Goal: Task Accomplishment & Management: Manage account settings

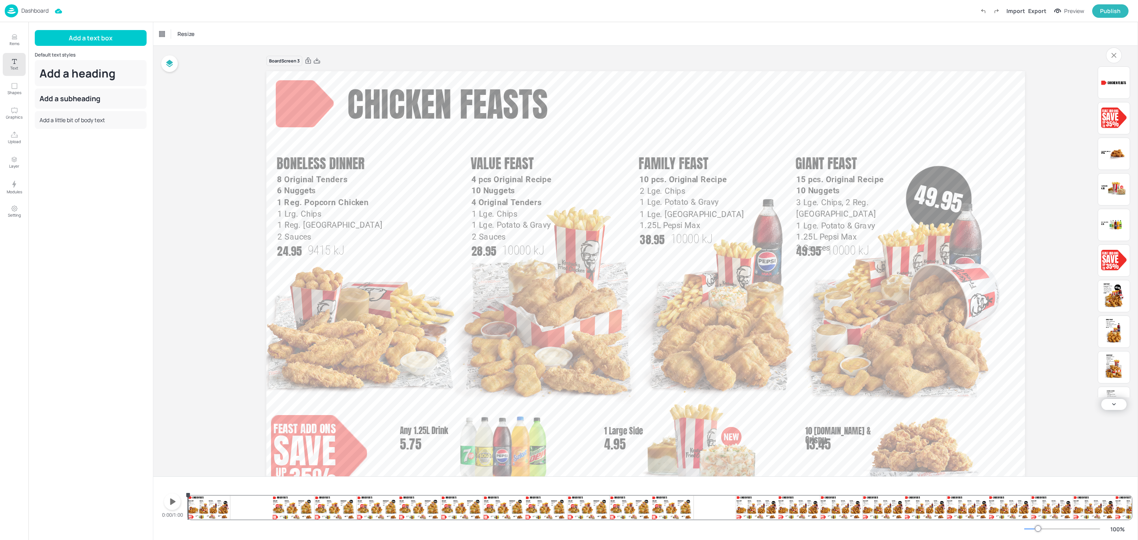
click at [175, 506] on icon "button" at bounding box center [172, 501] width 13 height 13
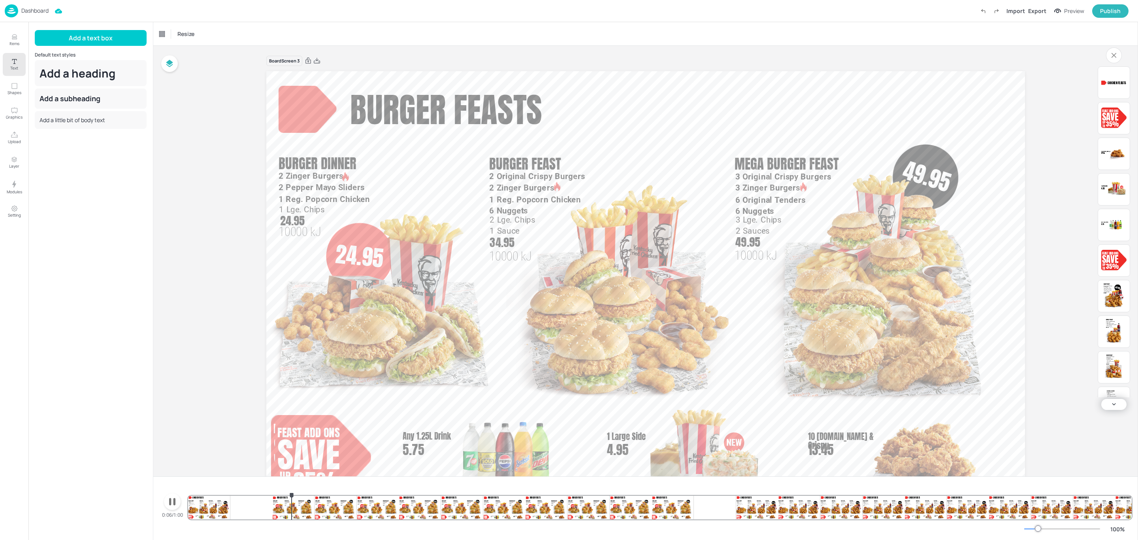
click at [285, 495] on div at bounding box center [240, 495] width 104 height 1
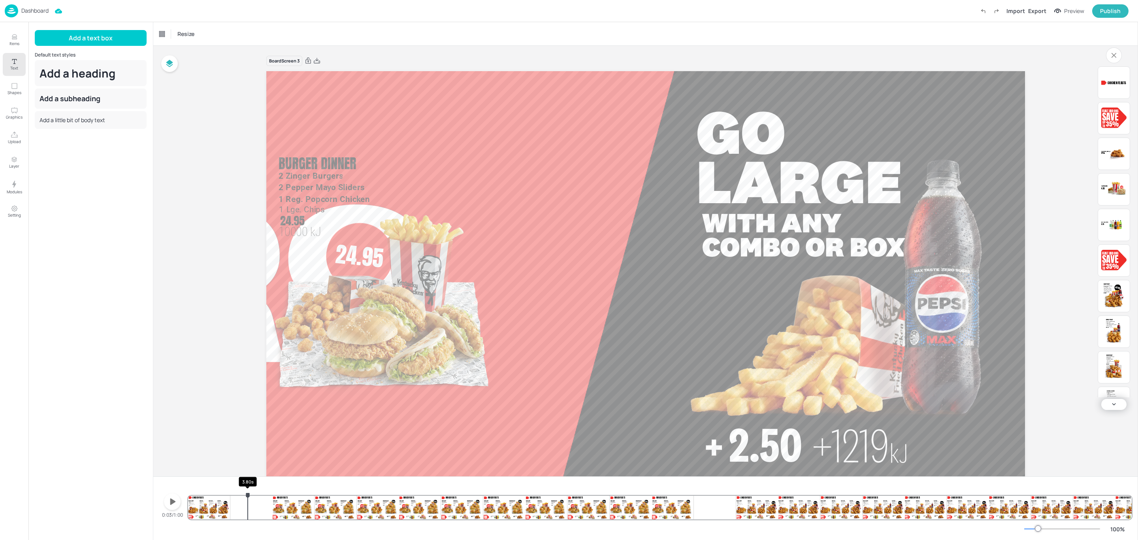
drag, startPoint x: 303, startPoint y: 495, endPoint x: 248, endPoint y: 498, distance: 55.0
click at [248, 498] on icon "3.80s" at bounding box center [248, 495] width 6 height 6
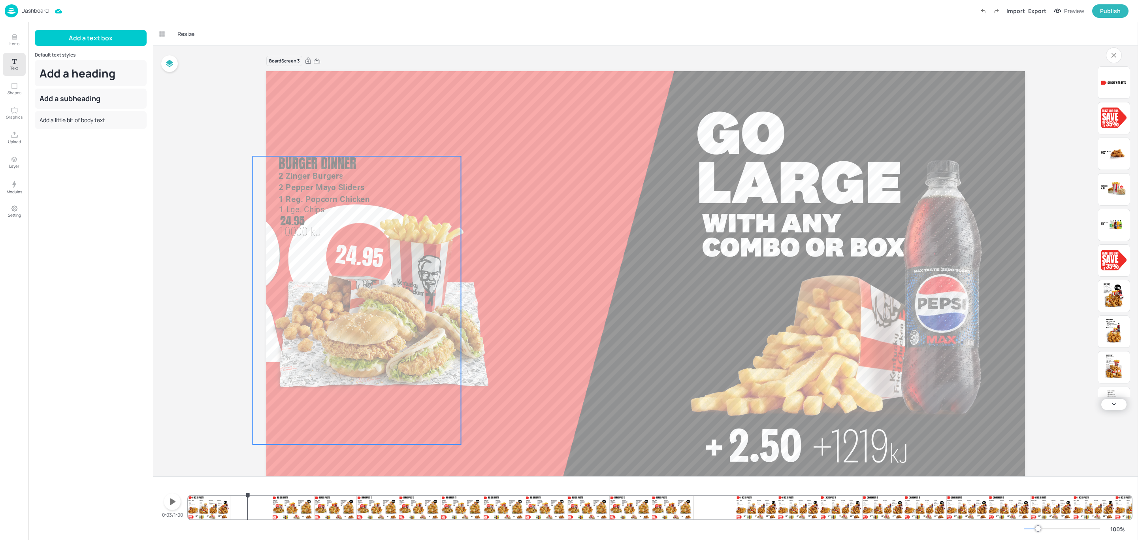
click at [348, 309] on img at bounding box center [357, 332] width 208 height 224
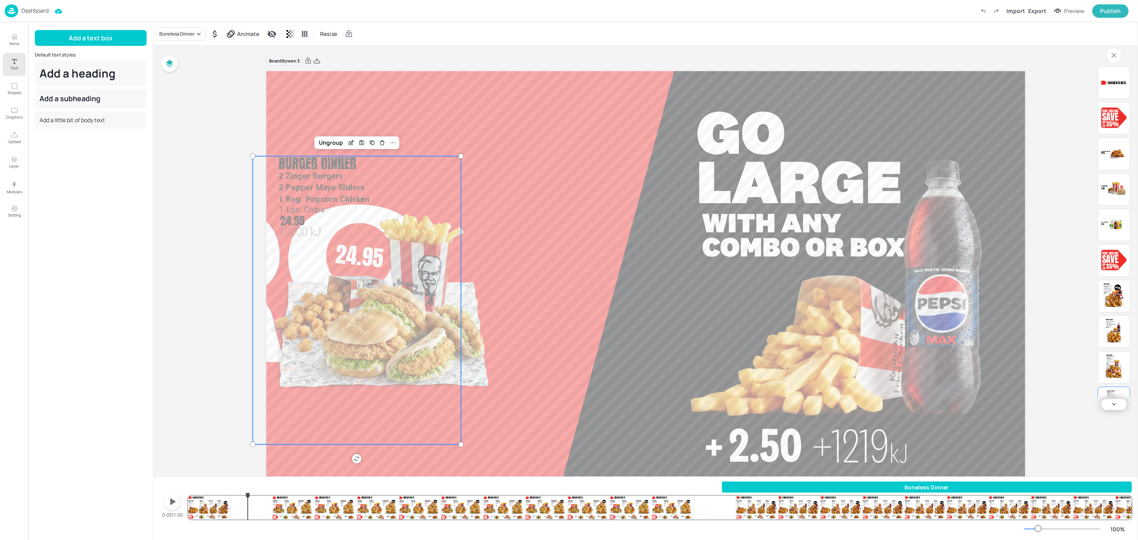
click at [222, 508] on div "Boneless Dinner Mega Burger Feast 10000 kJ 49.95 3 Original Crispy Burgers 3 Zi…" at bounding box center [659, 500] width 943 height 38
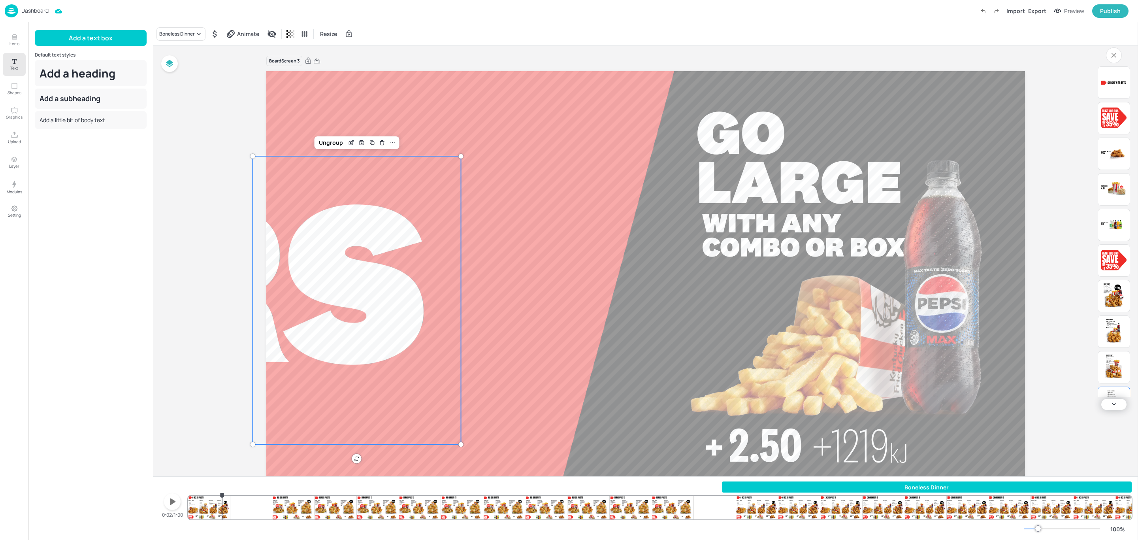
click at [243, 503] on div "Boneless Dinner Mega Burger Feast 10000 kJ 49.95 3 Original Crispy Burgers 3 Zi…" at bounding box center [659, 500] width 943 height 38
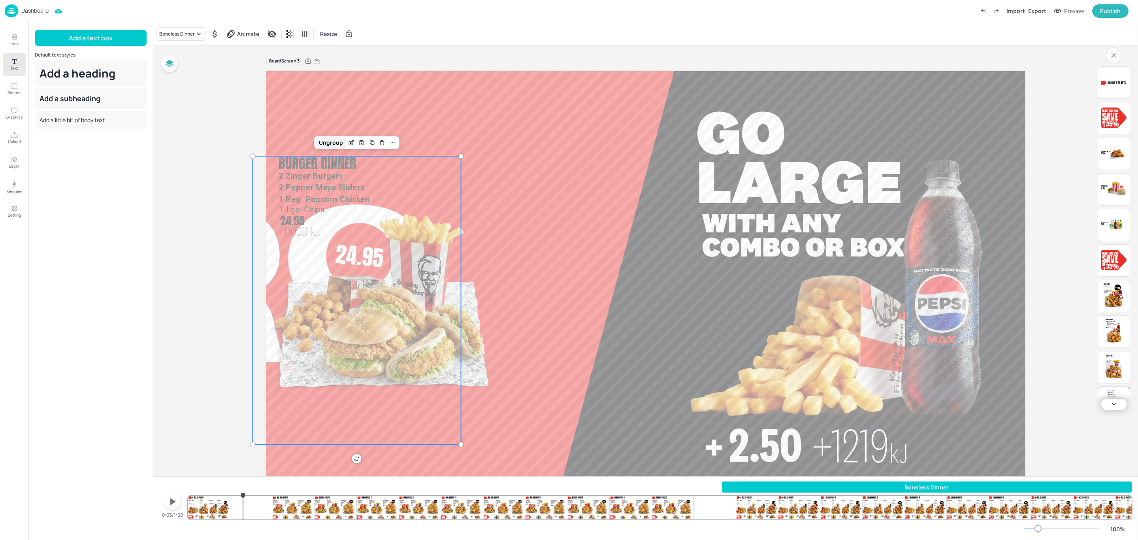
click at [329, 143] on div "Ungroup" at bounding box center [331, 142] width 30 height 10
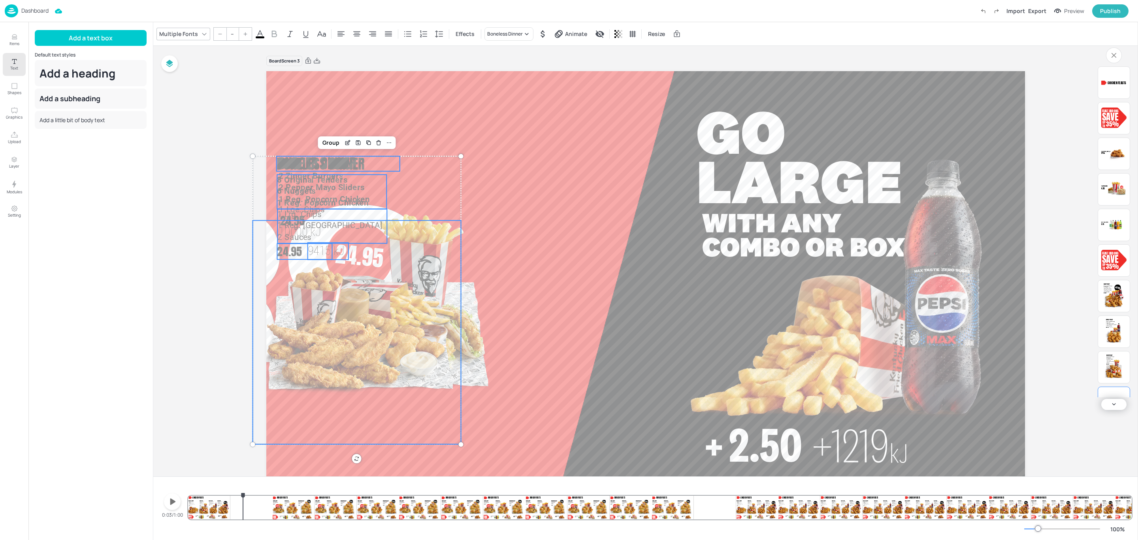
click at [329, 143] on div "Group" at bounding box center [330, 142] width 23 height 10
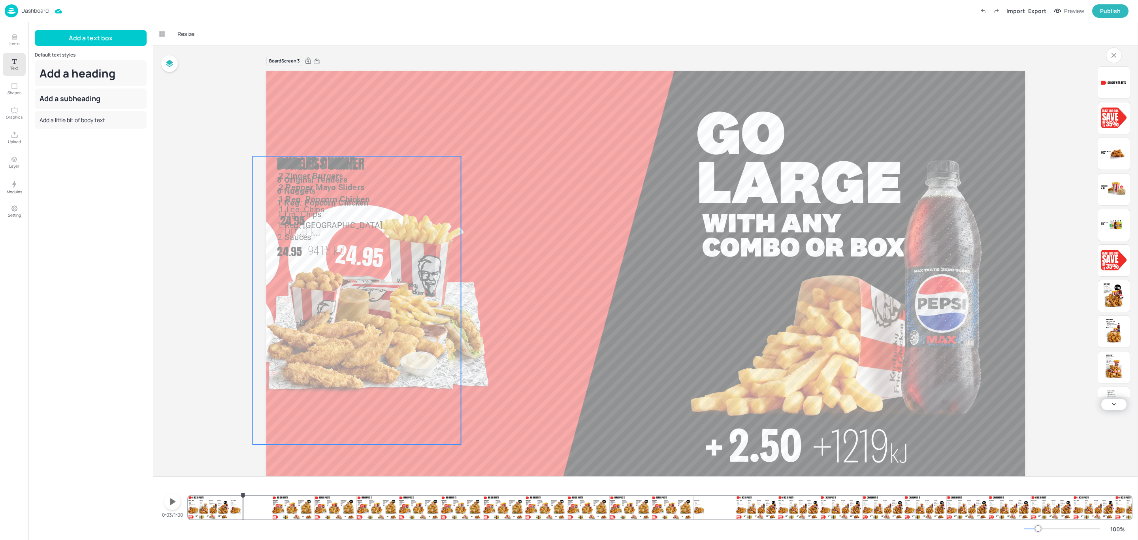
click at [325, 181] on span "8 Original Tenders" at bounding box center [312, 179] width 70 height 9
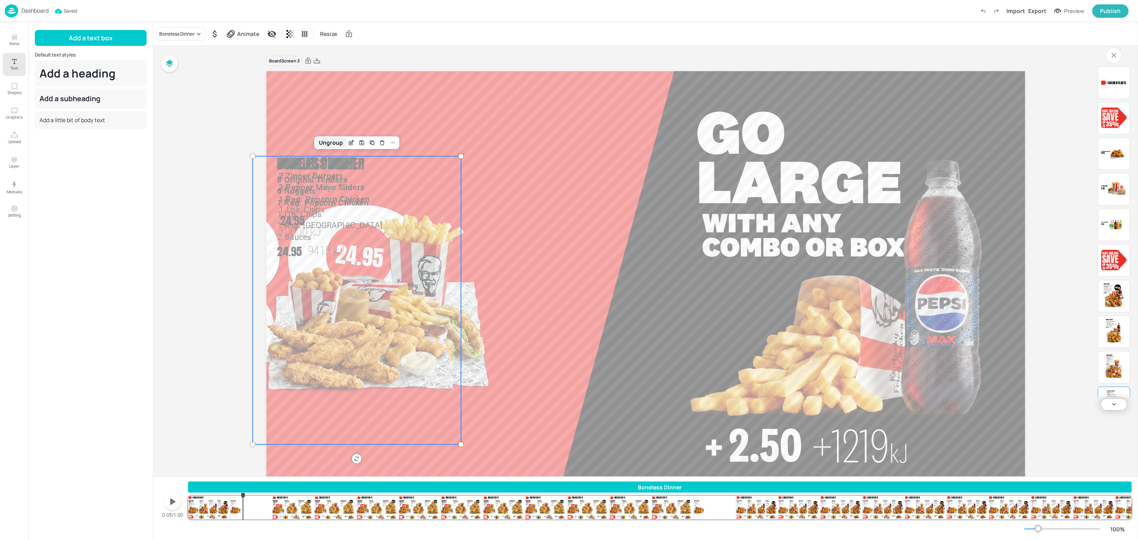
click at [333, 145] on div "Ungroup" at bounding box center [331, 142] width 30 height 10
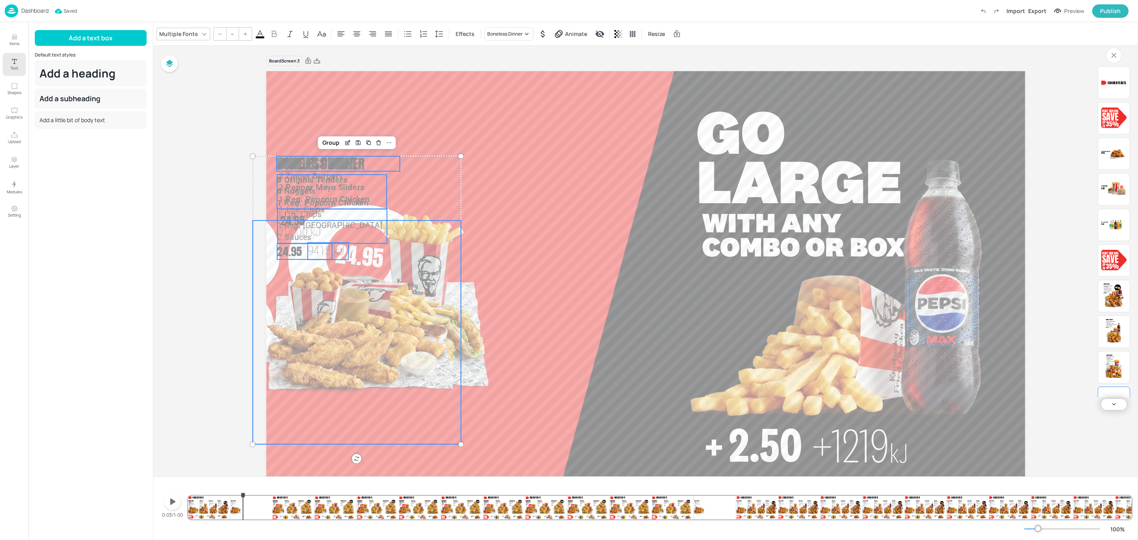
click at [333, 145] on div "Group" at bounding box center [330, 142] width 23 height 10
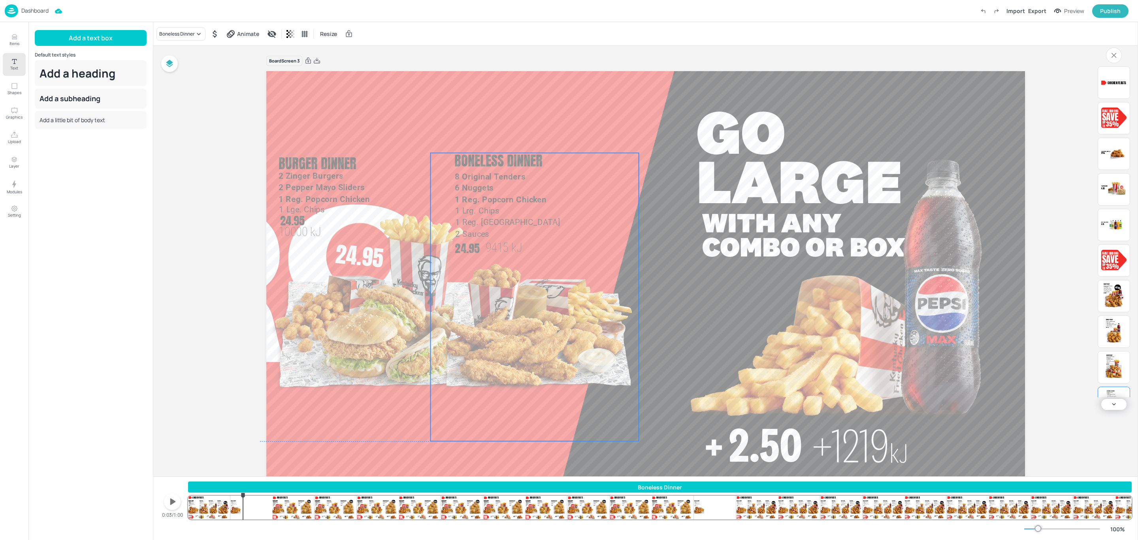
drag, startPoint x: 352, startPoint y: 359, endPoint x: 530, endPoint y: 355, distance: 177.8
click at [530, 71] on div "Mega Burger Feast 10000 kJ 49.95 3 Original Crispy Burgers 3 Zinger Burgers 6 O…" at bounding box center [645, 71] width 758 height 0
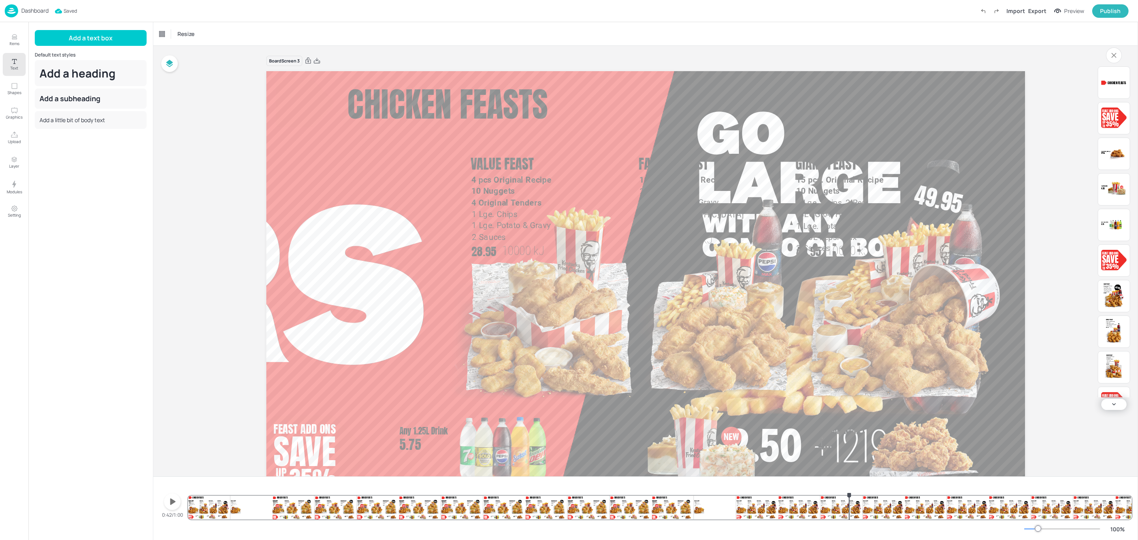
click at [849, 513] on div "Mega Burger Feast 10000 kJ 49.95 3 Original Crispy Burgers 3 Zinger Burgers 6 O…" at bounding box center [659, 500] width 943 height 38
click at [629, 502] on div "Mega Burger Feast 10000 kJ 49.95 3 Original Crispy Burgers 3 Zinger Burgers 6 O…" at bounding box center [659, 500] width 943 height 38
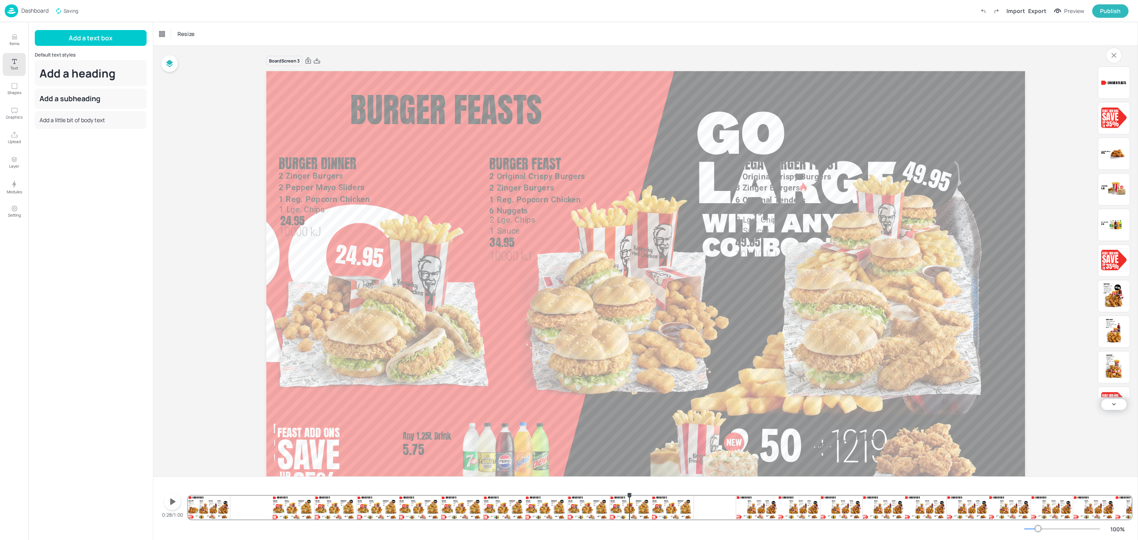
click at [207, 507] on div "Mega Burger Feast 10000 kJ 49.95 3 Original Crispy Burgers 3 Zinger Burgers 6 O…" at bounding box center [659, 500] width 943 height 38
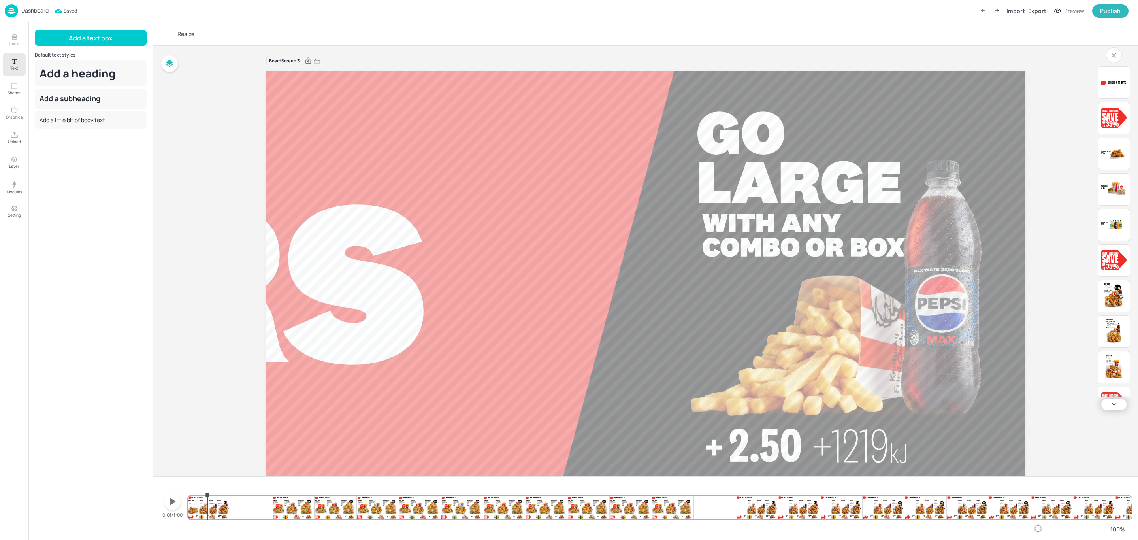
click at [325, 505] on div "Mega Burger Feast 10000 kJ 49.95 3 Original Crispy Burgers 3 Zinger Burgers 6 O…" at bounding box center [659, 500] width 943 height 38
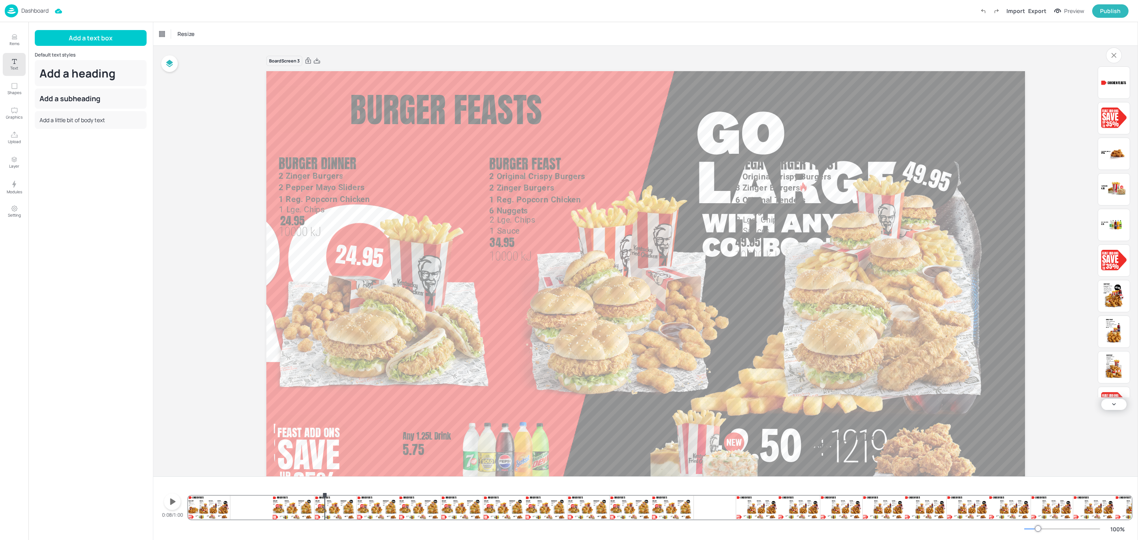
click at [303, 506] on div "Mega Burger Feast 10000 kJ 49.95 3 Original Crispy Burgers 3 Zinger Burgers 6 O…" at bounding box center [659, 500] width 943 height 38
click at [708, 508] on div "Mega Burger Feast 10000 kJ 49.95 3 Original Crispy Burgers 3 Zinger Burgers 6 O…" at bounding box center [659, 500] width 943 height 38
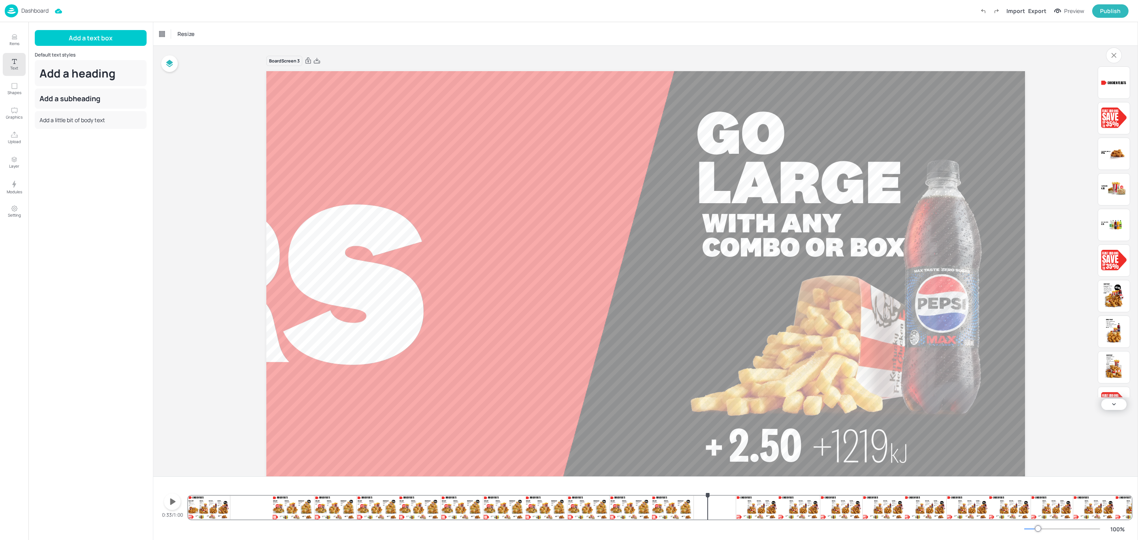
click at [241, 505] on div "Mega Burger Feast 10000 kJ 49.95 3 Original Crispy Burgers 3 Zinger Burgers 6 O…" at bounding box center [659, 500] width 943 height 38
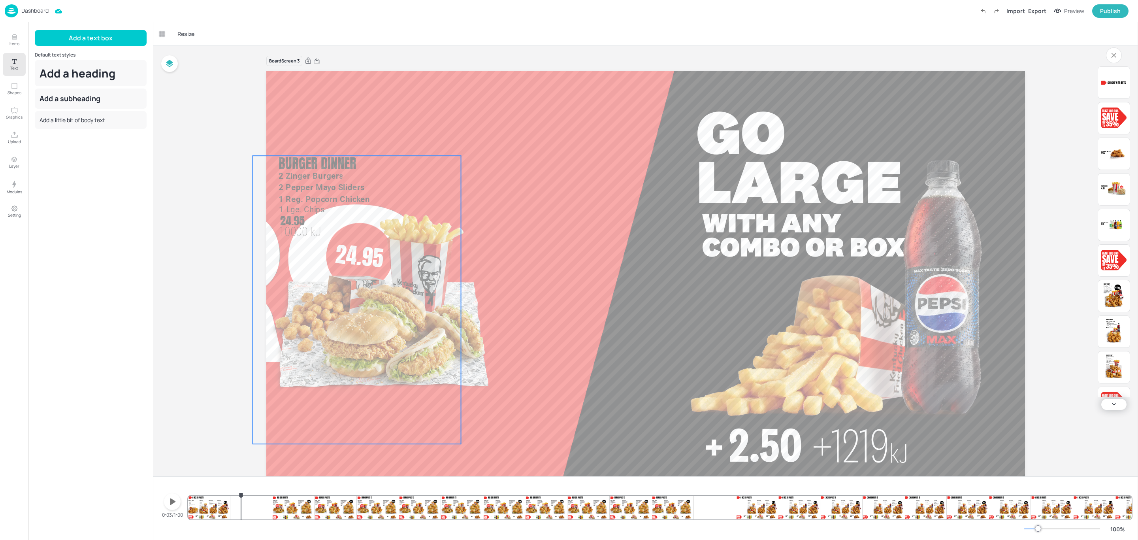
click at [343, 320] on img at bounding box center [357, 332] width 208 height 224
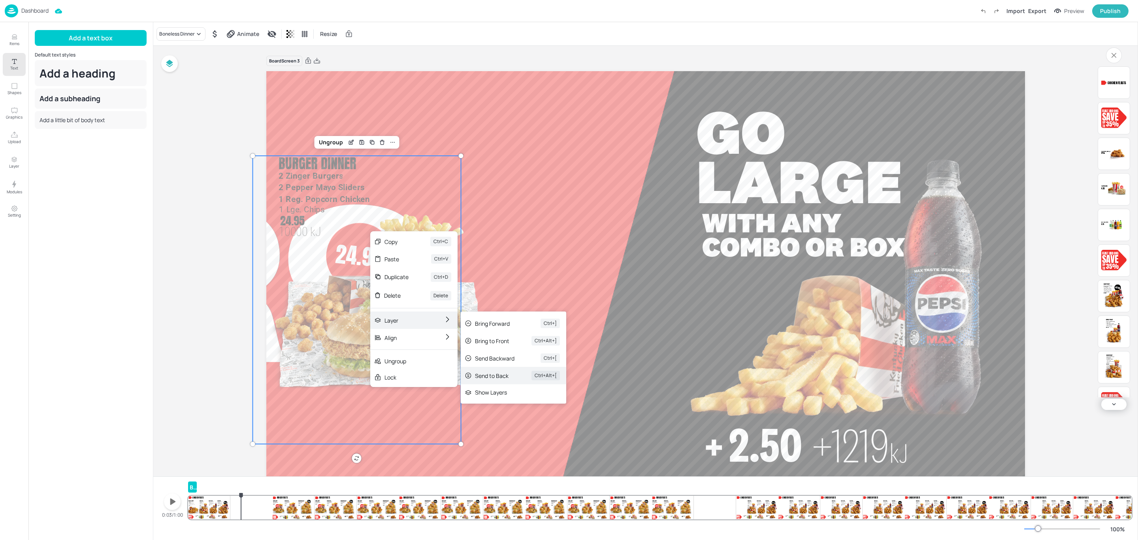
click at [485, 376] on div "Send to Back" at bounding box center [492, 375] width 34 height 8
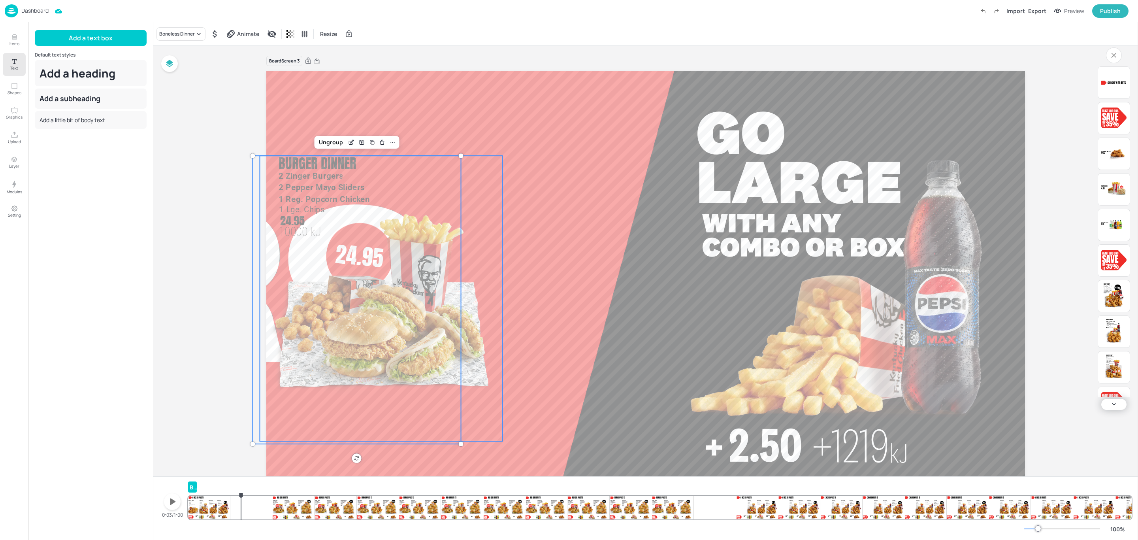
click at [417, 329] on img at bounding box center [381, 306] width 243 height 267
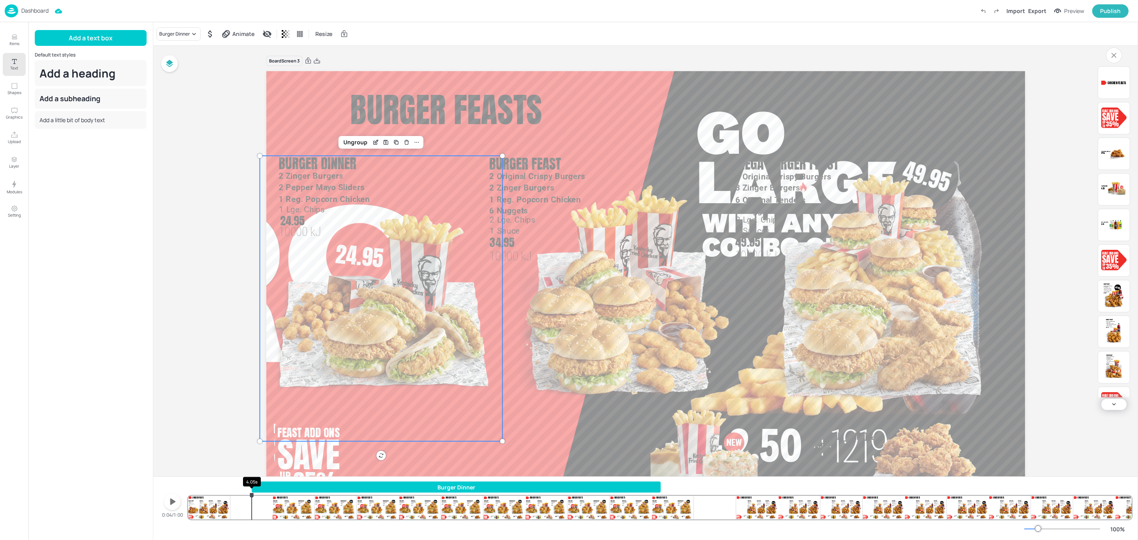
drag, startPoint x: 235, startPoint y: 487, endPoint x: 254, endPoint y: 496, distance: 20.3
click at [254, 495] on div "Burger Dinner Boneless Dinner 9415 kJ 24.95 8 Original Tenders 6 Nuggets 1 Reg.…" at bounding box center [659, 500] width 943 height 38
click at [751, 509] on div "Burger Dinner Boneless Dinner 9415 kJ 24.95 8 Original Tenders 6 Nuggets 1 Reg.…" at bounding box center [659, 500] width 943 height 38
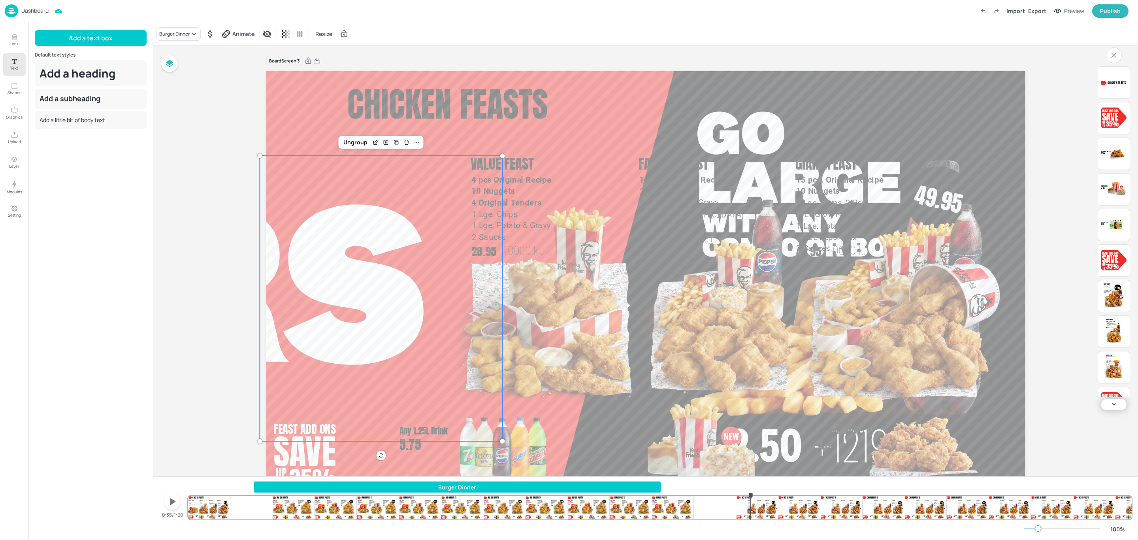
click at [201, 513] on div "Burger Dinner Boneless Dinner 9415 kJ 24.95 8 Original Tenders 6 Nuggets 1 Reg.…" at bounding box center [659, 500] width 943 height 38
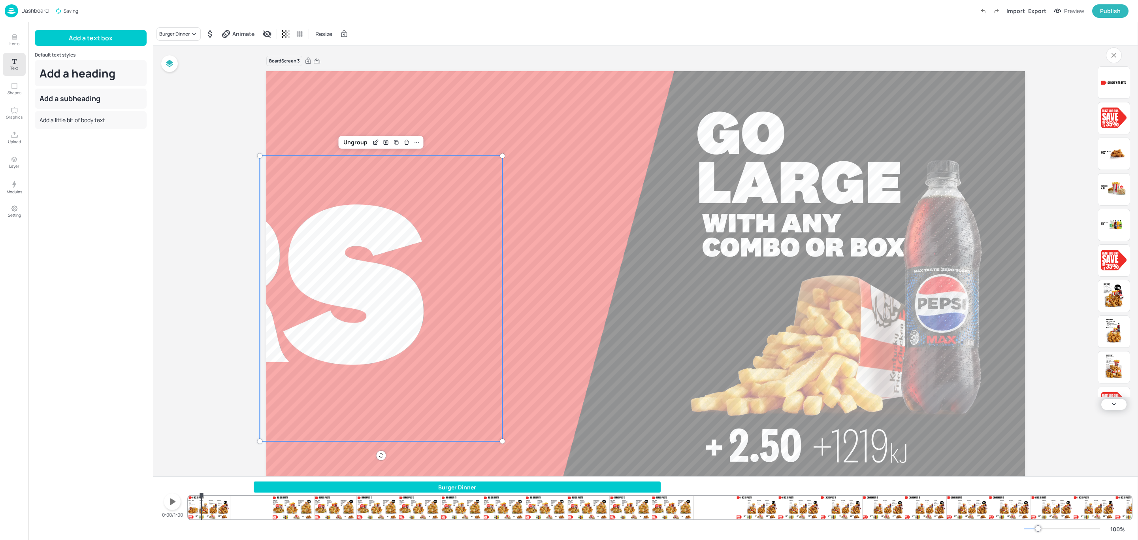
click at [189, 505] on div "Burger Dinner Boneless Dinner 9415 kJ 24.95 8 Original Tenders 6 Nuggets 1 Reg.…" at bounding box center [659, 500] width 943 height 38
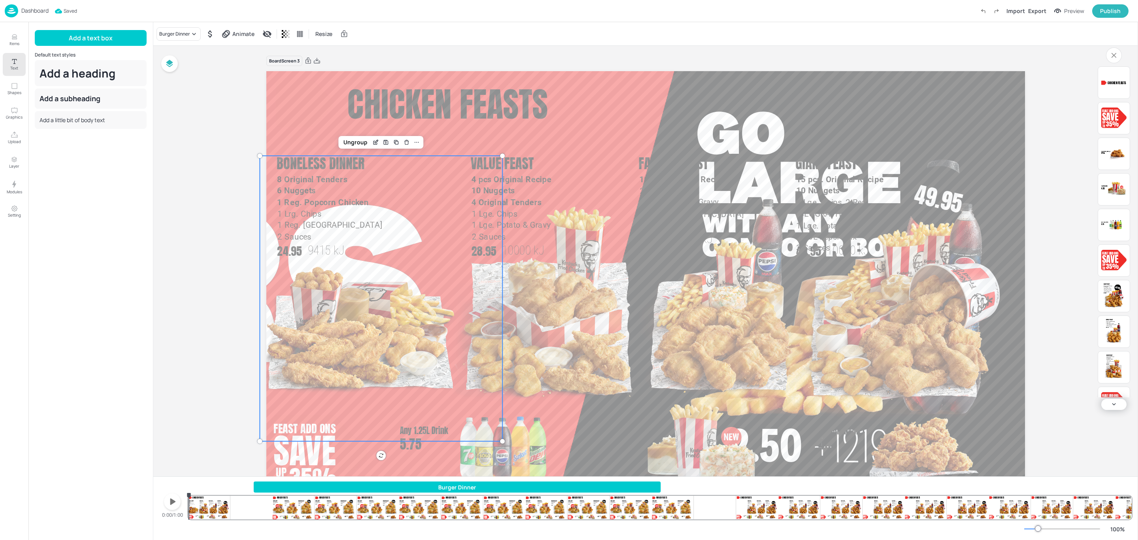
click at [252, 290] on div "Board Screen 3 Boneless Dinner 9415 kJ 24.95 8 Original Tenders 6 Nuggets 1 Reg…" at bounding box center [645, 282] width 803 height 472
click at [171, 236] on div "Board Screen 3 Boneless Dinner 9415 kJ 24.95 8 Original Tenders 6 Nuggets 1 Reg…" at bounding box center [645, 282] width 984 height 472
click at [314, 179] on span "2 Zinger Burgers" at bounding box center [311, 175] width 64 height 9
click at [307, 139] on video at bounding box center [645, 284] width 758 height 427
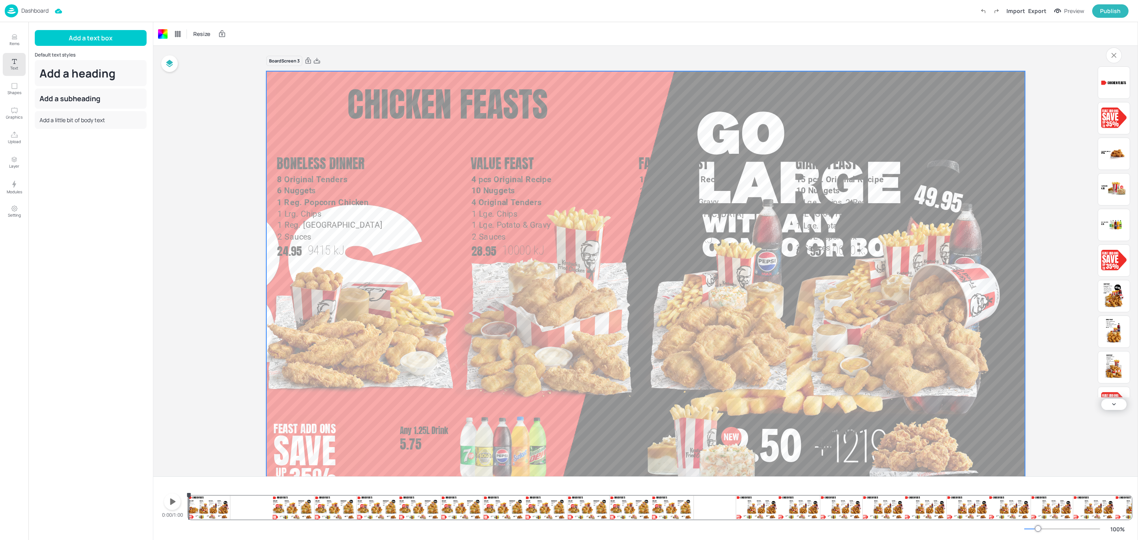
click at [245, 160] on div "Board Screen 3 Boneless Dinner 9415 kJ 24.95 8 Original Tenders 6 Nuggets 1 Reg…" at bounding box center [645, 282] width 803 height 472
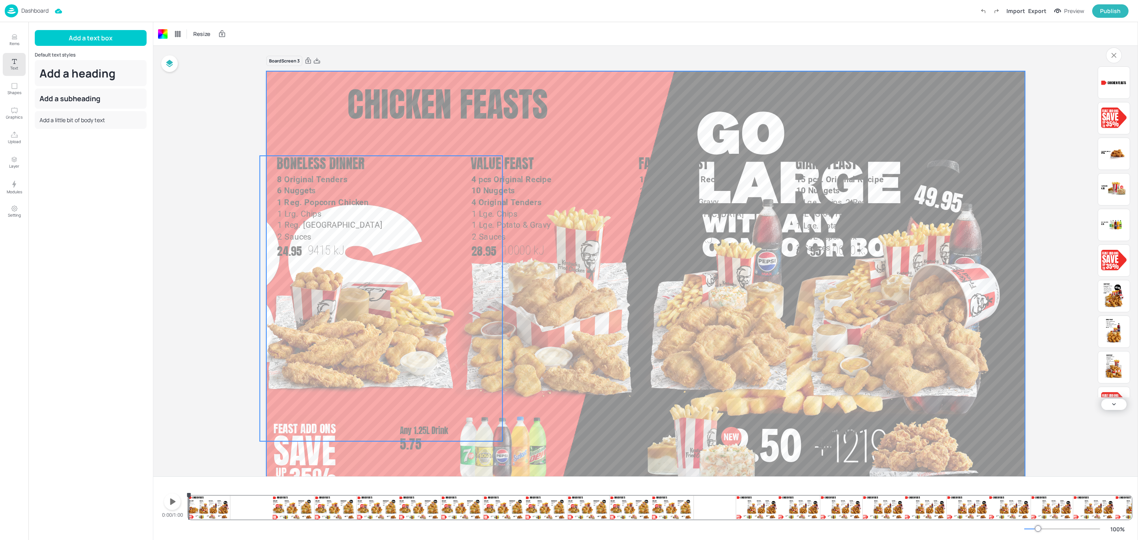
click at [301, 183] on span "2 Pepper Mayo Sliders" at bounding box center [322, 187] width 86 height 9
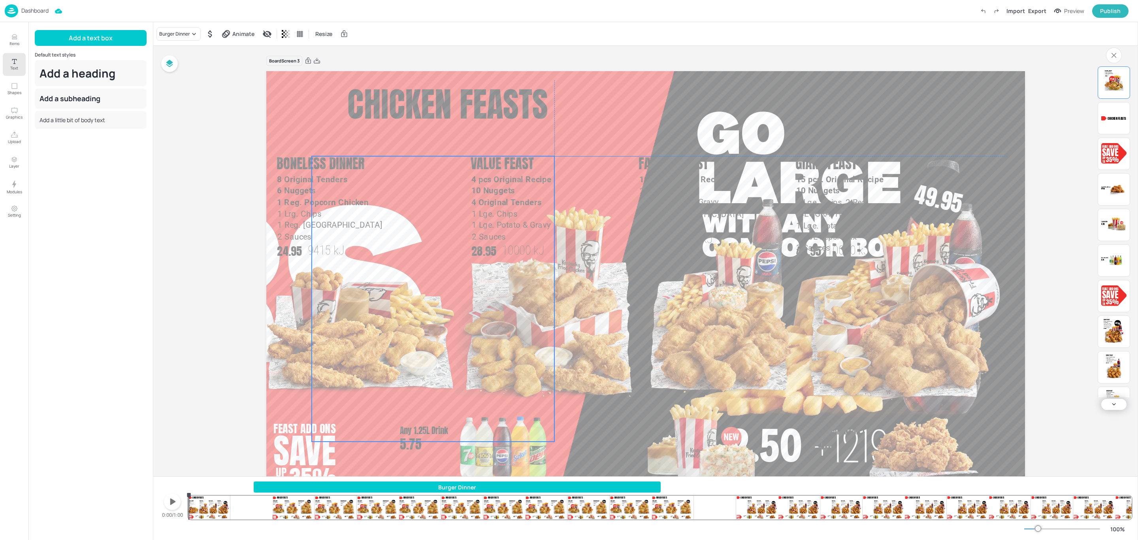
drag, startPoint x: 351, startPoint y: 331, endPoint x: 398, endPoint y: 326, distance: 47.2
click at [398, 326] on img at bounding box center [433, 306] width 243 height 267
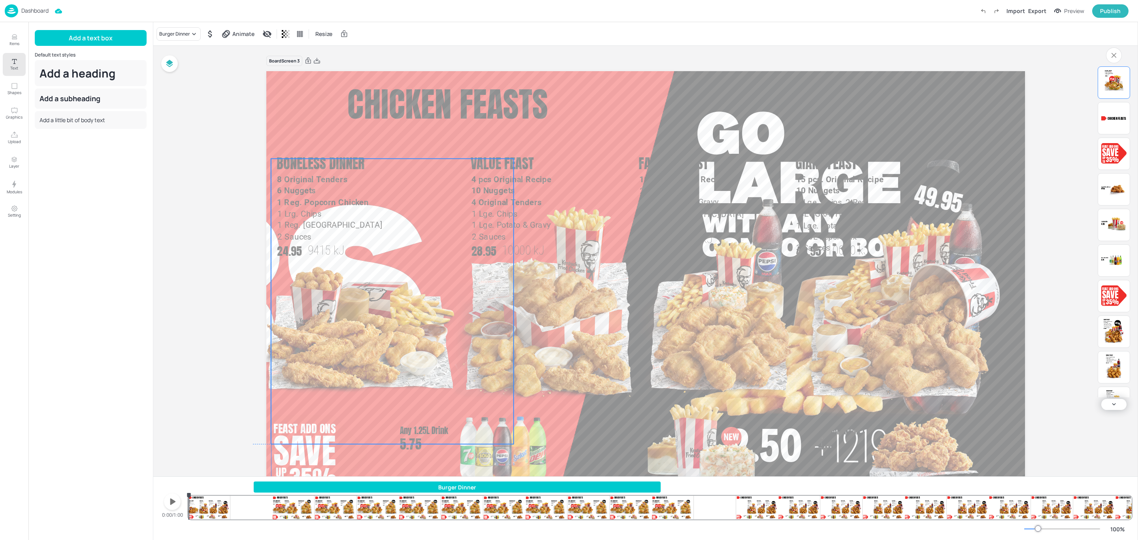
drag, startPoint x: 380, startPoint y: 336, endPoint x: 338, endPoint y: 339, distance: 42.0
click at [338, 339] on img at bounding box center [392, 309] width 243 height 267
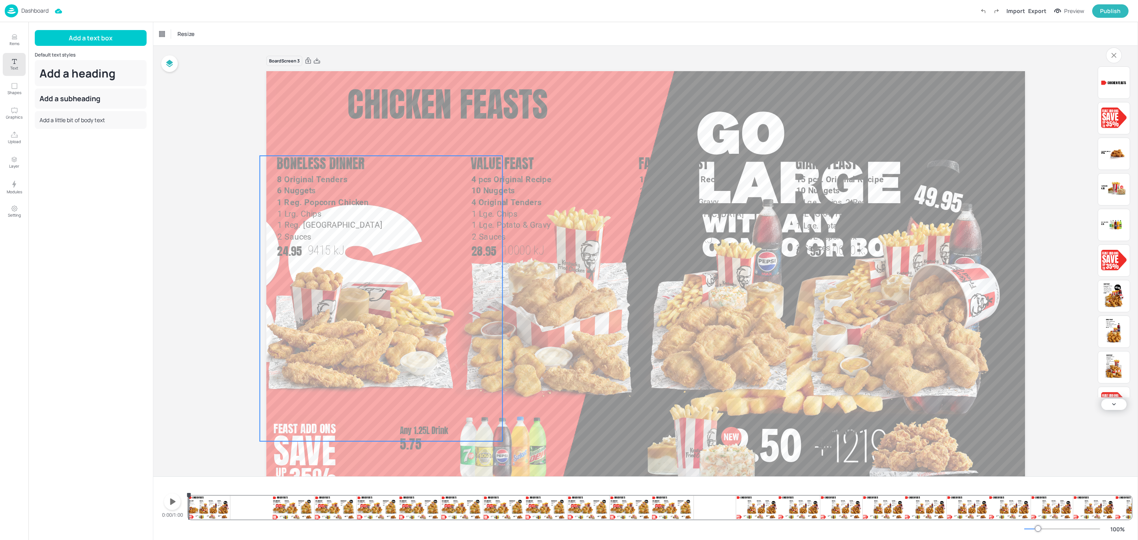
click at [322, 205] on span "1 Lge. Chips" at bounding box center [301, 209] width 45 height 9
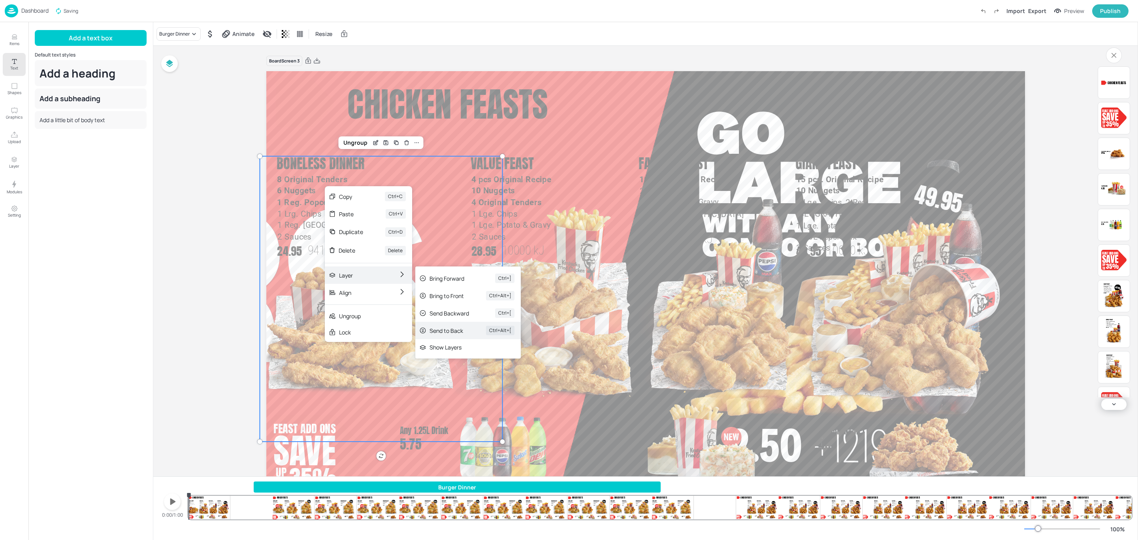
click at [430, 332] on div "Send to Back" at bounding box center [446, 330] width 34 height 8
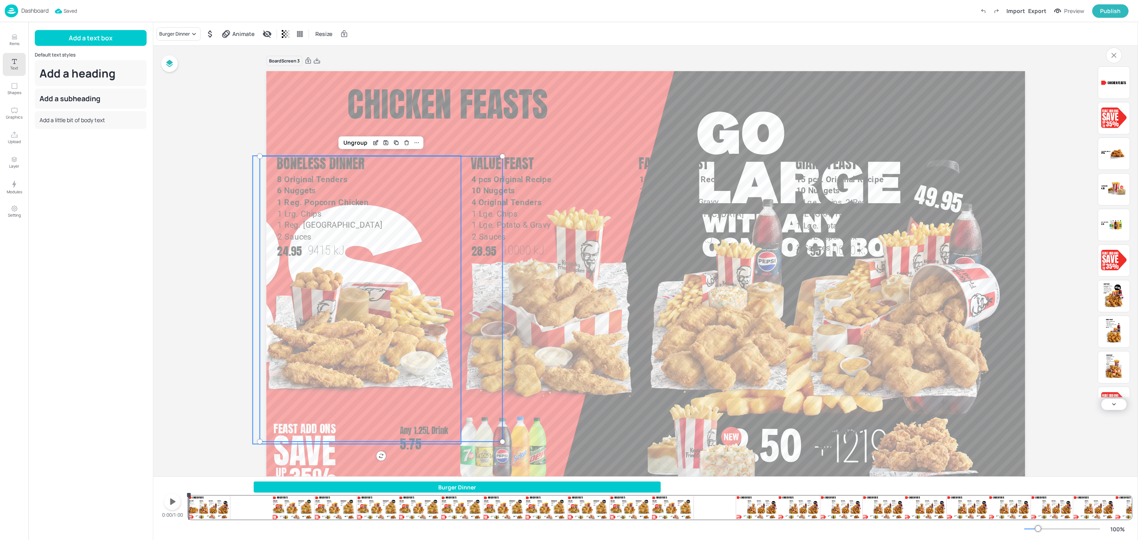
click at [322, 176] on span "8 Original Tenders" at bounding box center [312, 179] width 70 height 9
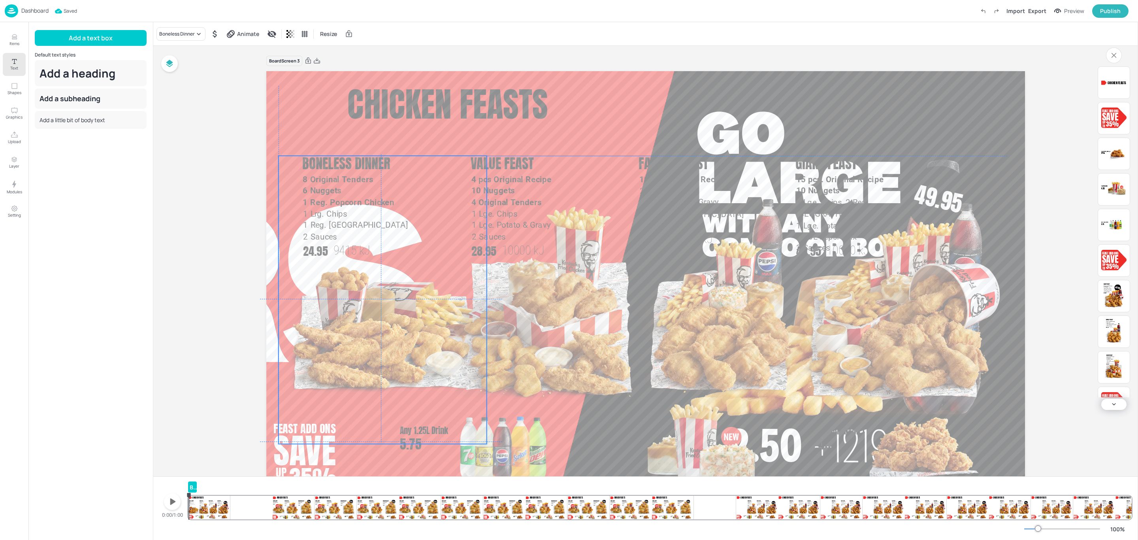
drag, startPoint x: 322, startPoint y: 176, endPoint x: 346, endPoint y: 174, distance: 24.9
click at [346, 175] on span "8 Original Tenders" at bounding box center [338, 179] width 70 height 9
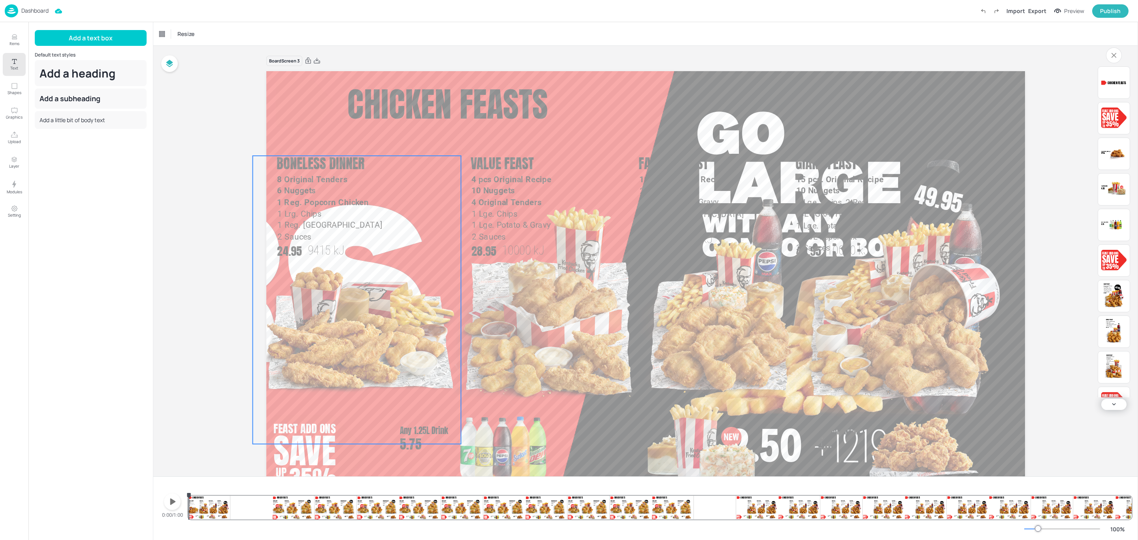
click at [314, 183] on span "8 Original Tenders" at bounding box center [312, 179] width 70 height 9
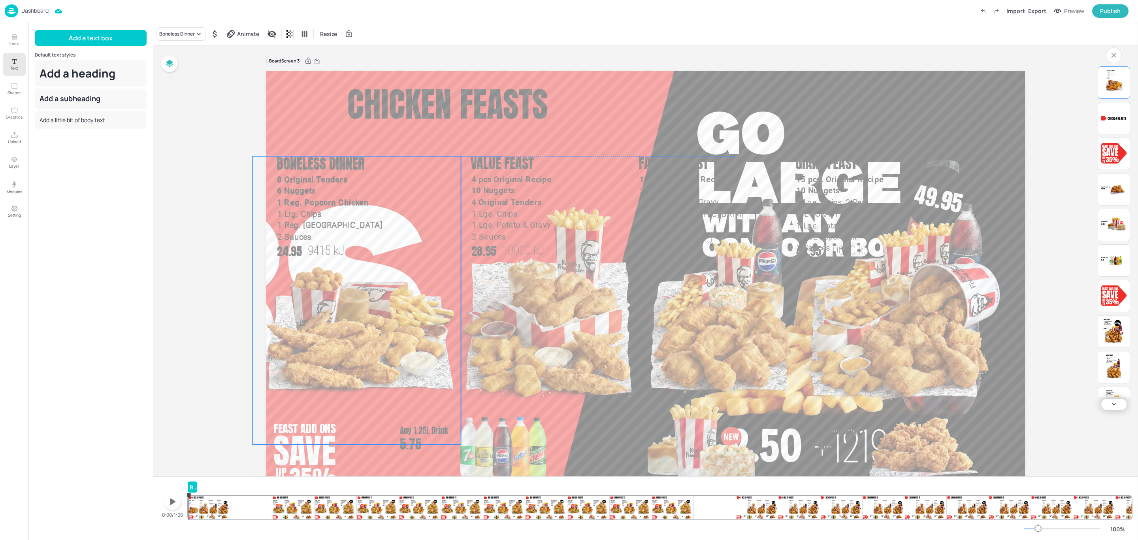
drag, startPoint x: 314, startPoint y: 183, endPoint x: 311, endPoint y: 179, distance: 4.8
click at [311, 179] on span "8 Original Tenders" at bounding box center [312, 179] width 70 height 9
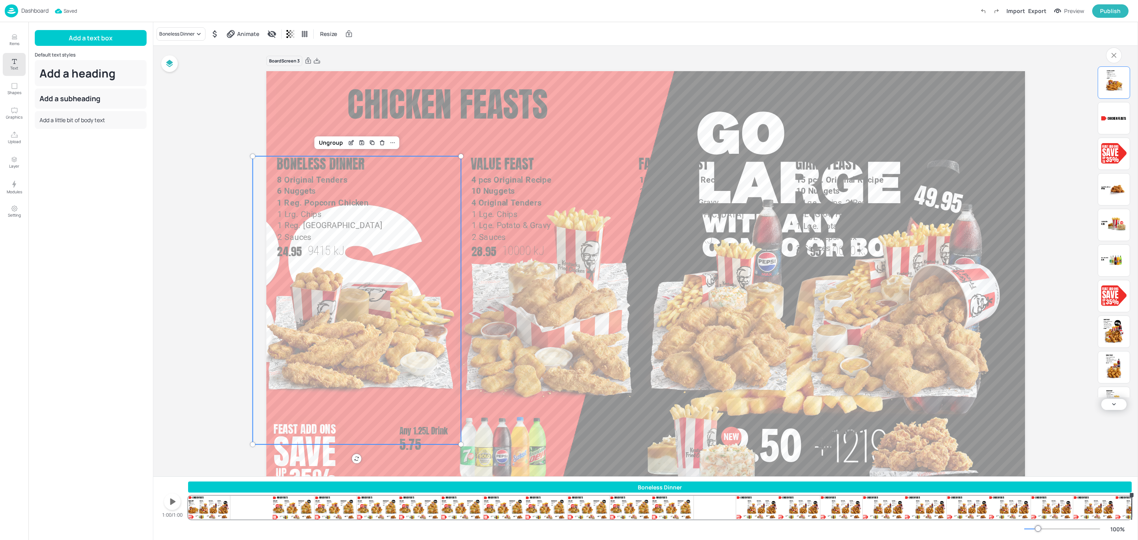
drag, startPoint x: 196, startPoint y: 486, endPoint x: 1071, endPoint y: 487, distance: 875.8
click at [1136, 486] on div "Boneless Dinner 9415 kJ 24.95 8 Original Tenders 6 Nuggets 1 Reg. Popcorn Chick…" at bounding box center [645, 508] width 984 height 64
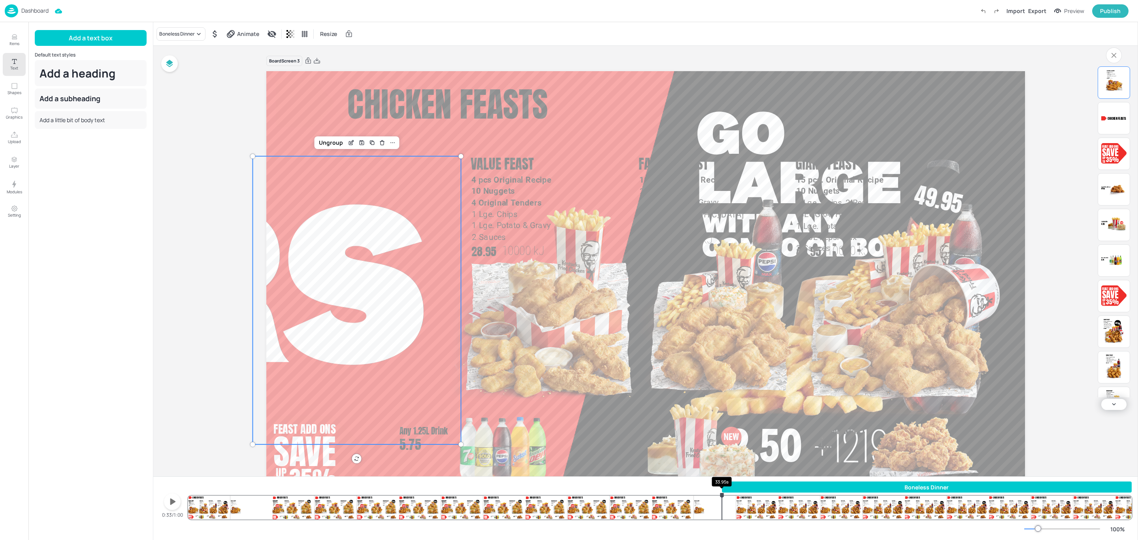
drag, startPoint x: 188, startPoint y: 486, endPoint x: 722, endPoint y: 496, distance: 533.4
click at [722, 496] on div "Boneless Dinner Burger Dinner 10000 kJ 24.95 2 Zinger Burgers 2 Pepper Mayo Sli…" at bounding box center [659, 500] width 943 height 38
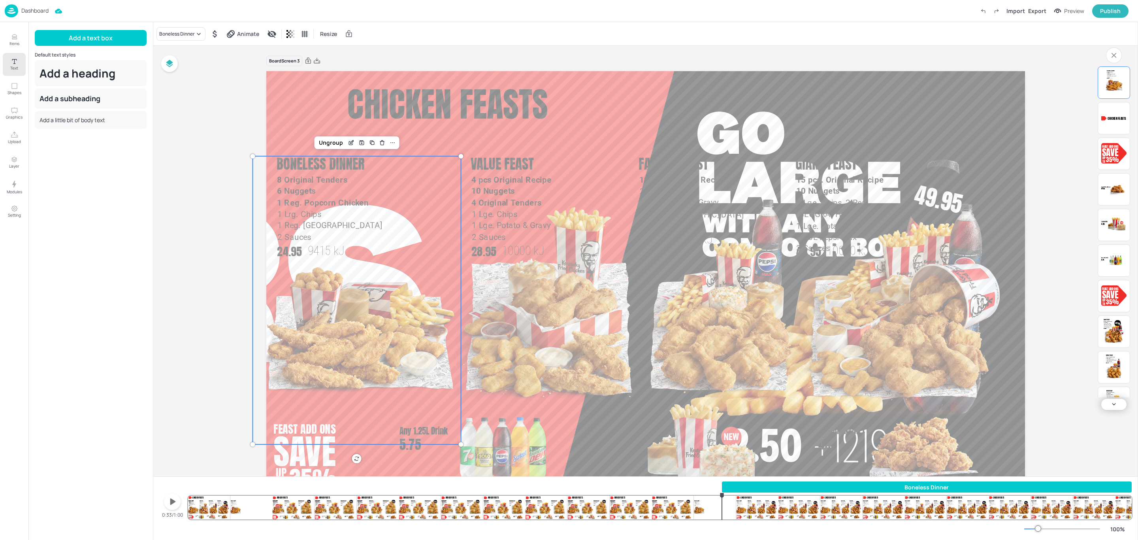
click at [142, 308] on div "Add a text box Default text styles Add a heading Add a subheading Add a little …" at bounding box center [91, 281] width 112 height 502
click at [220, 428] on div "Board Screen 3 Burger Dinner 10000 kJ 24.95 2 Zinger Burgers 2 Pepper Mayo Slid…" at bounding box center [645, 282] width 984 height 472
click at [201, 511] on div "Boneless Dinner Burger Dinner 10000 kJ 24.95 2 Zinger Burgers 2 Pepper Mayo Sli…" at bounding box center [659, 500] width 943 height 38
click at [191, 509] on div "Boneless Dinner Burger Dinner 10000 kJ 24.95 2 Zinger Burgers 2 Pepper Mayo Sli…" at bounding box center [659, 500] width 943 height 38
click at [187, 509] on div "0:00/1:00 Boneless Dinner Burger Dinner 10000 kJ 24.95 2 Zinger Burgers 2 Peppe…" at bounding box center [646, 500] width 972 height 38
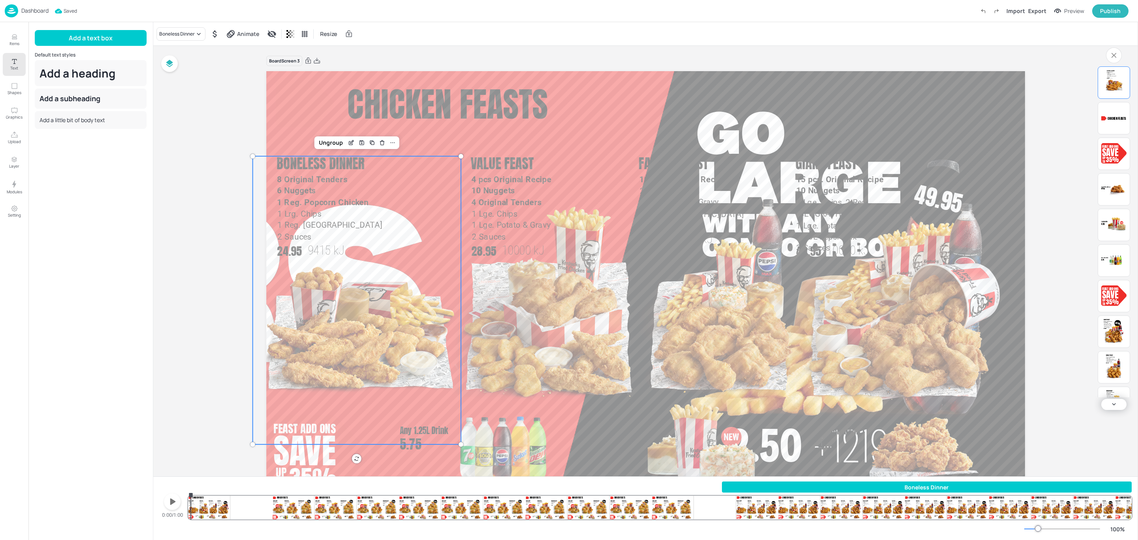
click at [186, 508] on div "0:00/1:00 Boneless Dinner Burger Dinner 10000 kJ 24.95 2 Zinger Burgers 2 Peppe…" at bounding box center [646, 500] width 972 height 38
click at [182, 492] on div "0:00/1:00 Boneless Dinner Burger Dinner 10000 kJ 24.95 2 Zinger Burgers 2 Peppe…" at bounding box center [646, 500] width 972 height 38
click at [170, 502] on icon "button" at bounding box center [172, 501] width 13 height 13
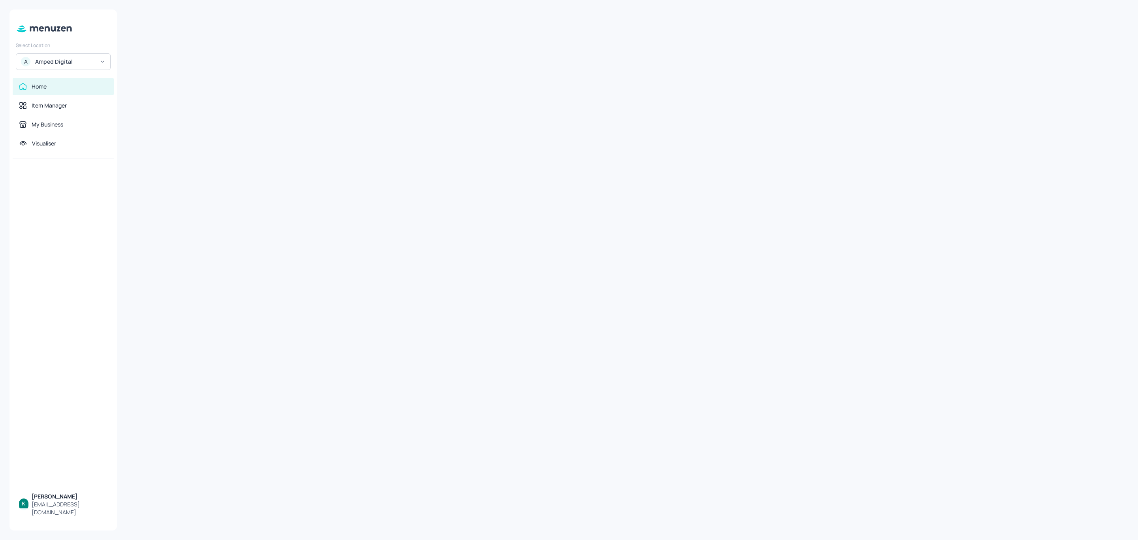
click at [100, 63] on icon at bounding box center [103, 62] width 6 height 6
click at [73, 79] on div "KFC Demo Account" at bounding box center [57, 81] width 42 height 5
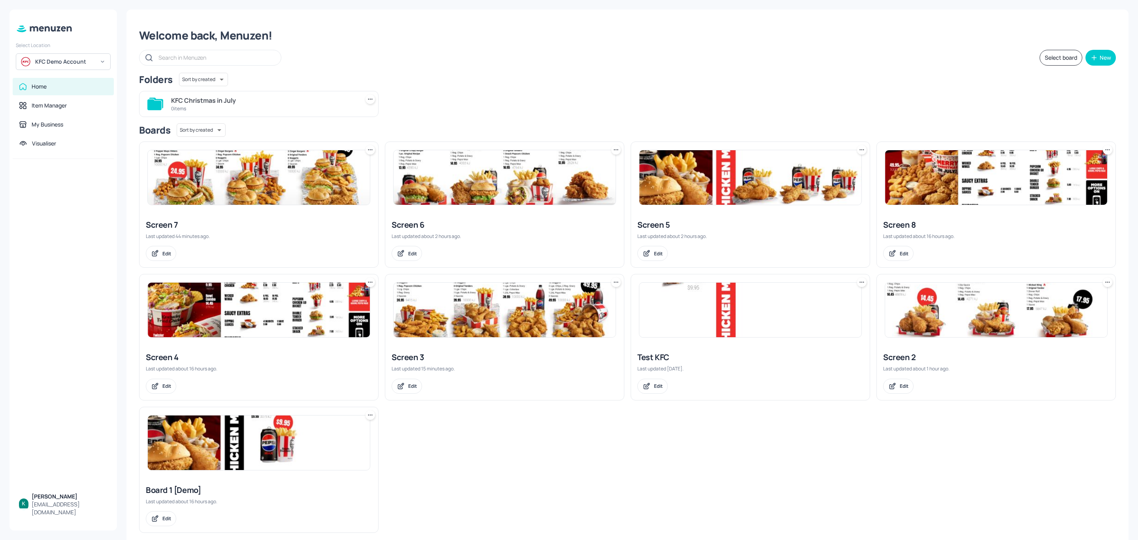
click at [931, 350] on div "Screen 2 Last updated about 1 hour ago. Edit" at bounding box center [996, 372] width 239 height 54
click at [658, 222] on div "Screen 5" at bounding box center [750, 224] width 226 height 11
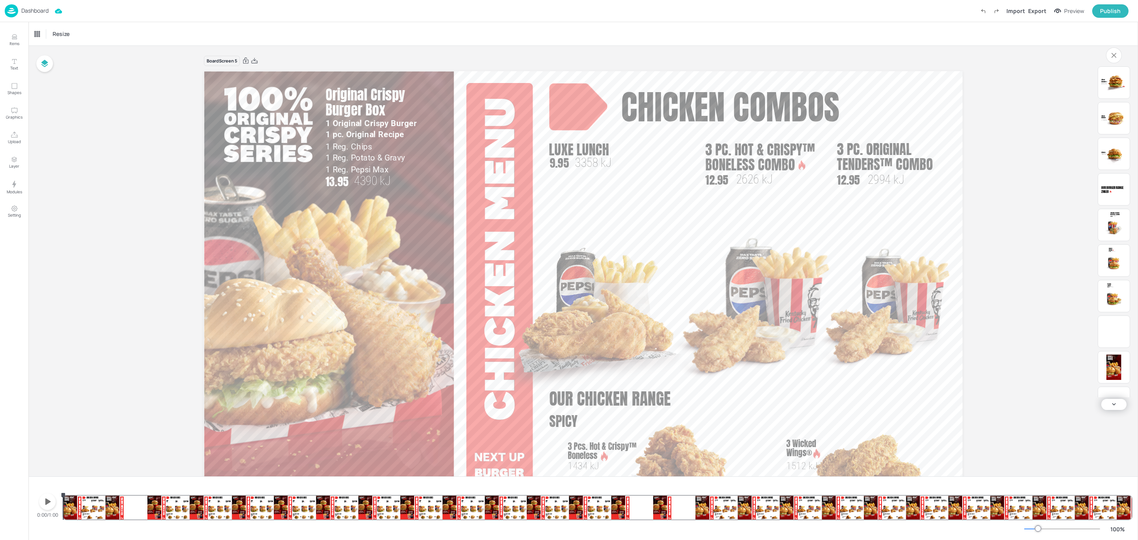
click at [46, 502] on icon "button" at bounding box center [48, 501] width 6 height 6
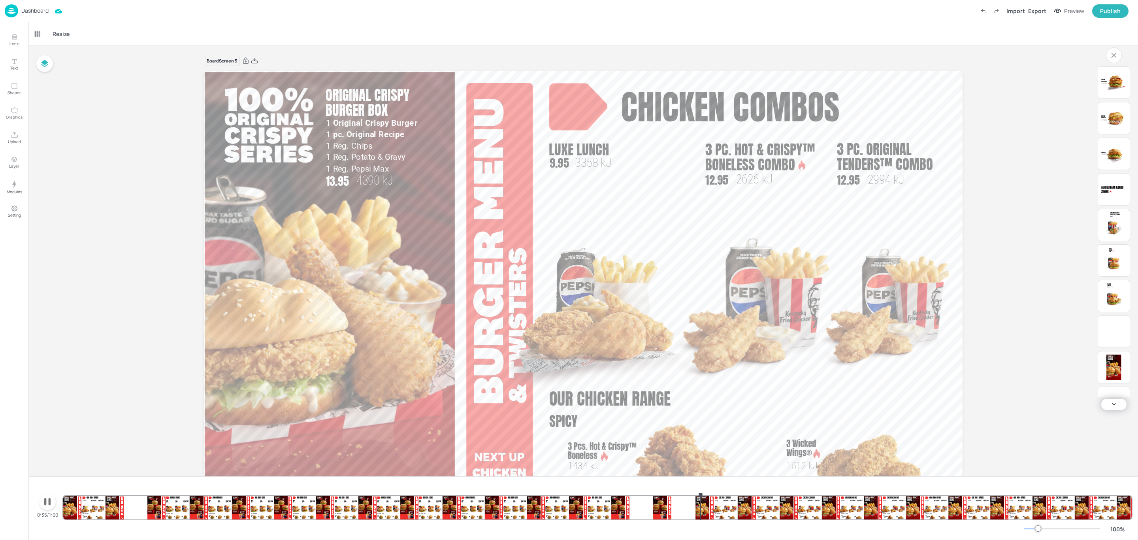
click at [45, 498] on icon "button" at bounding box center [47, 502] width 6 height 8
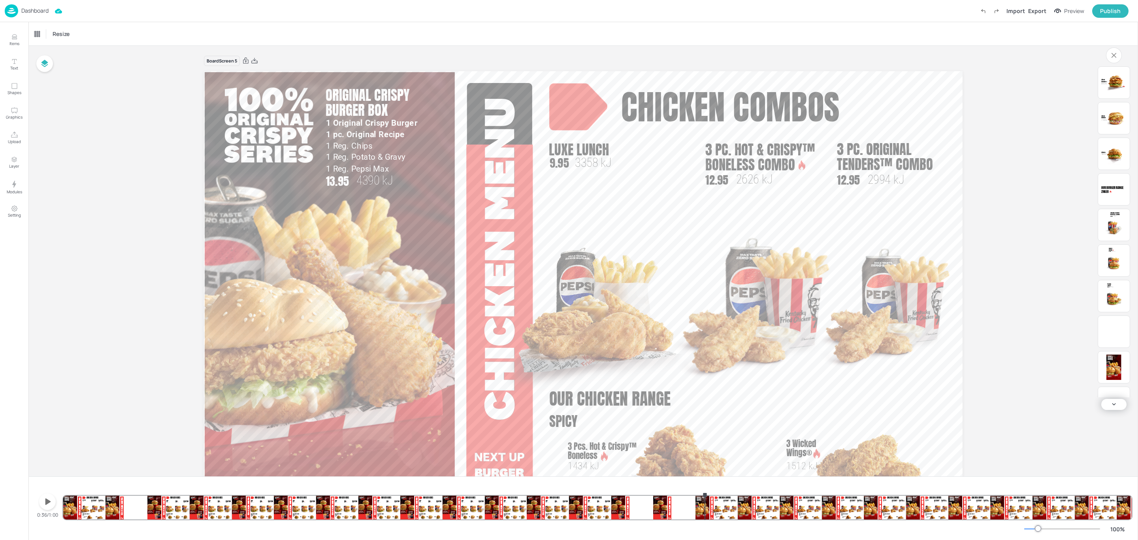
click at [23, 10] on p "Dashboard" at bounding box center [34, 11] width 27 height 6
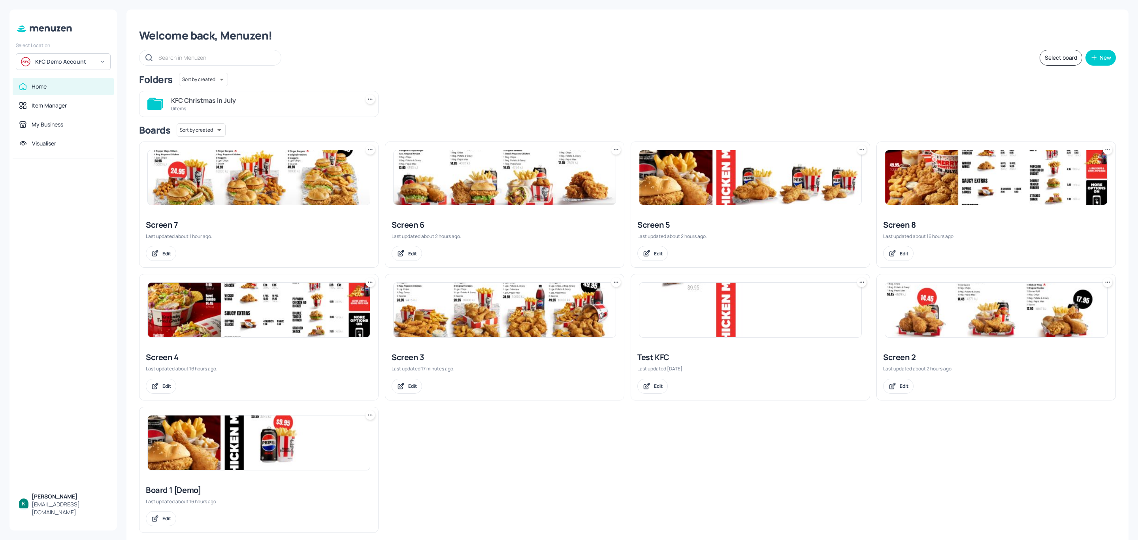
click at [901, 224] on div "Screen 8" at bounding box center [996, 224] width 226 height 11
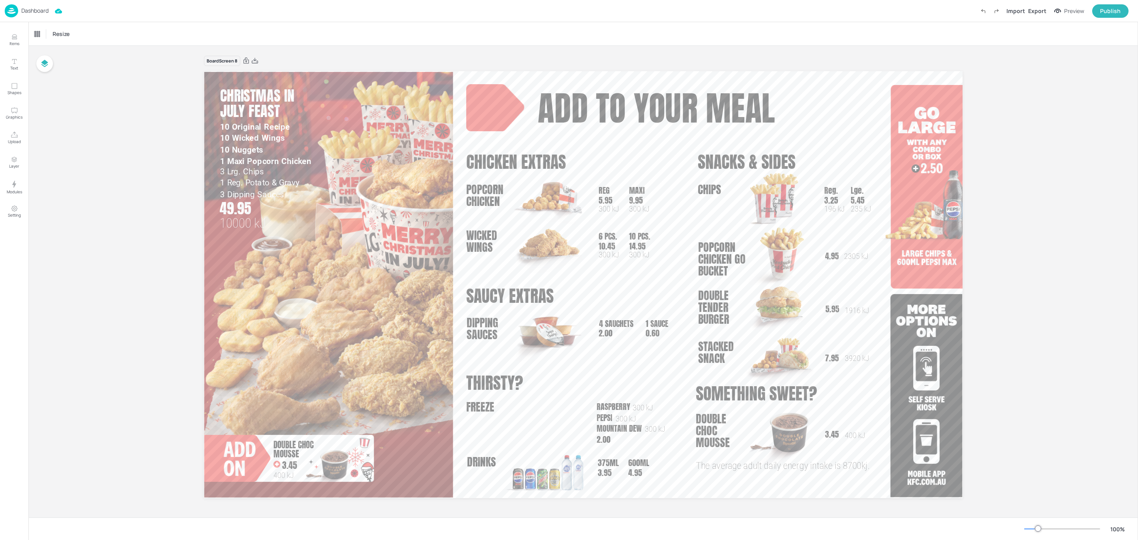
click at [35, 10] on p "Dashboard" at bounding box center [34, 11] width 27 height 6
click at [34, 12] on p "Dashboard" at bounding box center [34, 11] width 27 height 6
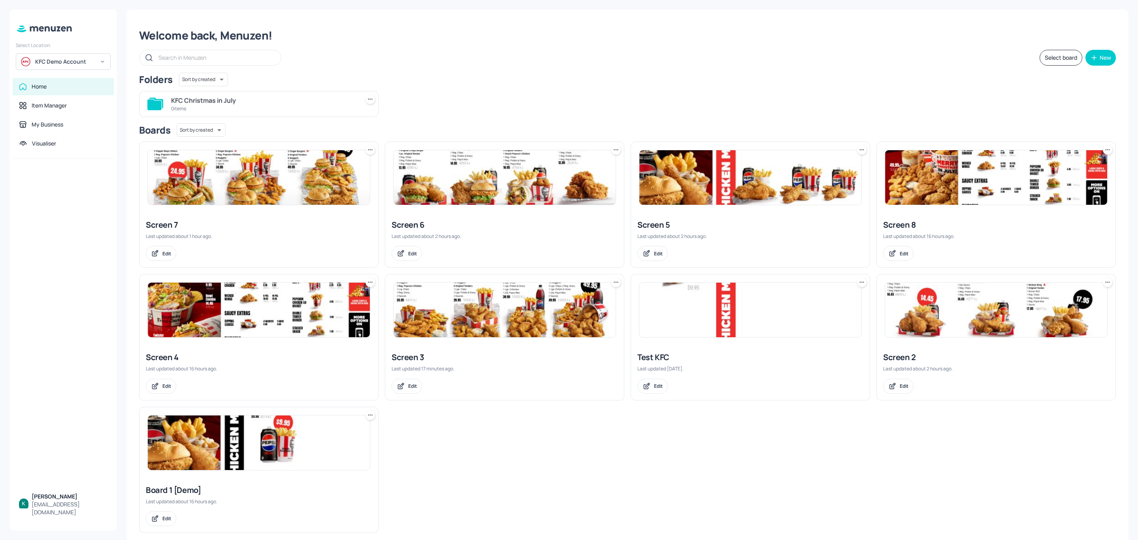
click at [916, 356] on div "Screen 2" at bounding box center [996, 357] width 226 height 11
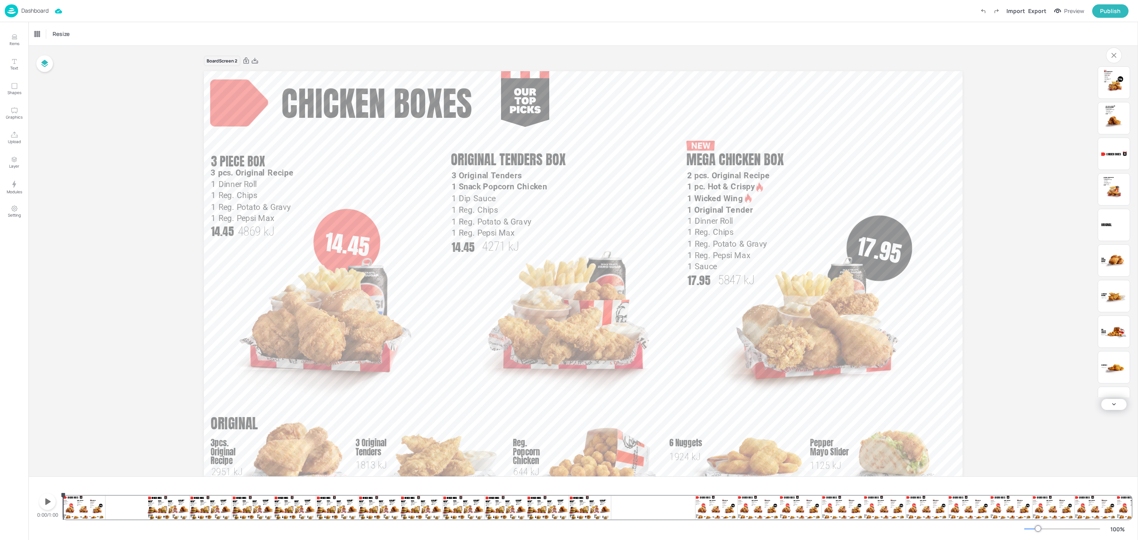
click at [47, 501] on icon "button" at bounding box center [48, 501] width 6 height 6
click at [339, 498] on div "1 Dinner Roll 1 Reg. Chips 1 Reg. Potato & Gravy 1 Reg. Pepsi Max 3 pcs. Origin…" at bounding box center [597, 500] width 1068 height 38
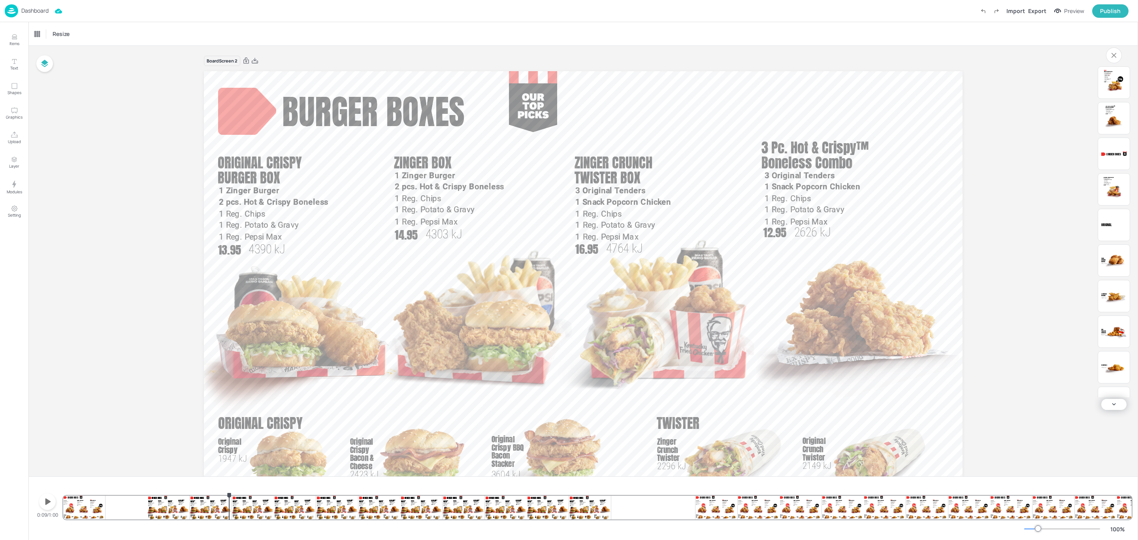
drag, startPoint x: 297, startPoint y: 499, endPoint x: 311, endPoint y: 509, distance: 16.1
click at [146, 498] on div "1 Dinner Roll 1 Reg. Chips 1 Reg. Potato & Gravy 1 Reg. Pepsi Max 3 pcs. Origin…" at bounding box center [597, 507] width 1068 height 24
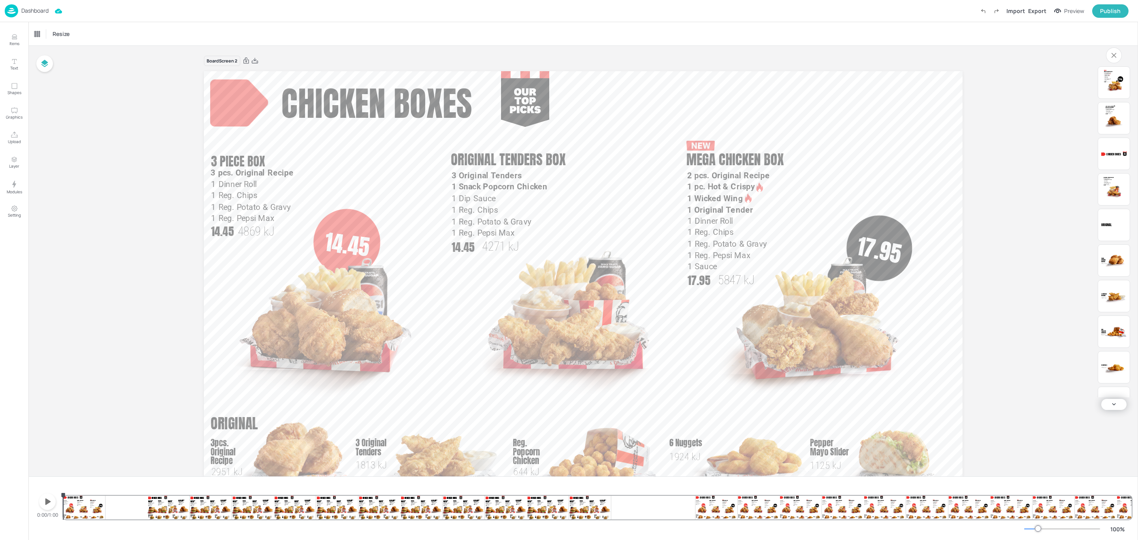
drag, startPoint x: 146, startPoint y: 493, endPoint x: 58, endPoint y: 492, distance: 87.7
click at [58, 492] on div "0:00/1:00 1 Dinner Roll 1 Reg. Chips 1 Reg. Potato & Gravy 1 Reg. Pepsi Max 3 p…" at bounding box center [583, 500] width 1097 height 38
click at [318, 299] on img at bounding box center [326, 328] width 208 height 224
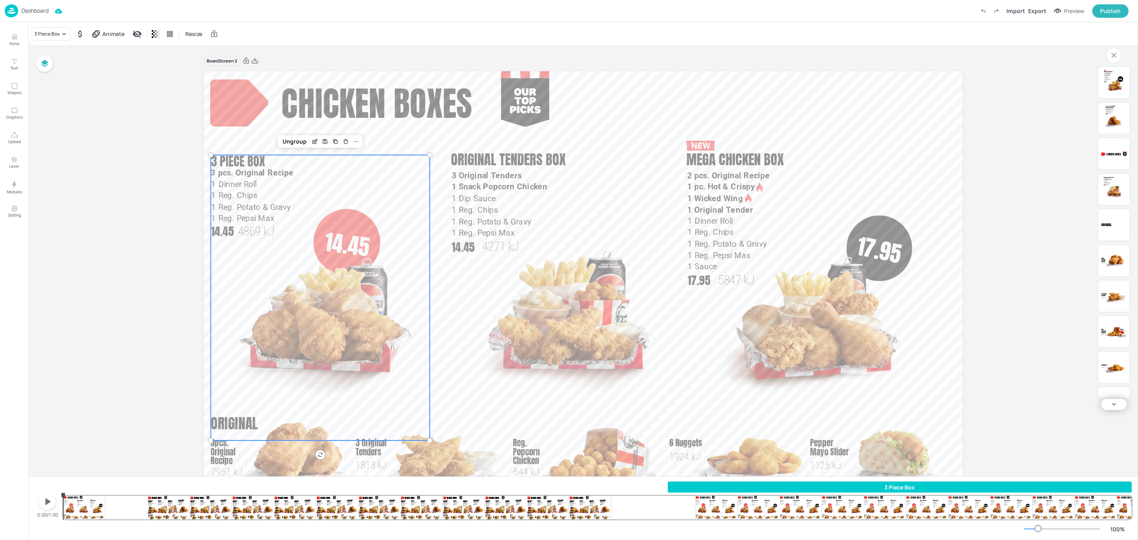
click at [72, 507] on div "3 Piece Box 1 Dinner Roll 1 Reg. Chips 1 Reg. Potato & Gravy 1 Reg. Pepsi Max 3…" at bounding box center [597, 500] width 1068 height 38
click at [59, 507] on div "0:00/1:00 3 Piece Box 1 Dinner Roll 1 Reg. Chips 1 Reg. Potato & Gravy 1 Reg. P…" at bounding box center [583, 500] width 1097 height 38
click at [87, 512] on div "3 Piece Box 1 Dinner Roll 1 Reg. Chips 1 Reg. Potato & Gravy 1 Reg. Pepsi Max 3…" at bounding box center [597, 500] width 1068 height 38
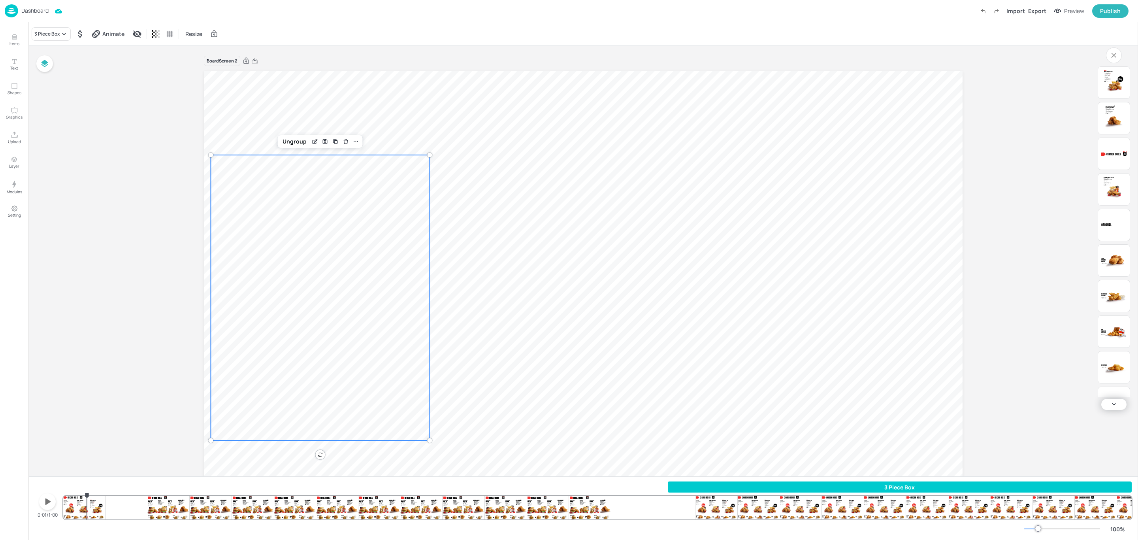
click at [69, 510] on div "3 Piece Box 1 Dinner Roll 1 Reg. Chips 1 Reg. Potato & Gravy 1 Reg. Pepsi Max 3…" at bounding box center [597, 500] width 1068 height 38
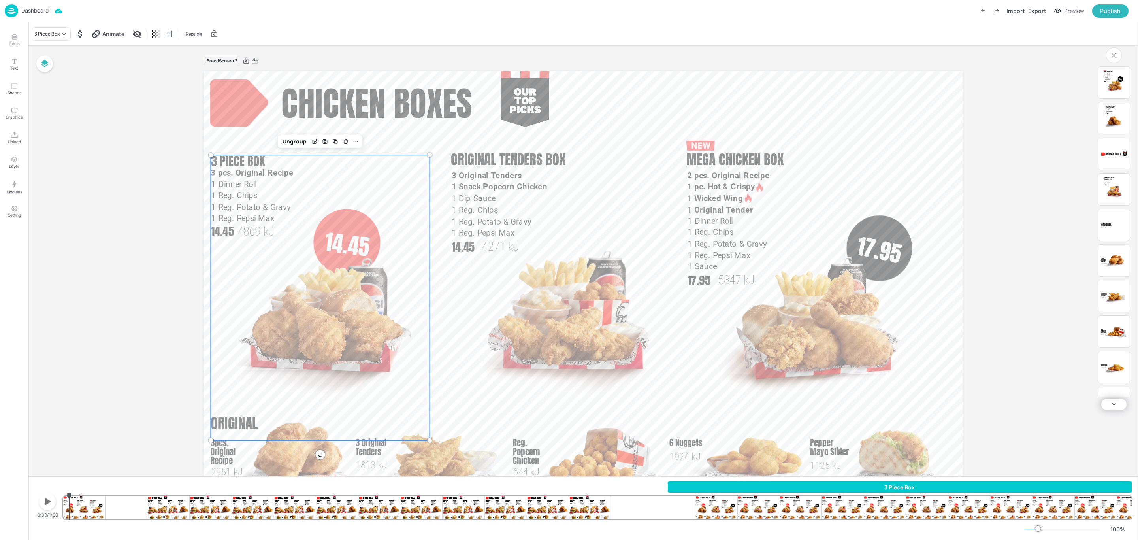
click at [103, 511] on div "3 Piece Box 1 Dinner Roll 1 Reg. Chips 1 Reg. Potato & Gravy 1 Reg. Pepsi Max 3…" at bounding box center [597, 500] width 1068 height 38
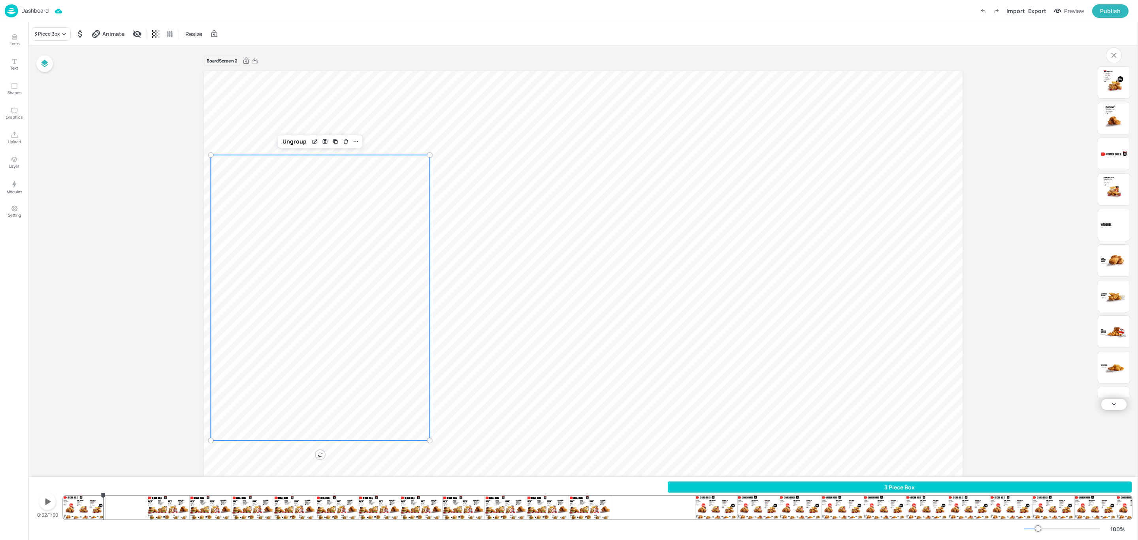
click at [83, 508] on div "3 Piece Box 1 Dinner Roll 1 Reg. Chips 1 Reg. Potato & Gravy 1 Reg. Pepsi Max 3…" at bounding box center [597, 500] width 1068 height 38
click at [67, 508] on div "3 Piece Box 1 Dinner Roll 1 Reg. Chips 1 Reg. Potato & Gravy 1 Reg. Pepsi Max 3…" at bounding box center [597, 500] width 1068 height 38
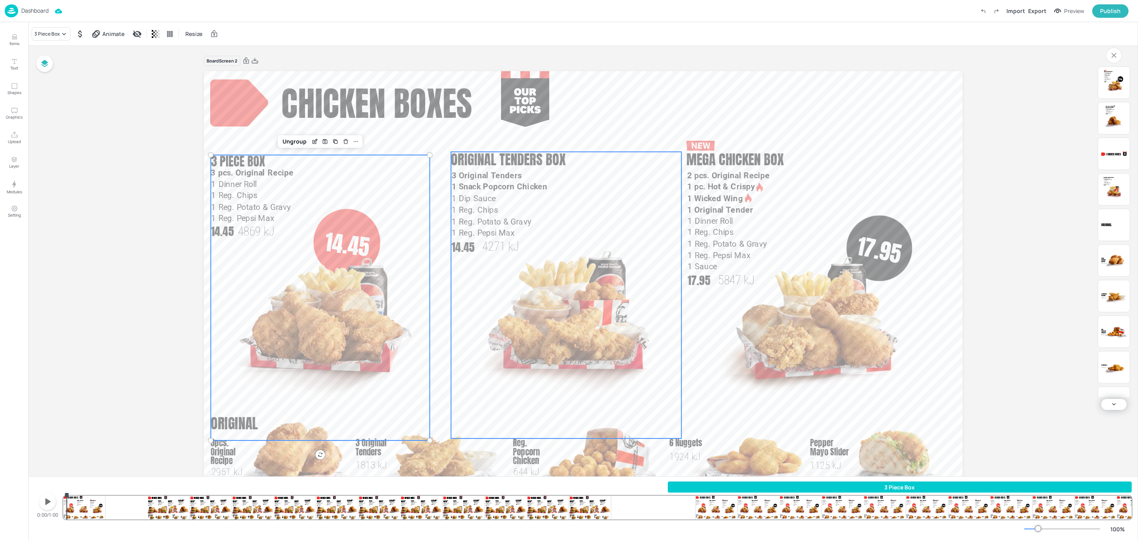
click at [384, 101] on span "Chicken Boxes" at bounding box center [376, 102] width 191 height 51
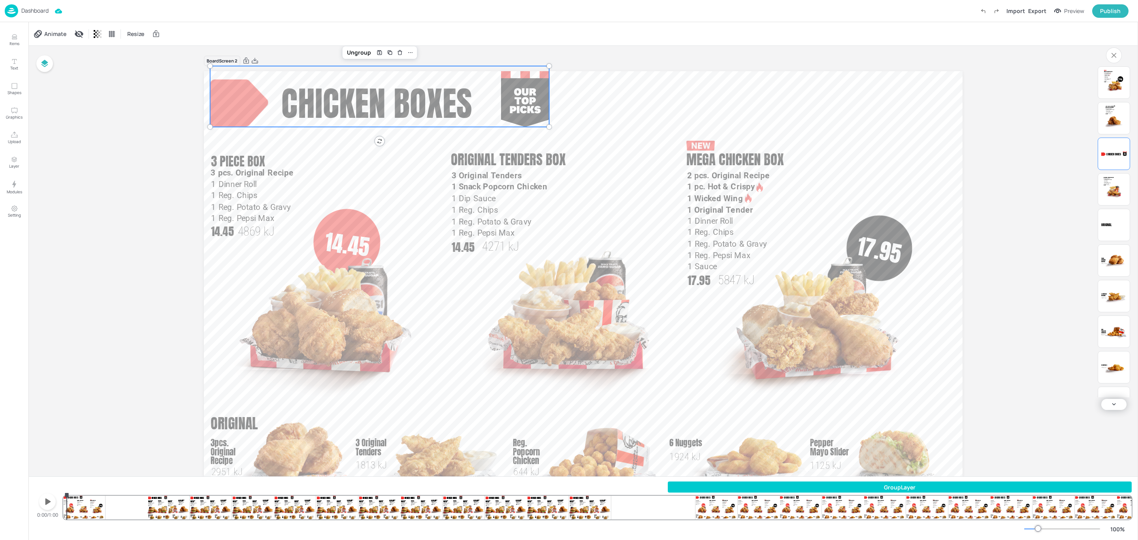
click at [532, 100] on div at bounding box center [525, 96] width 48 height 61
click at [331, 309] on img at bounding box center [326, 328] width 208 height 224
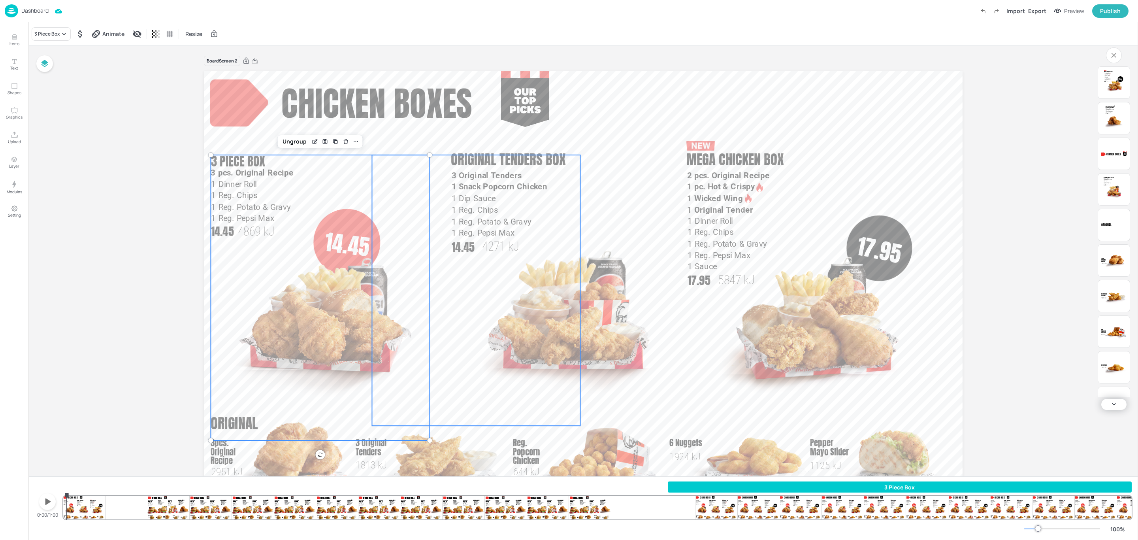
click at [436, 310] on img at bounding box center [476, 314] width 208 height 224
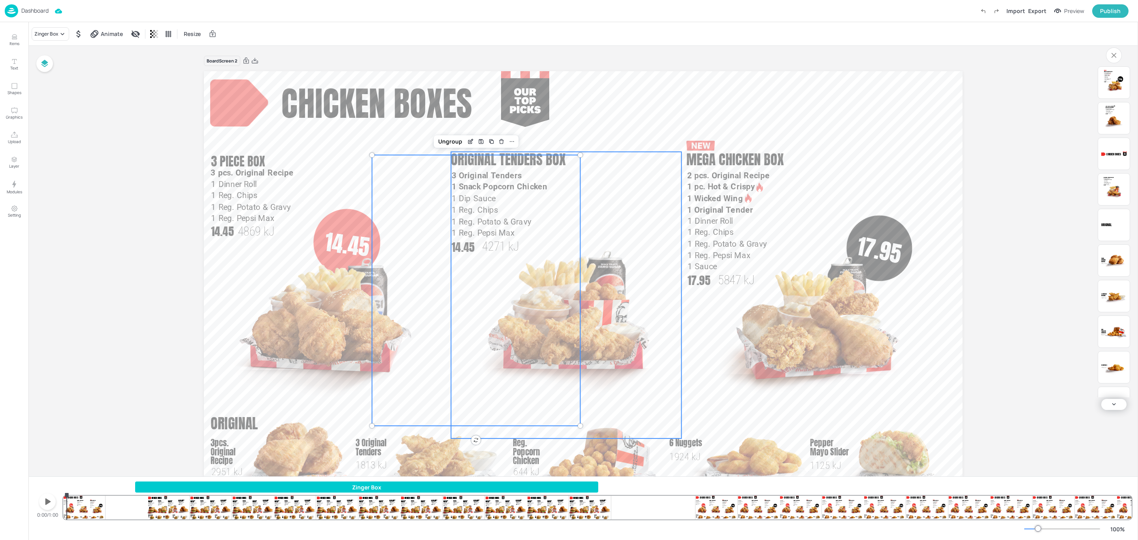
click at [613, 293] on img at bounding box center [577, 327] width 208 height 224
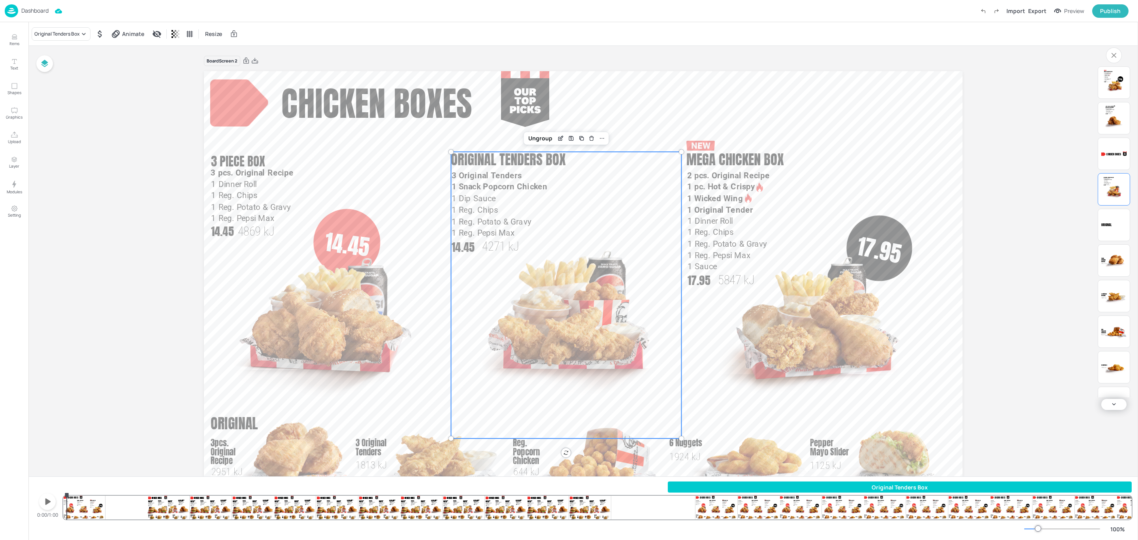
click at [715, 282] on p "17.95" at bounding box center [714, 280] width 55 height 16
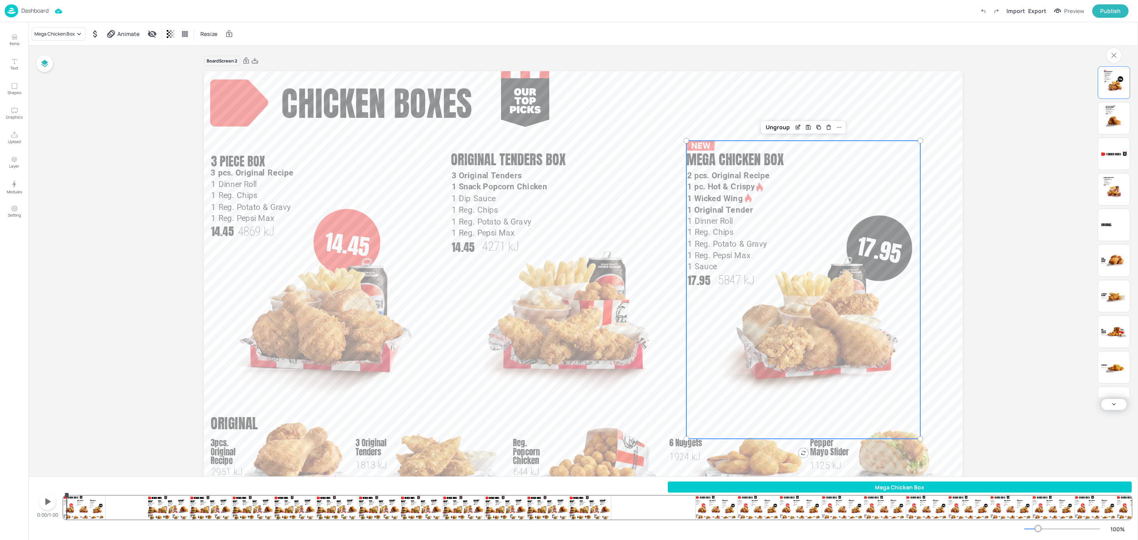
click at [1002, 91] on div "Board Screen 2 1 Dinner Roll 1 Reg. Chips 1 Reg. Potato & Gravy 1 Reg. Pepsi Ma…" at bounding box center [582, 282] width 1109 height 472
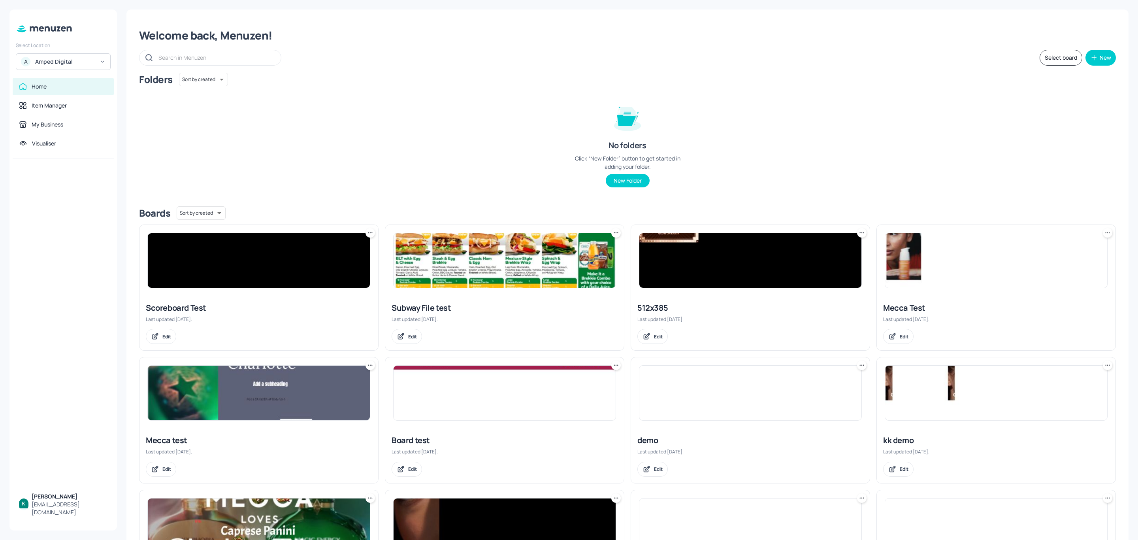
click at [90, 57] on div "A Amped Digital" at bounding box center [63, 61] width 95 height 17
click at [68, 82] on div "KFC Demo Account" at bounding box center [57, 81] width 42 height 5
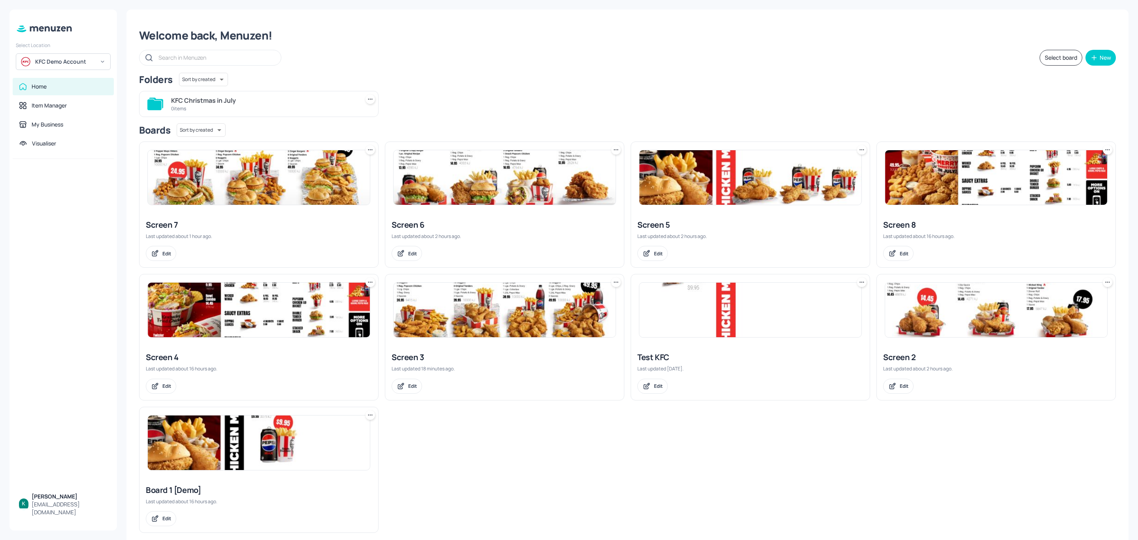
click at [659, 222] on div "Screen 5" at bounding box center [750, 224] width 226 height 11
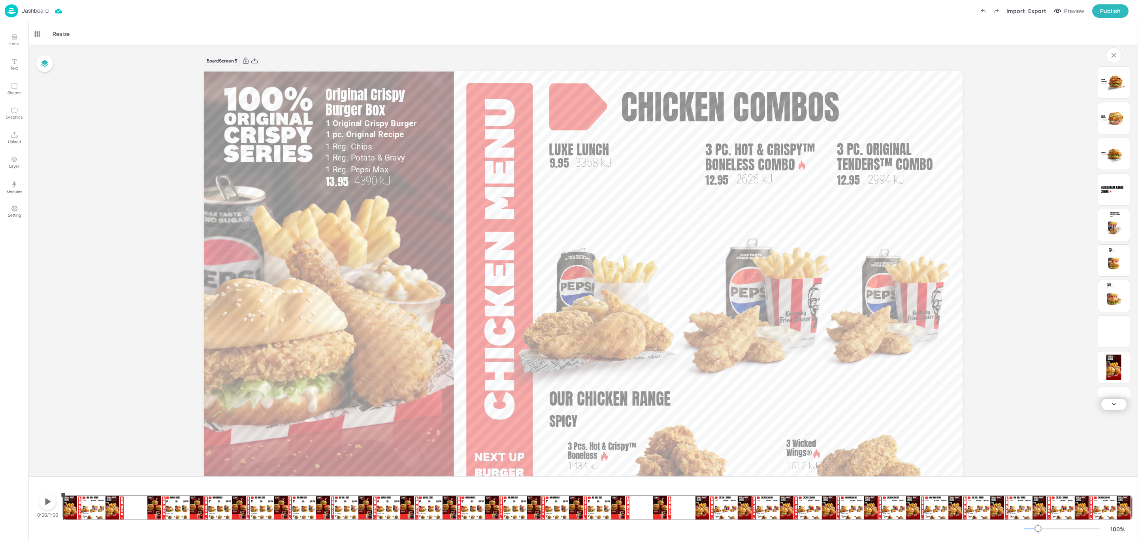
drag, startPoint x: 48, startPoint y: 498, endPoint x: 68, endPoint y: 423, distance: 77.6
click at [47, 498] on icon "button" at bounding box center [47, 501] width 13 height 13
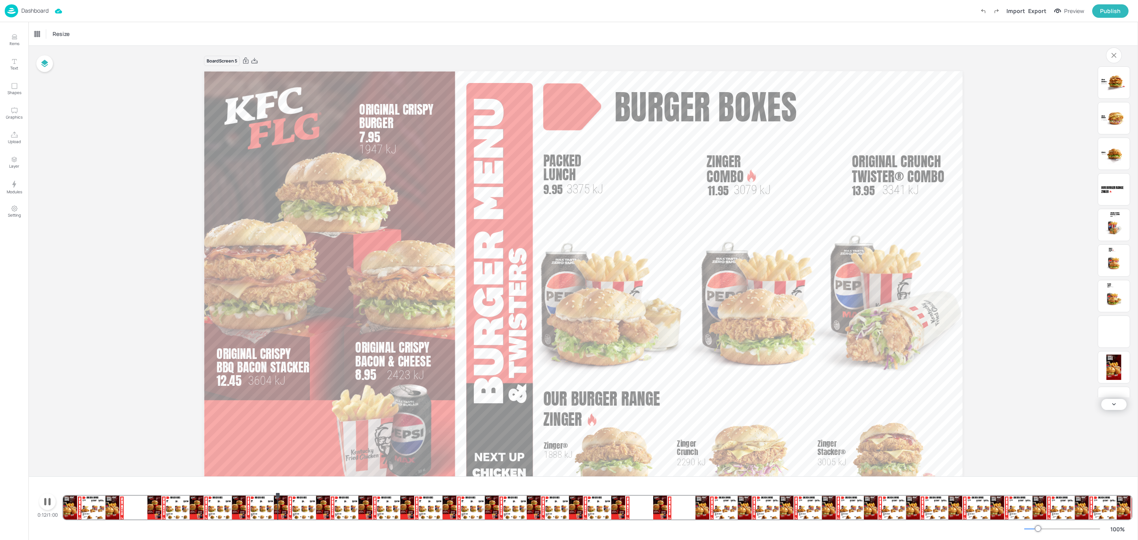
click at [35, 13] on p "Dashboard" at bounding box center [34, 11] width 27 height 6
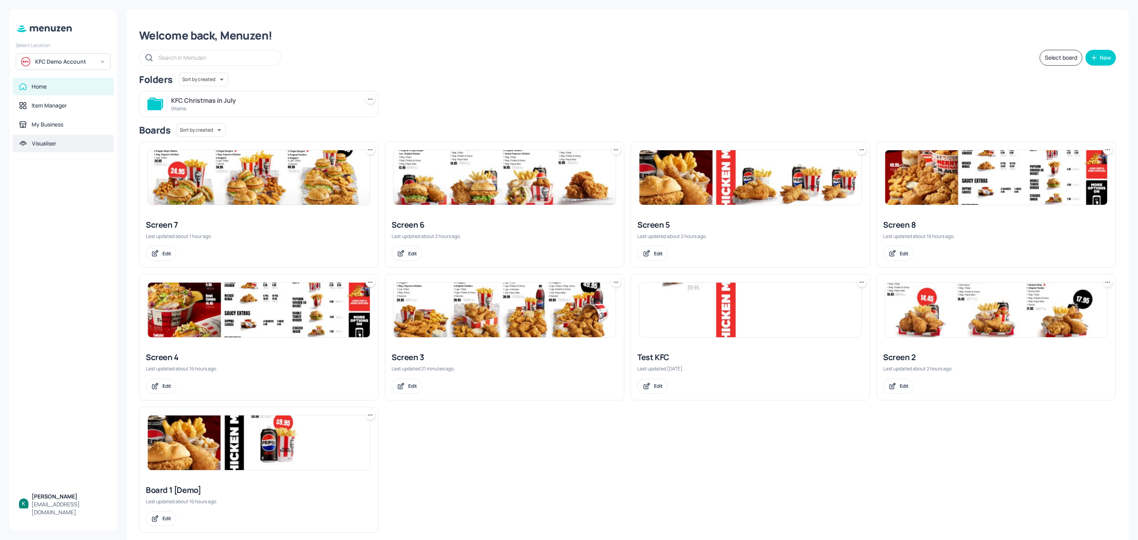
click at [49, 144] on div "Visualiser" at bounding box center [44, 143] width 24 height 8
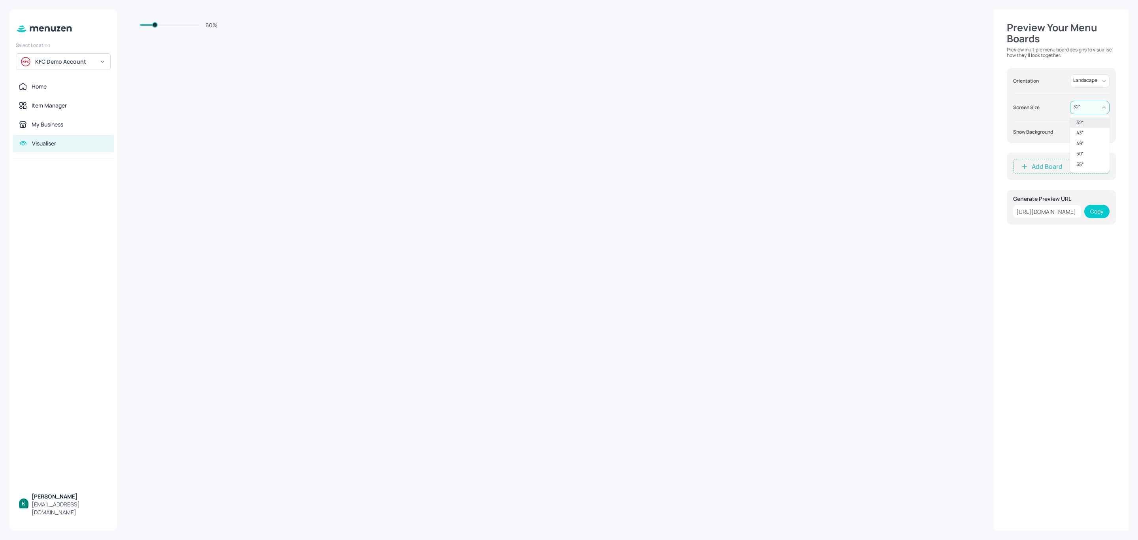
click at [1092, 104] on body "Select Location KFC Demo Account Home Item Manager My Business Visualiser Keris…" at bounding box center [569, 270] width 1138 height 540
click at [1084, 159] on li "55 “" at bounding box center [1090, 164] width 40 height 10
type input "55"
click at [1100, 132] on input "checkbox" at bounding box center [1096, 131] width 28 height 9
checkbox input "true"
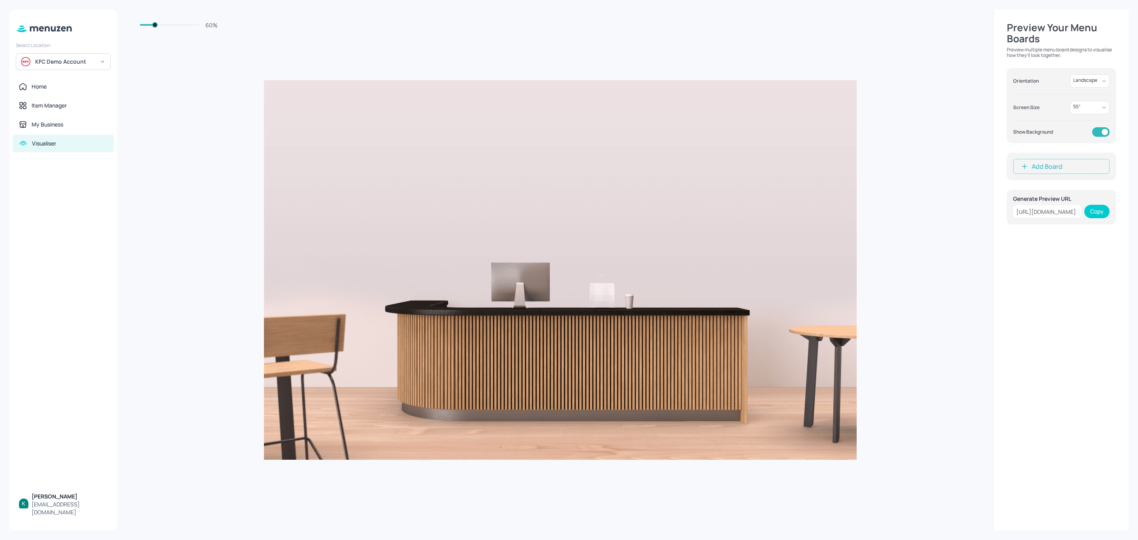
click at [1082, 163] on button "Add Board" at bounding box center [1061, 166] width 96 height 15
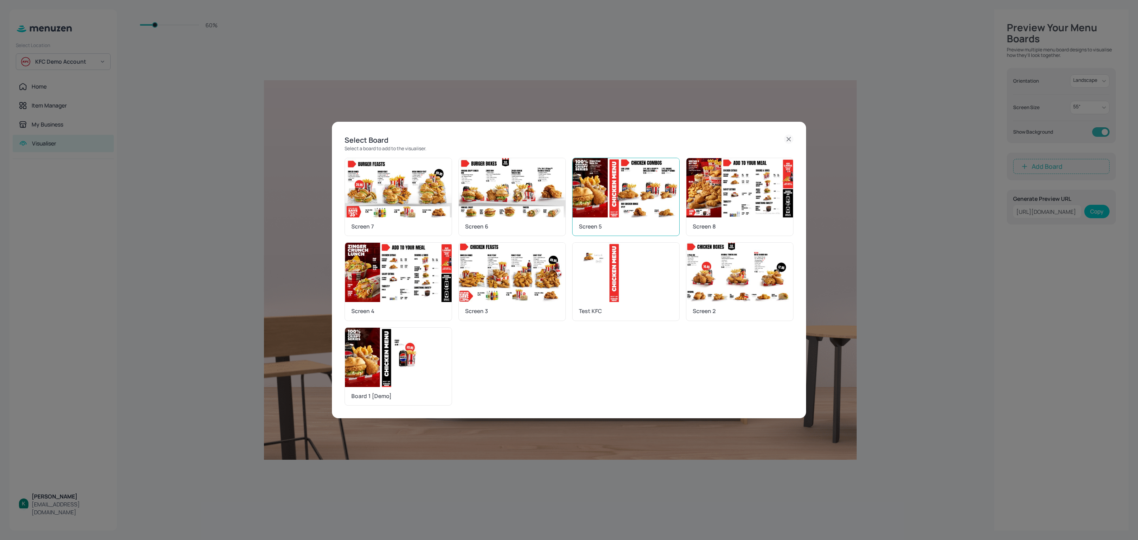
click at [602, 198] on img at bounding box center [625, 187] width 107 height 59
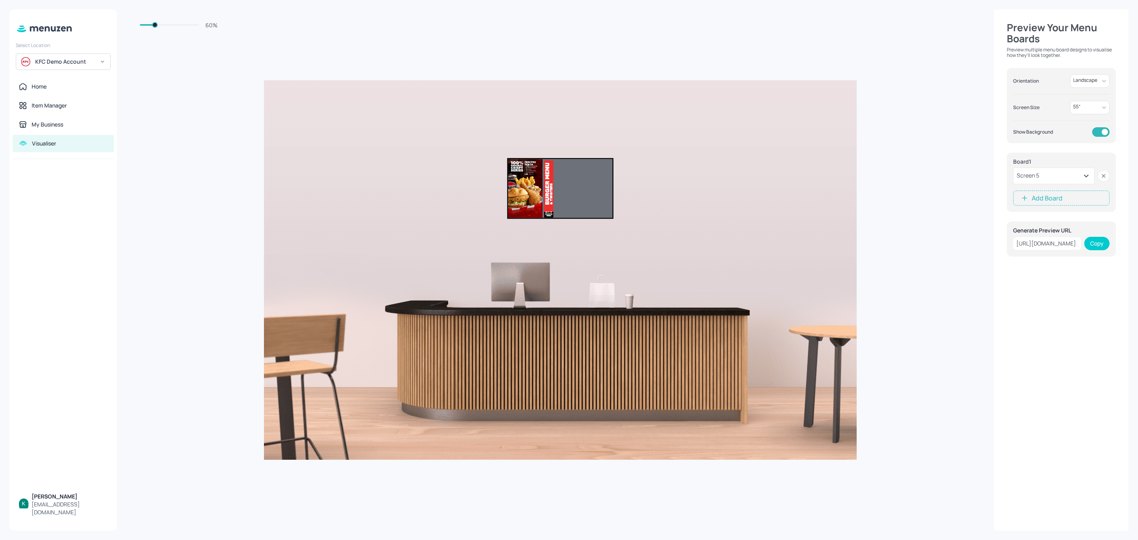
drag, startPoint x: 579, startPoint y: 198, endPoint x: 519, endPoint y: 196, distance: 59.7
click at [519, 159] on div "Chicken combos Luxe Lunch 3358 kJ 9.95 Luxe Lunch 3358 kJ 9.95 3 Pc. Hot & Cris…" at bounding box center [560, 159] width 104 height 0
click at [1063, 194] on button "Add Board" at bounding box center [1061, 197] width 96 height 15
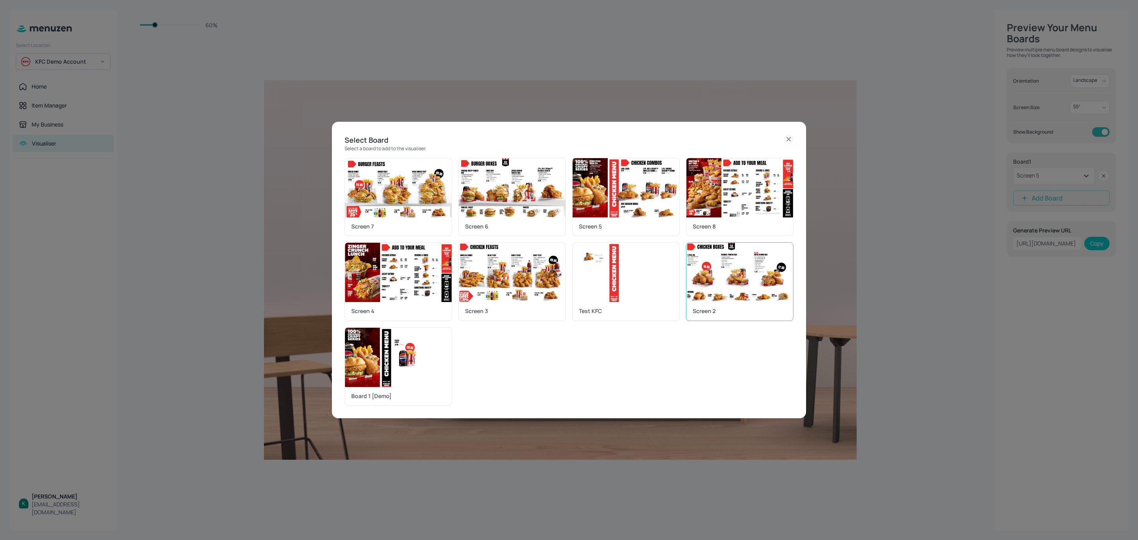
click at [753, 294] on img at bounding box center [739, 272] width 107 height 59
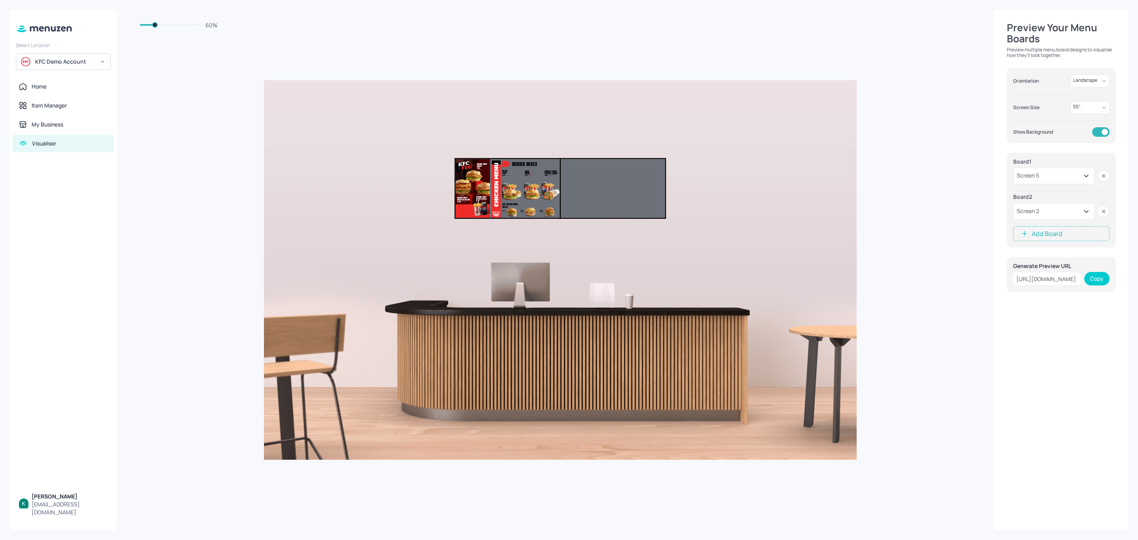
click at [1032, 235] on button "Add Board" at bounding box center [1061, 233] width 96 height 15
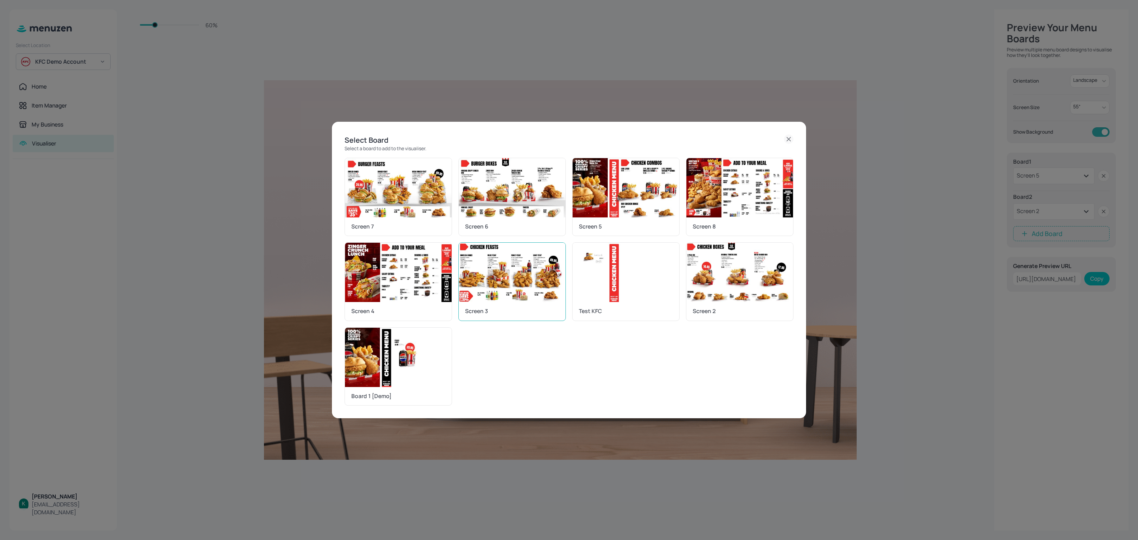
click at [501, 297] on img at bounding box center [512, 272] width 107 height 59
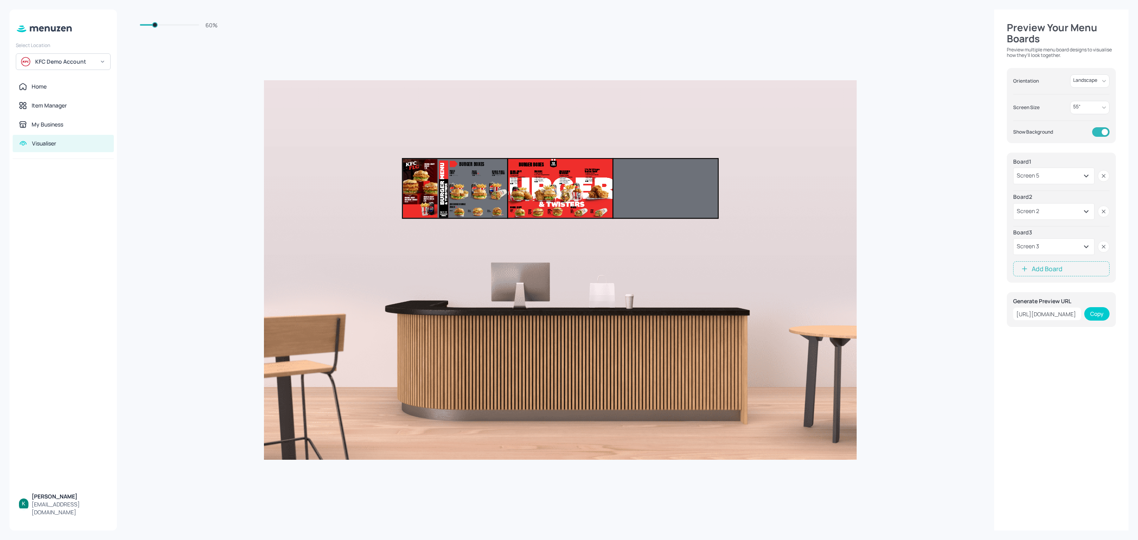
click at [1081, 269] on button "Add Board" at bounding box center [1061, 268] width 96 height 15
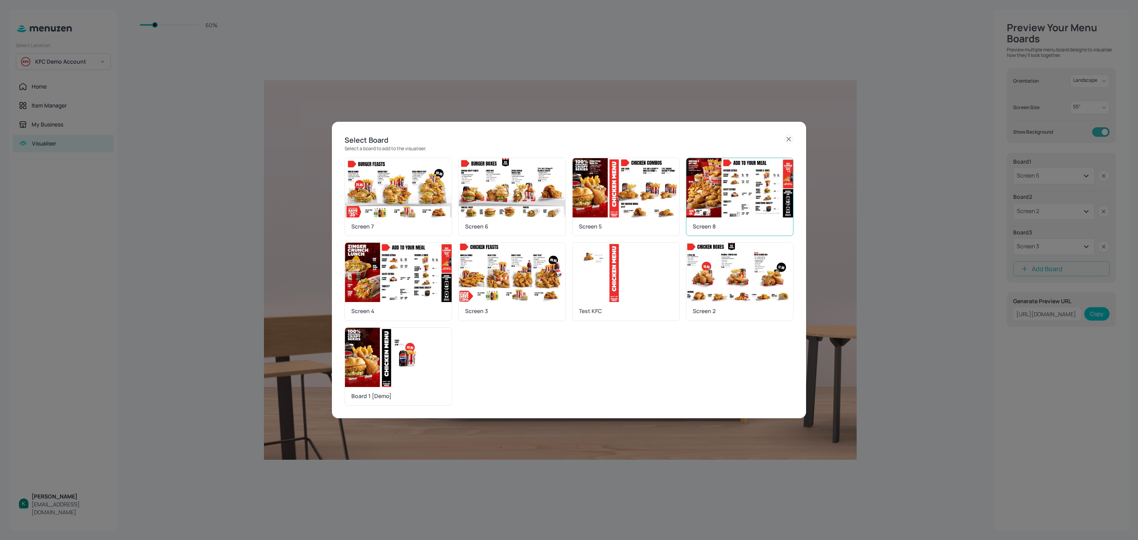
click at [734, 215] on img at bounding box center [739, 187] width 107 height 59
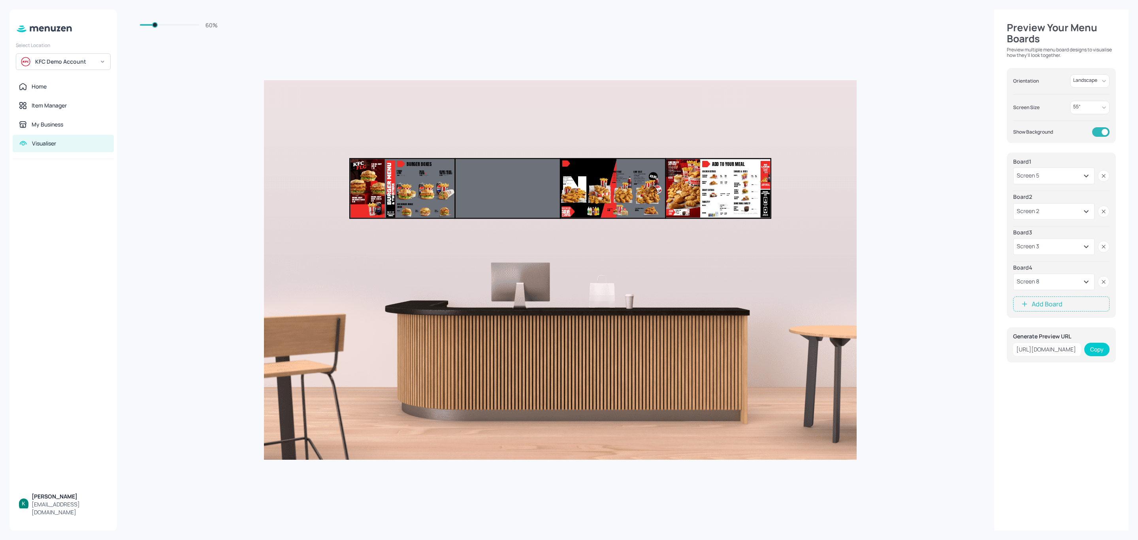
click at [1074, 211] on div "Screen 2" at bounding box center [1053, 211] width 81 height 17
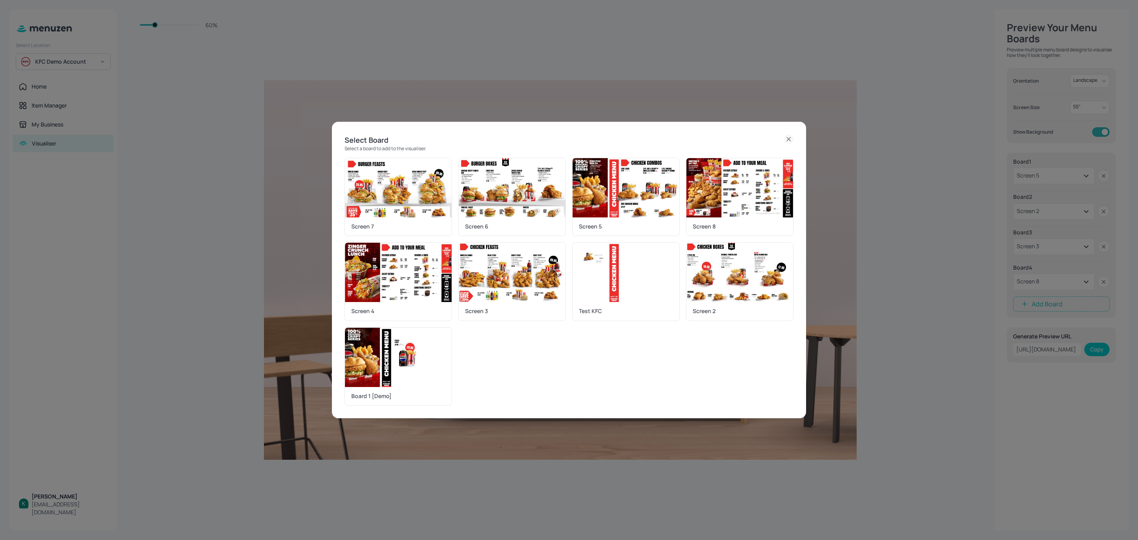
click at [1074, 211] on div "Select Board Select a board to add to the visualiser. Screen 7 Screen 6 Screen …" at bounding box center [569, 270] width 1138 height 540
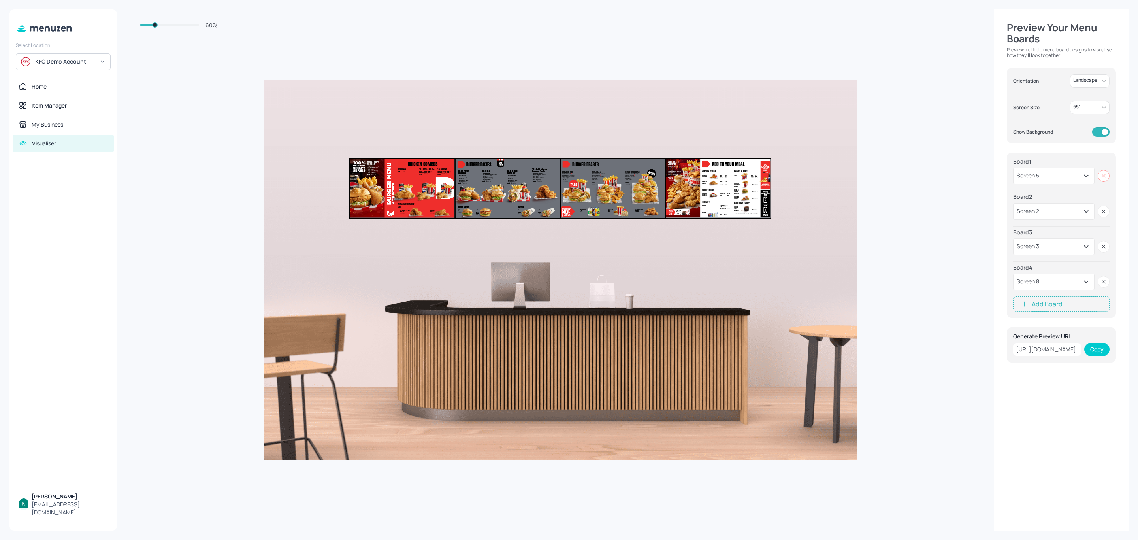
click at [1102, 178] on rect at bounding box center [1103, 176] width 8 height 8
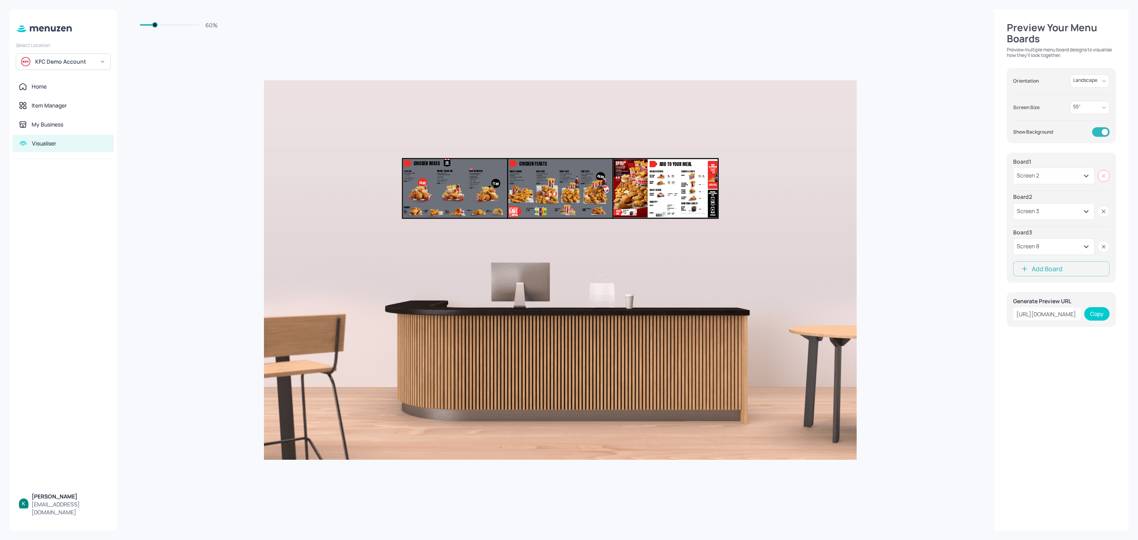
click at [1102, 178] on rect at bounding box center [1103, 176] width 8 height 8
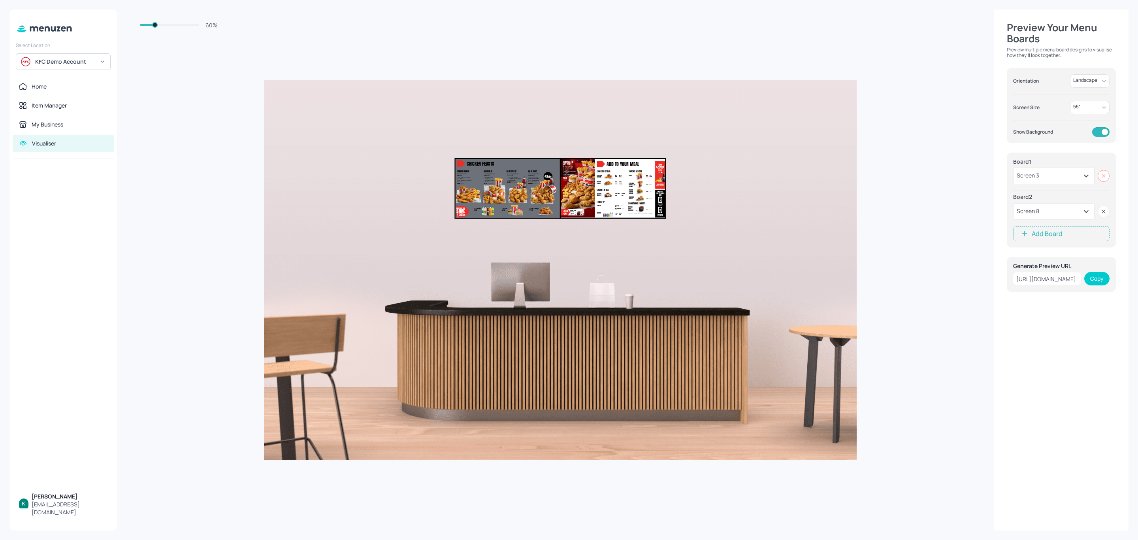
click at [1102, 178] on rect at bounding box center [1103, 176] width 8 height 8
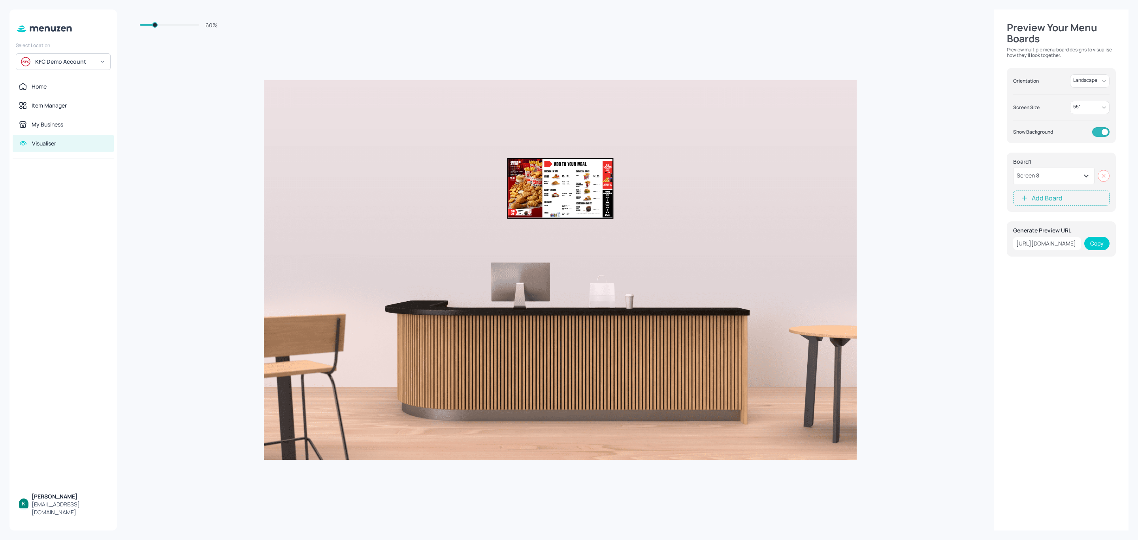
click at [1102, 178] on rect at bounding box center [1103, 176] width 8 height 8
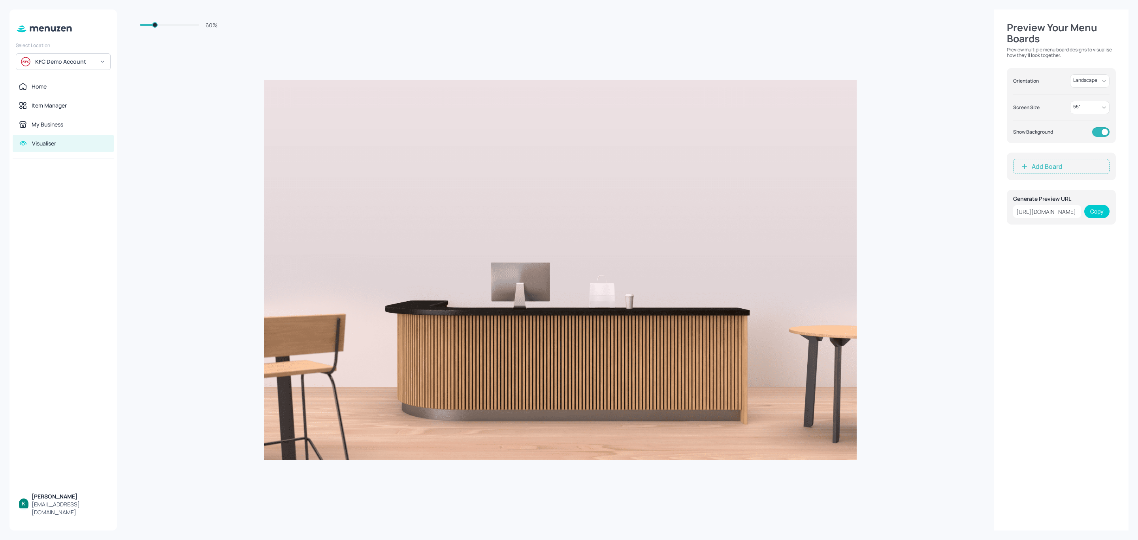
click at [1069, 164] on button "Add Board" at bounding box center [1061, 166] width 96 height 15
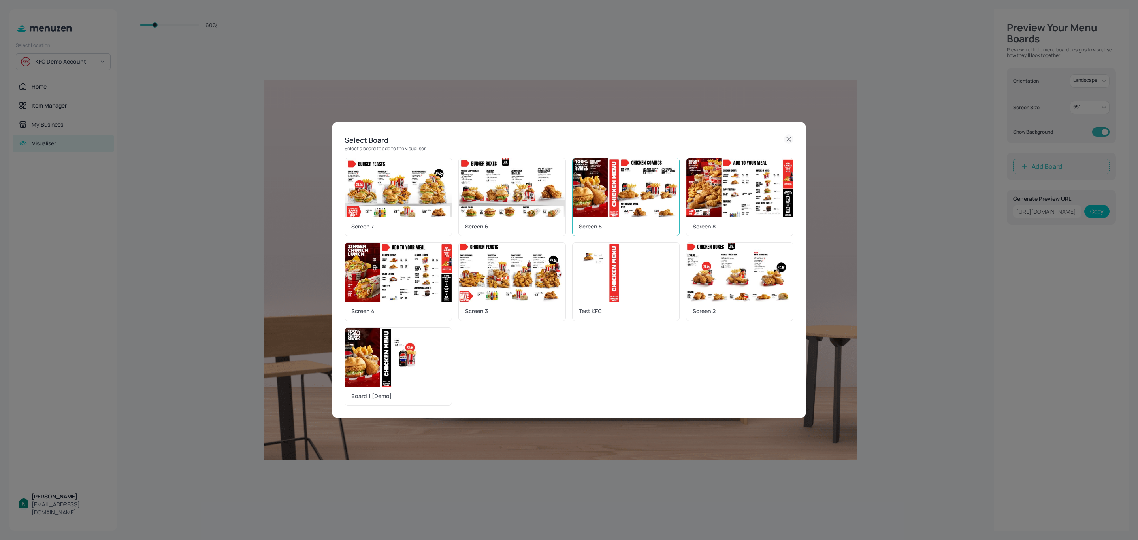
drag, startPoint x: 604, startPoint y: 195, endPoint x: 808, endPoint y: 171, distance: 205.2
click at [605, 195] on img at bounding box center [625, 187] width 107 height 59
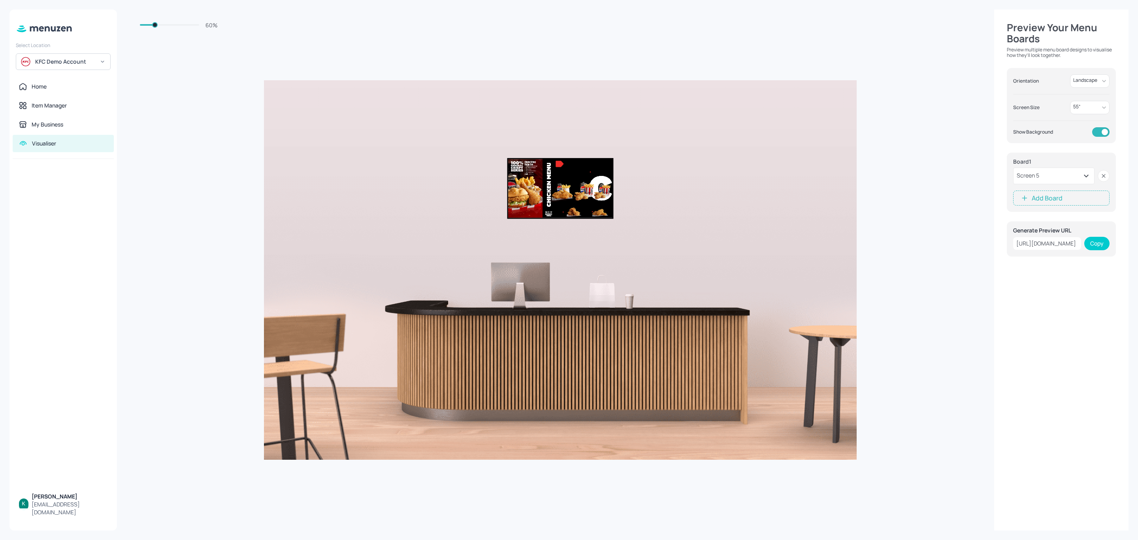
click at [1055, 196] on button "Add Board" at bounding box center [1061, 197] width 96 height 15
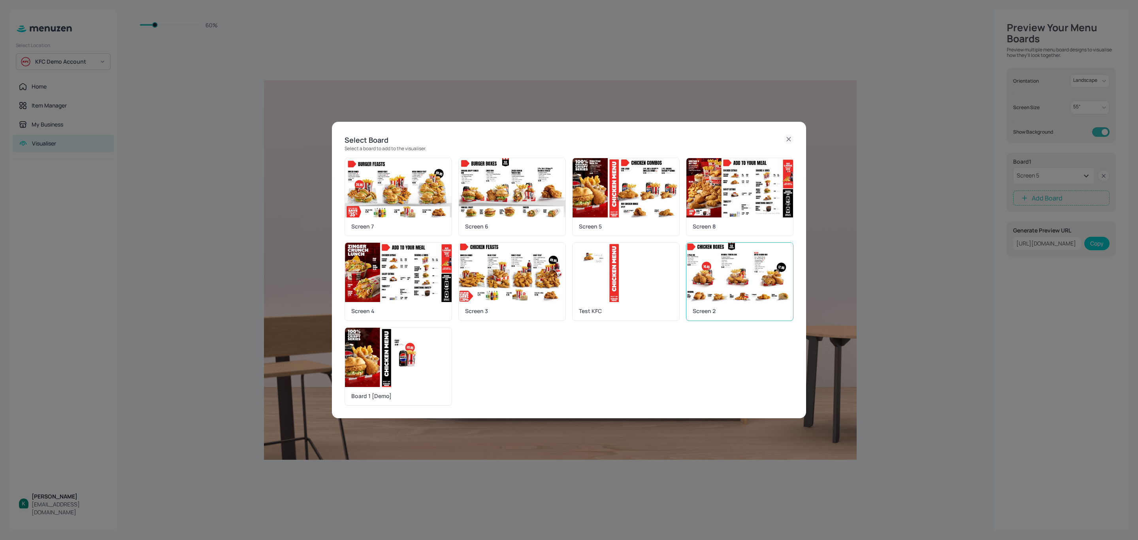
click at [701, 292] on img at bounding box center [739, 272] width 107 height 59
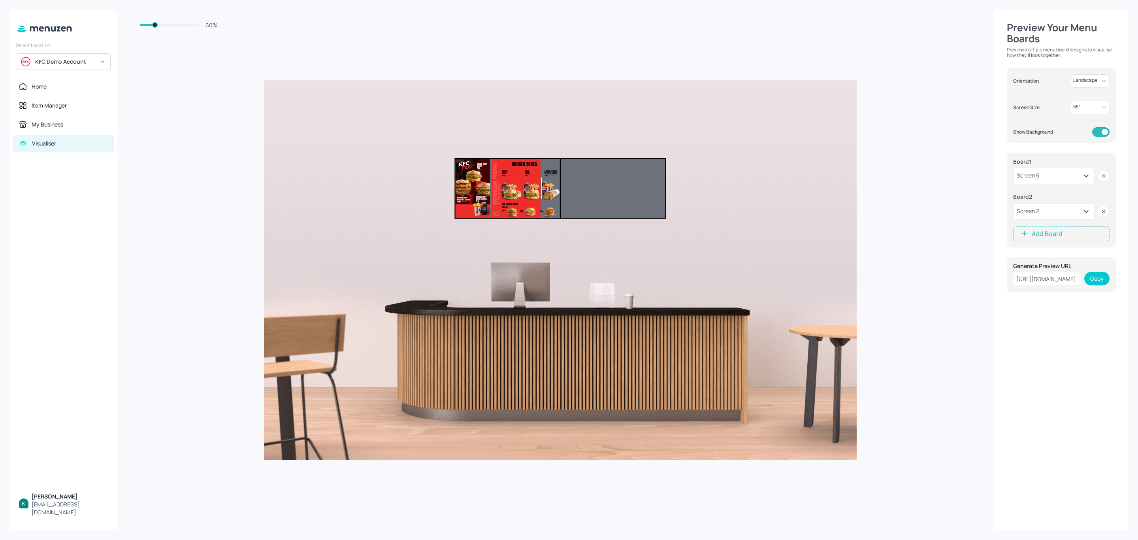
click at [1026, 231] on icon "button" at bounding box center [1024, 234] width 8 height 8
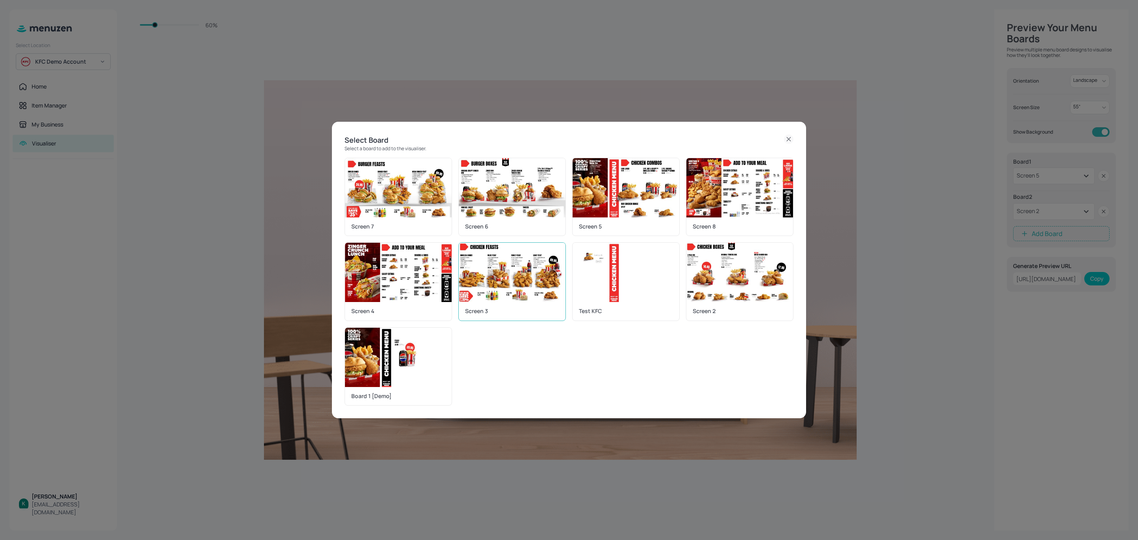
click at [500, 286] on img at bounding box center [512, 272] width 107 height 59
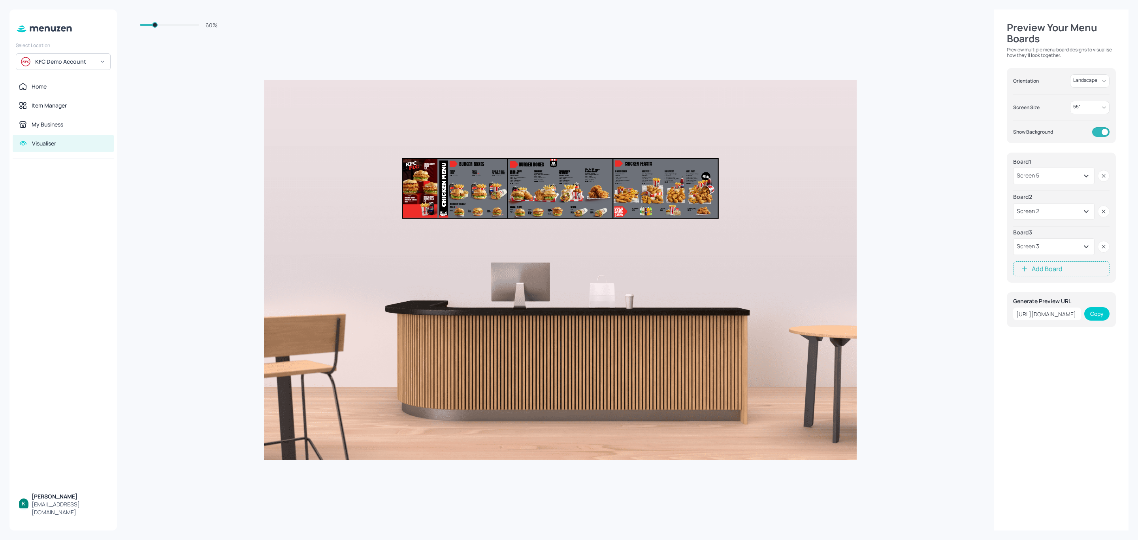
click at [1043, 273] on button "Add Board" at bounding box center [1061, 268] width 96 height 15
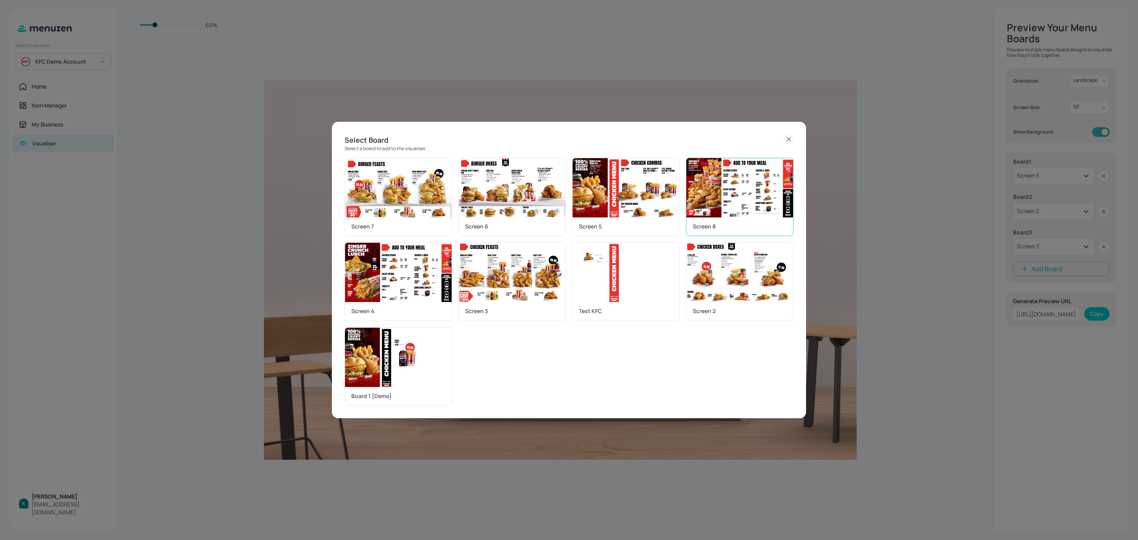
click at [714, 204] on img at bounding box center [739, 187] width 107 height 59
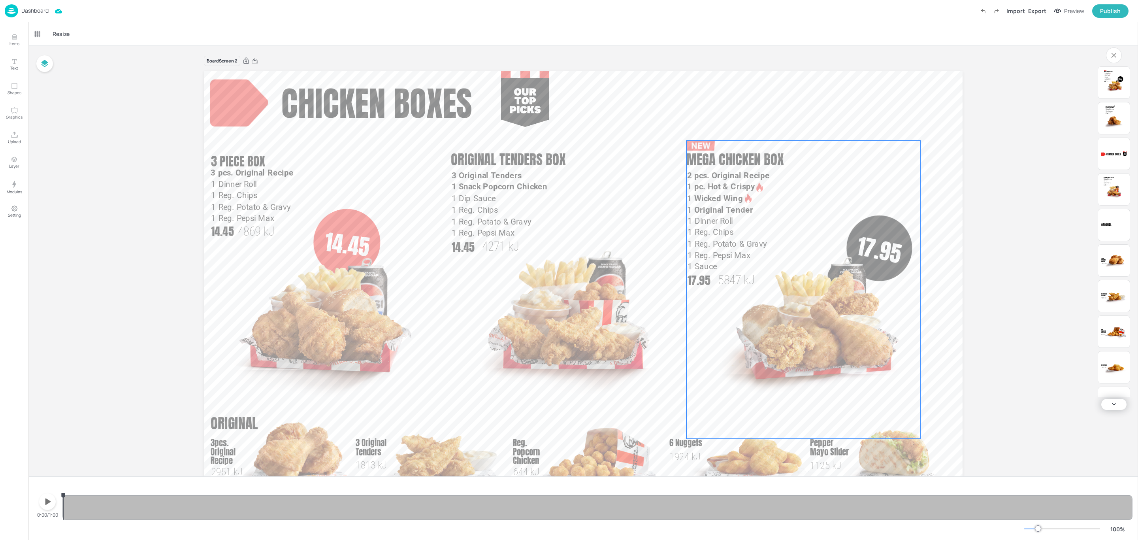
scroll to position [41, 0]
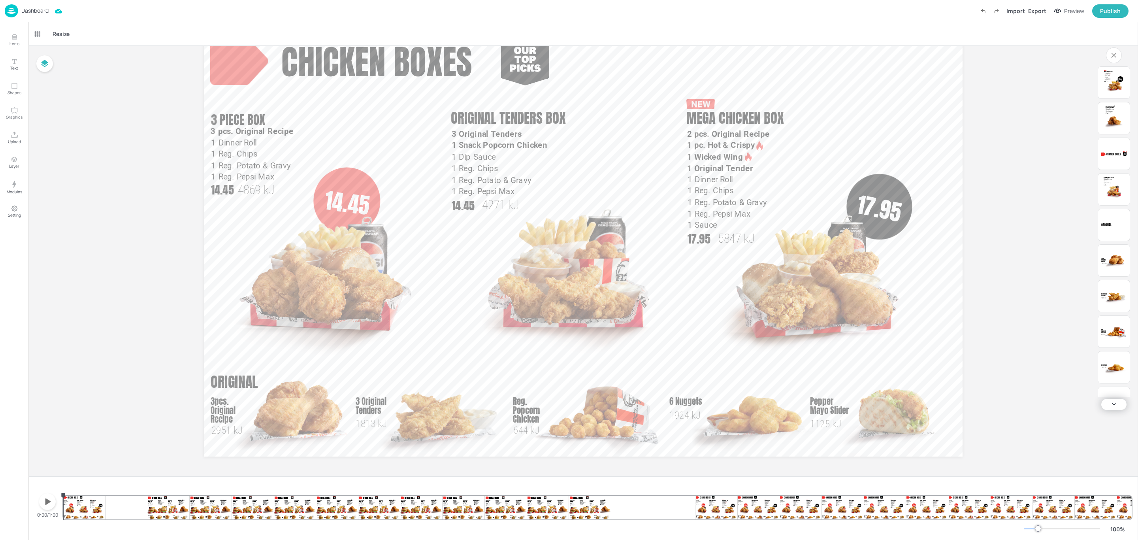
click at [44, 11] on p "Dashboard" at bounding box center [34, 11] width 27 height 6
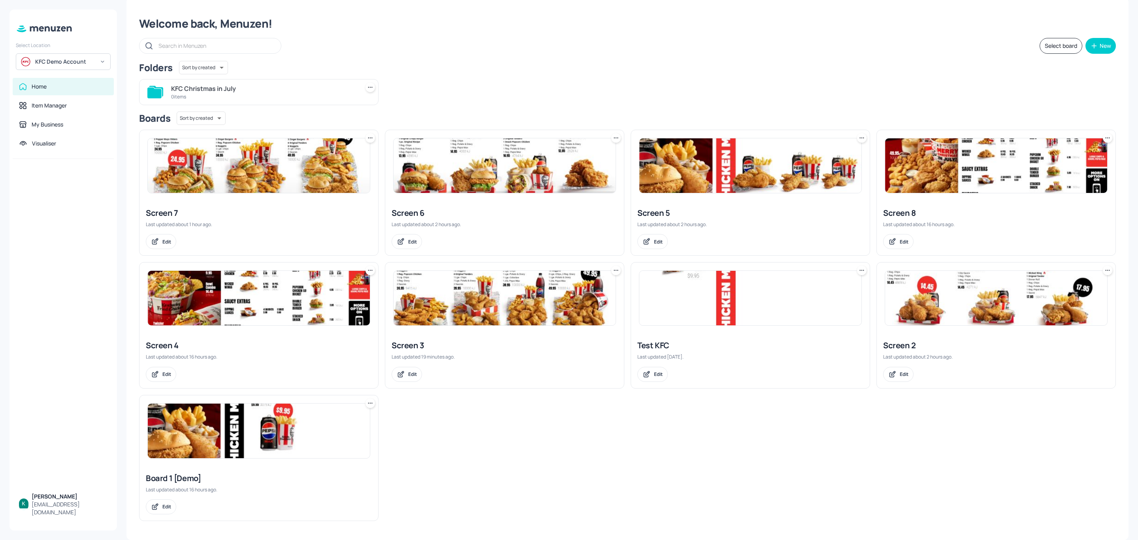
scroll to position [15, 0]
click at [422, 340] on div "Screen 3" at bounding box center [504, 345] width 226 height 11
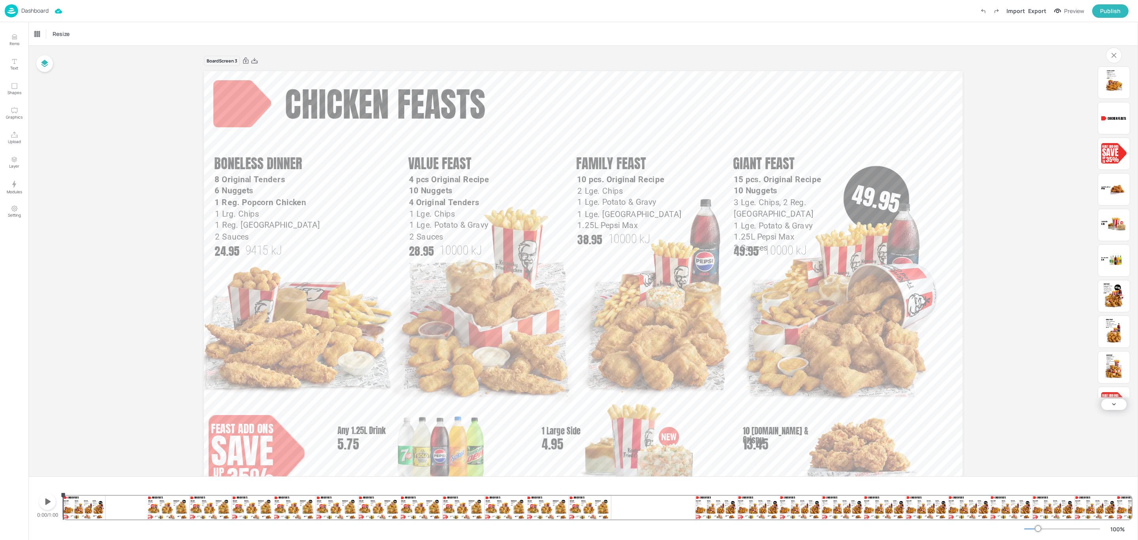
click at [32, 10] on p "Dashboard" at bounding box center [34, 11] width 27 height 6
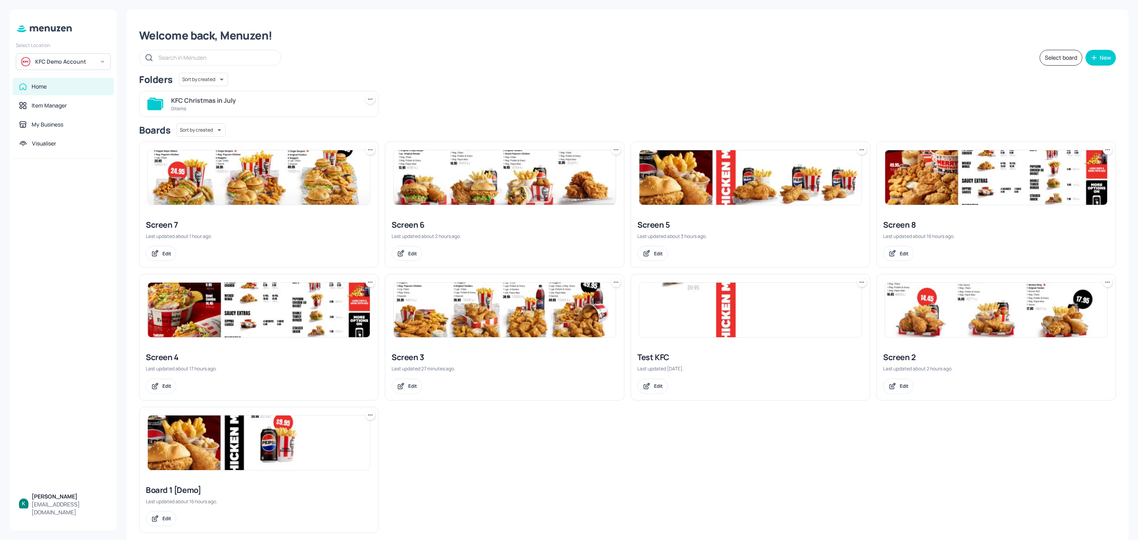
click at [88, 60] on div "KFC Demo Account" at bounding box center [65, 62] width 60 height 8
click at [64, 116] on div "Subway AU/[GEOGRAPHIC_DATA]" at bounding box center [70, 116] width 69 height 9
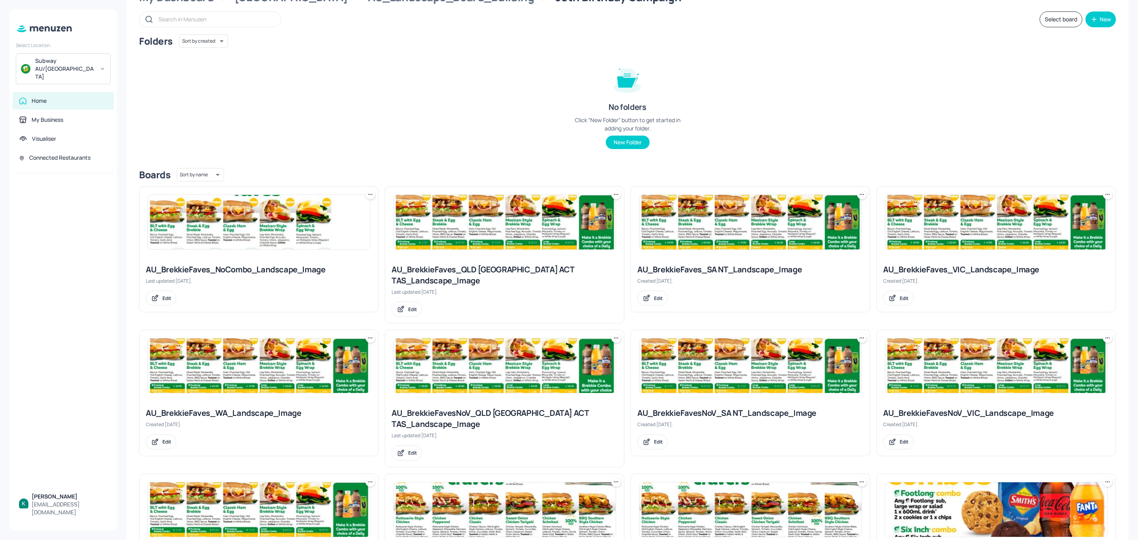
scroll to position [59, 0]
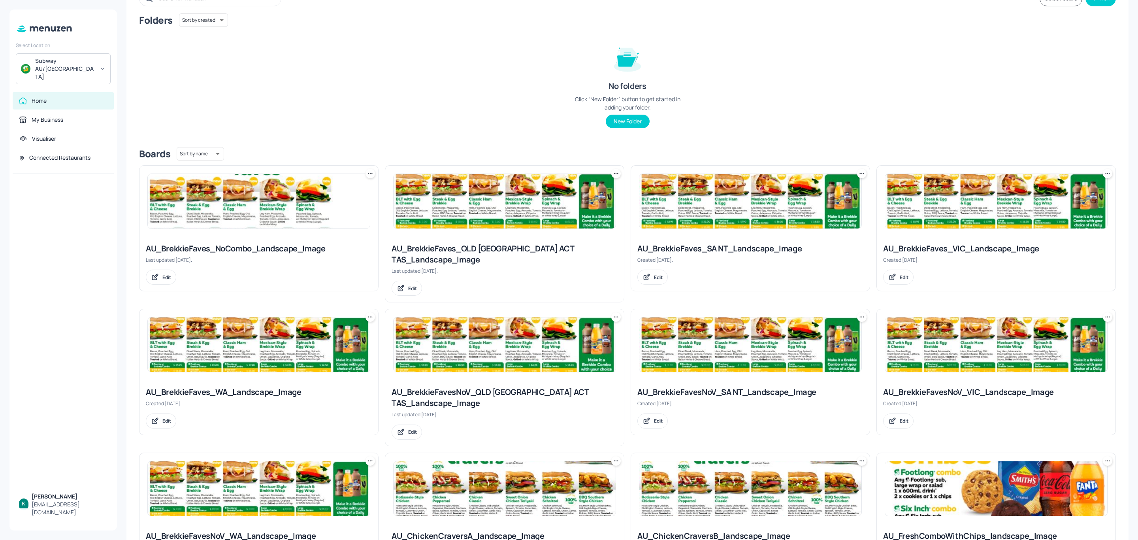
click at [253, 241] on div "AU_BrekkieFaves_NoCombo_Landscape_Image Last updated [DATE]. Edit" at bounding box center [258, 264] width 239 height 54
click at [272, 250] on div "AU_BrekkieFaves_NoCombo_Landscape_Image" at bounding box center [259, 248] width 226 height 11
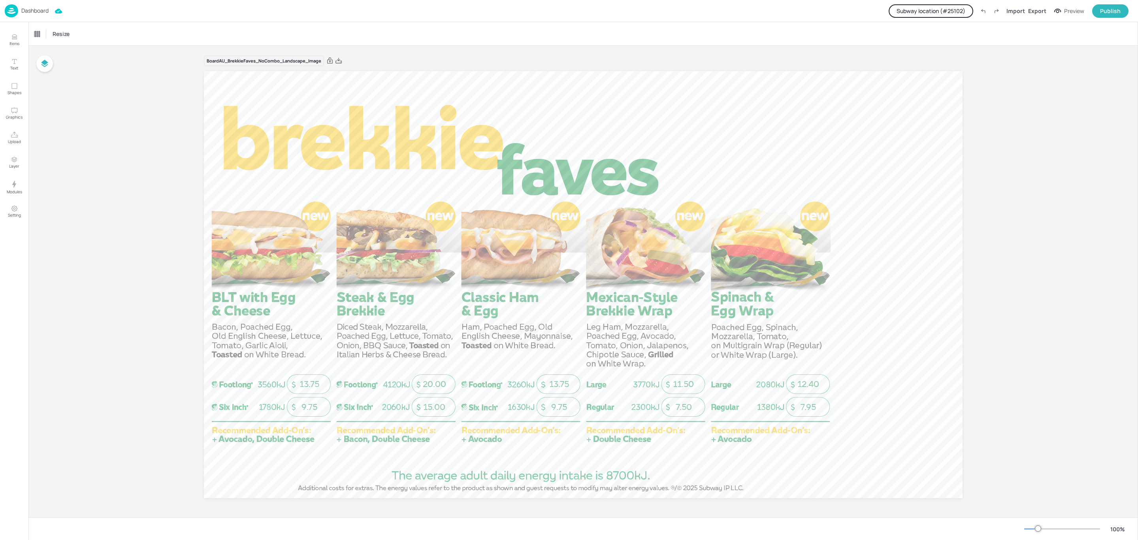
click at [923, 10] on button "Subway location (# 25102 )" at bounding box center [930, 10] width 85 height 13
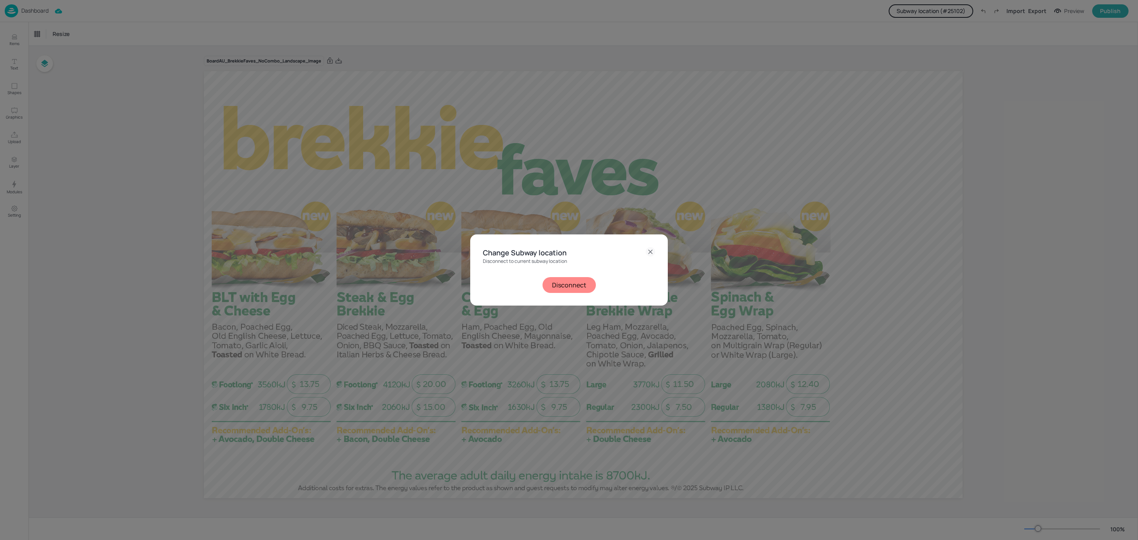
click at [577, 282] on button "Disconnect" at bounding box center [568, 285] width 53 height 16
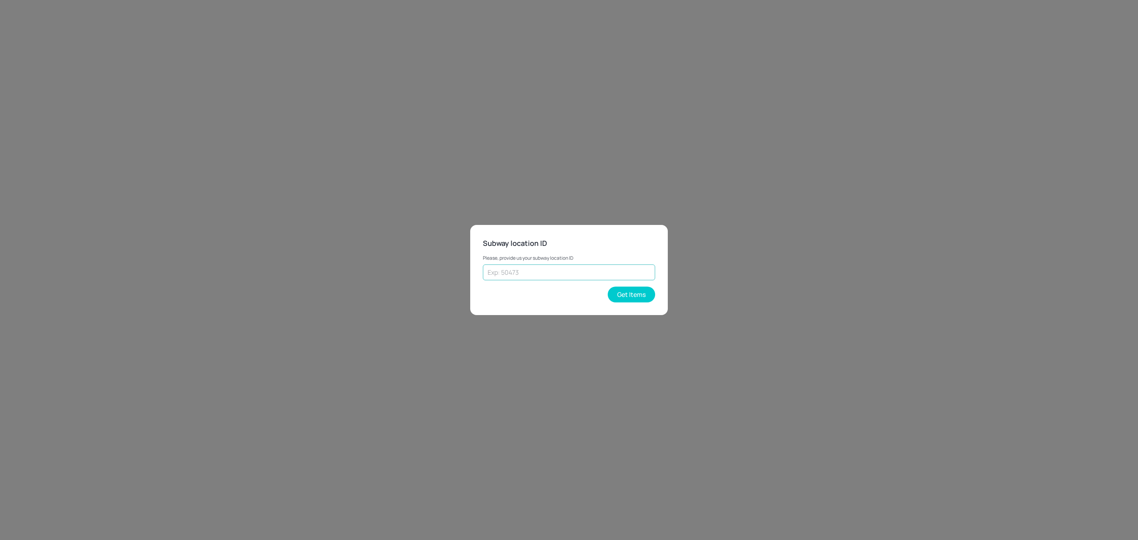
click at [548, 273] on input "text" at bounding box center [569, 272] width 172 height 16
type input "43262"
click at [613, 295] on button "Get Items" at bounding box center [631, 294] width 47 height 16
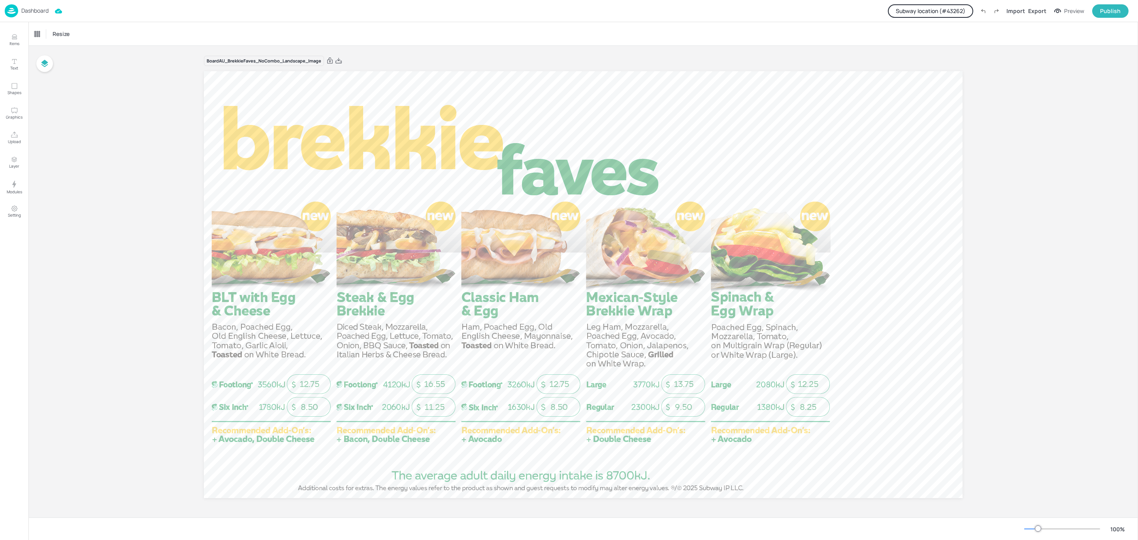
click at [40, 12] on p "Dashboard" at bounding box center [34, 11] width 27 height 6
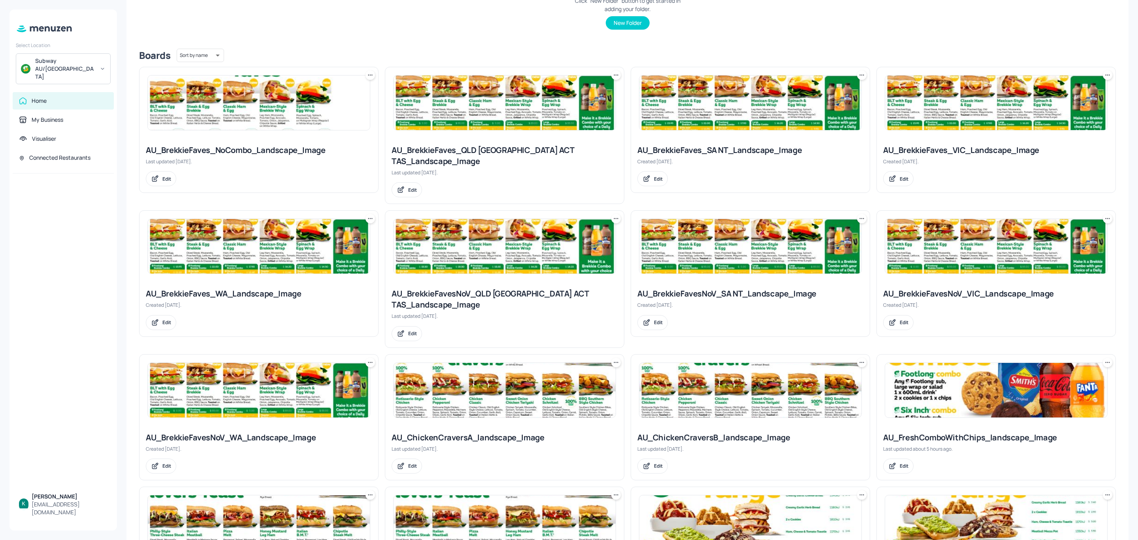
scroll to position [178, 0]
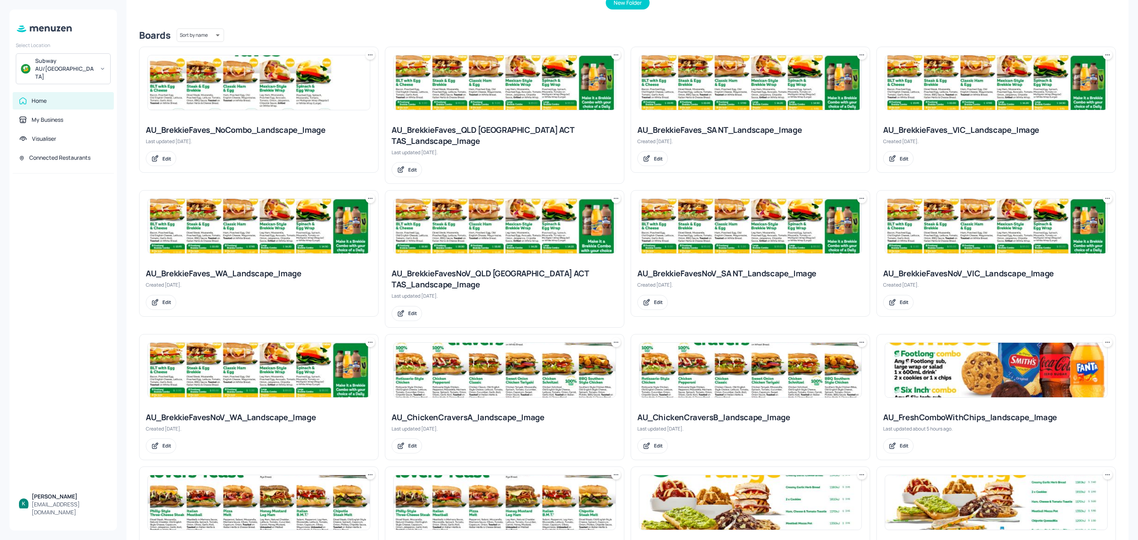
click at [499, 412] on div "AU_ChickenCraversA_landscape_Image" at bounding box center [504, 417] width 226 height 11
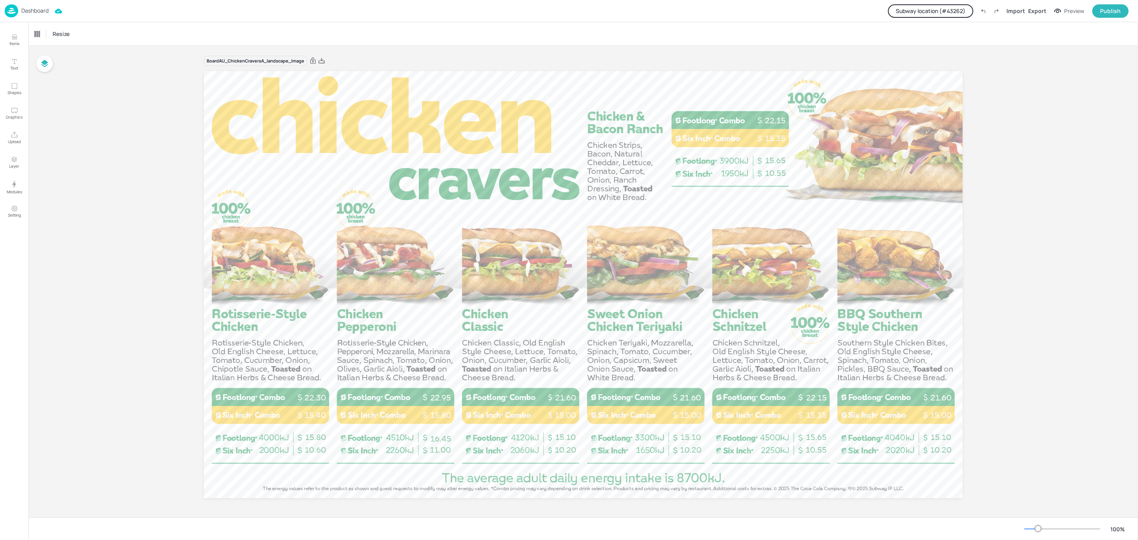
click at [37, 9] on p "Dashboard" at bounding box center [34, 11] width 27 height 6
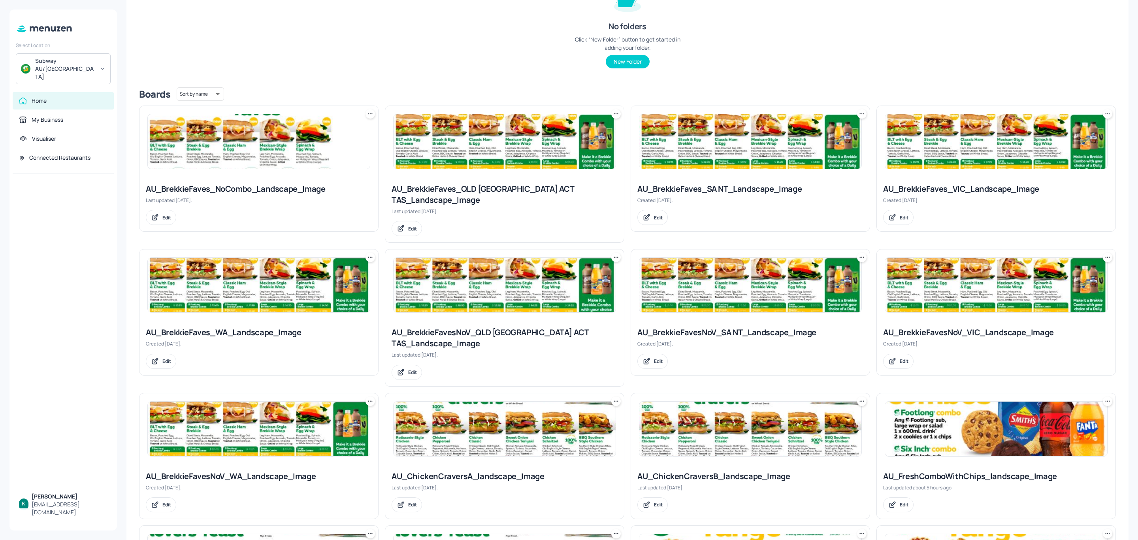
scroll to position [178, 0]
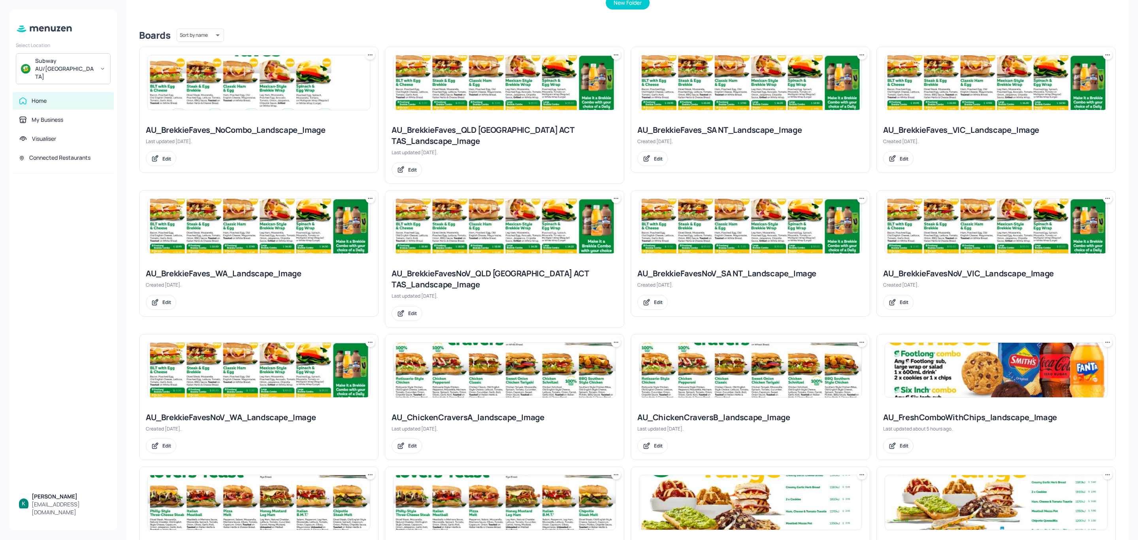
click at [700, 412] on div "AU_ChickenCraversB_landscape_Image" at bounding box center [750, 417] width 226 height 11
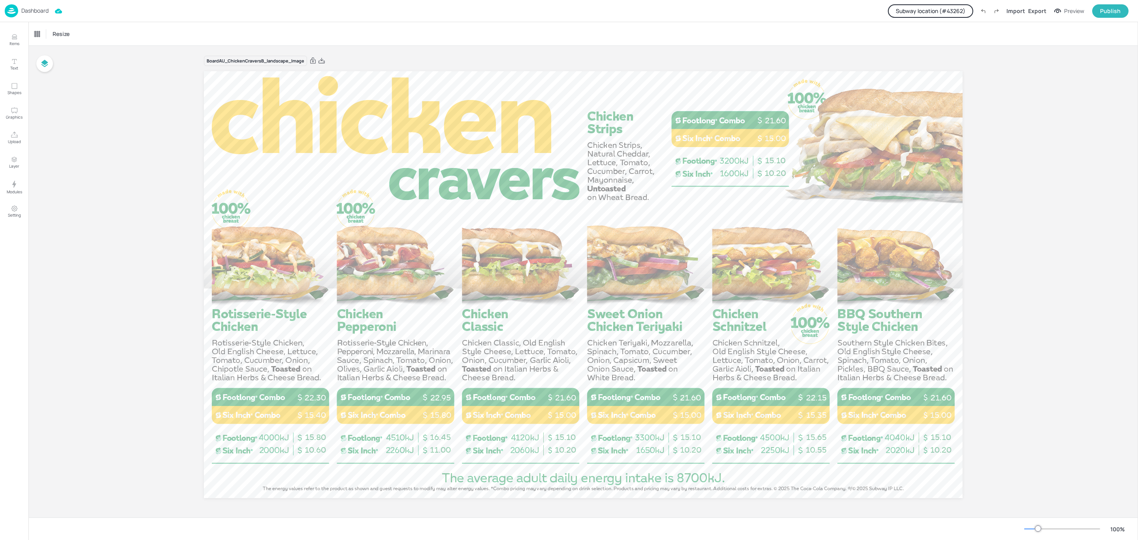
click at [35, 8] on p "Dashboard" at bounding box center [34, 11] width 27 height 6
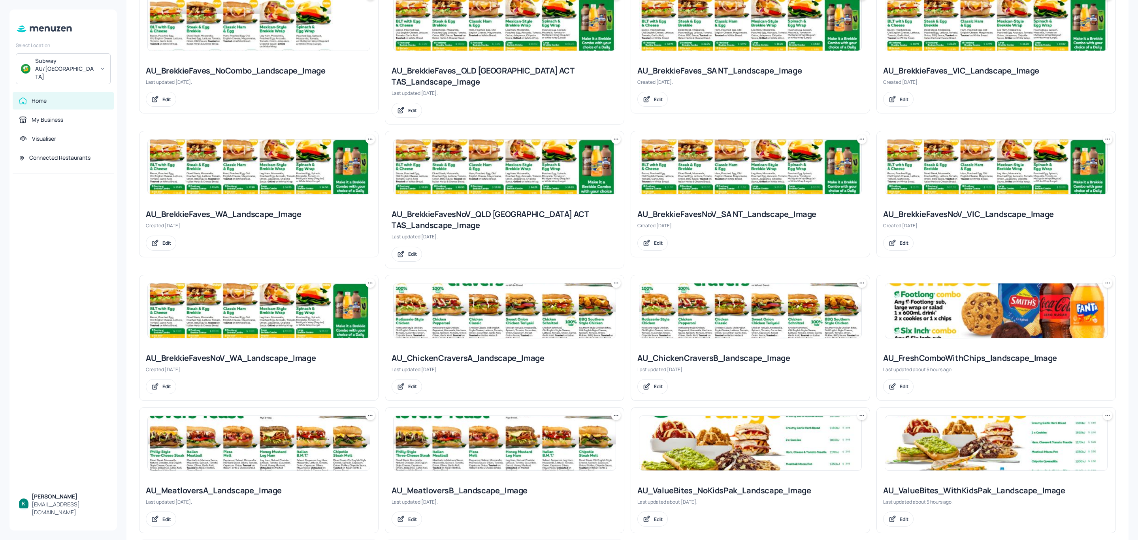
scroll to position [296, 0]
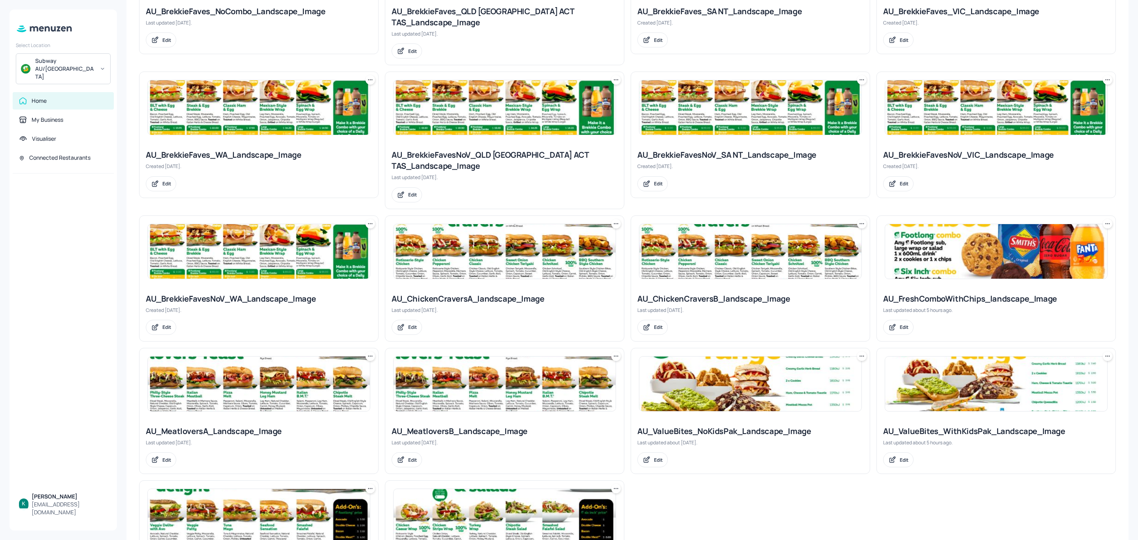
click at [954, 293] on div "AU_FreshComboWithChips_landscape_Image" at bounding box center [996, 298] width 226 height 11
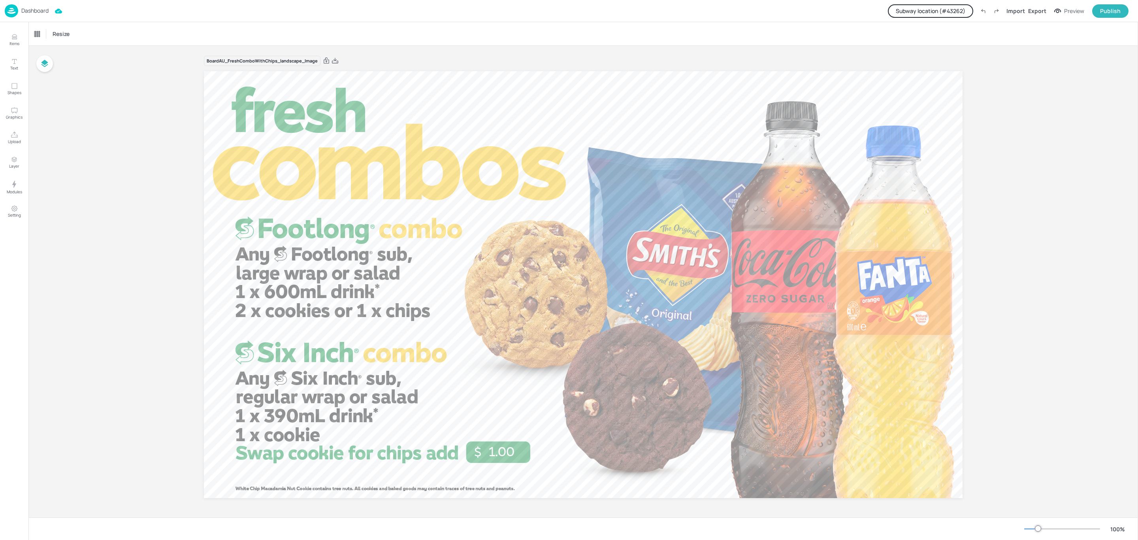
click at [34, 13] on p "Dashboard" at bounding box center [34, 11] width 27 height 6
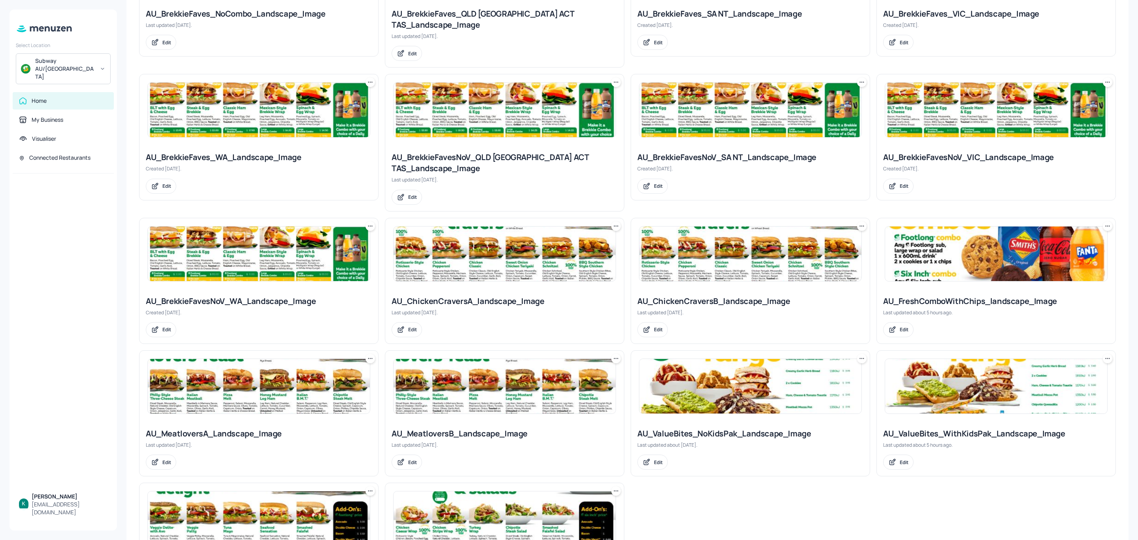
scroll to position [296, 0]
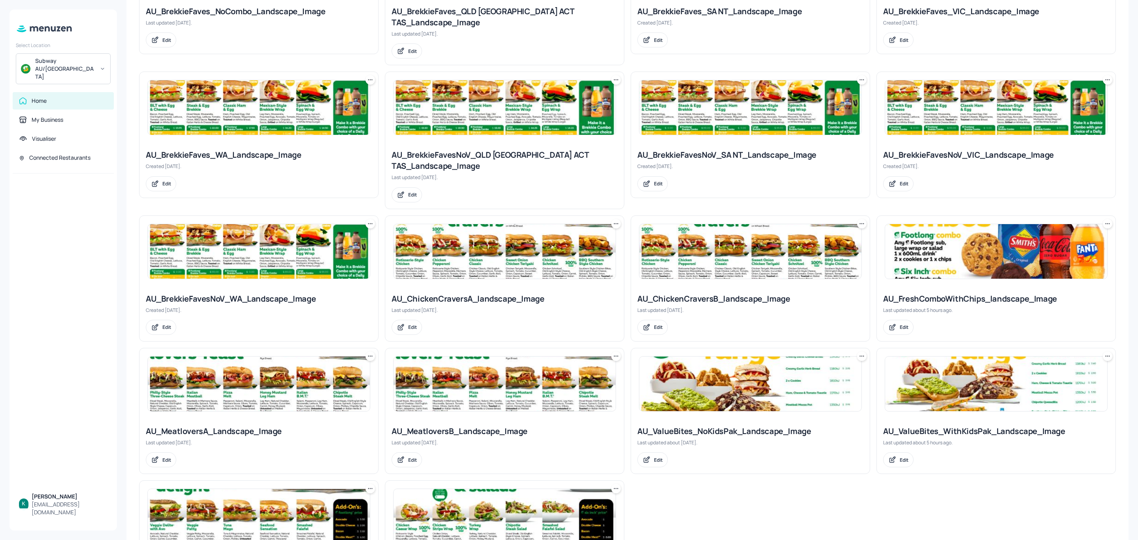
click at [262, 425] on div "AU_MeatloversA_Landscape_Image" at bounding box center [259, 430] width 226 height 11
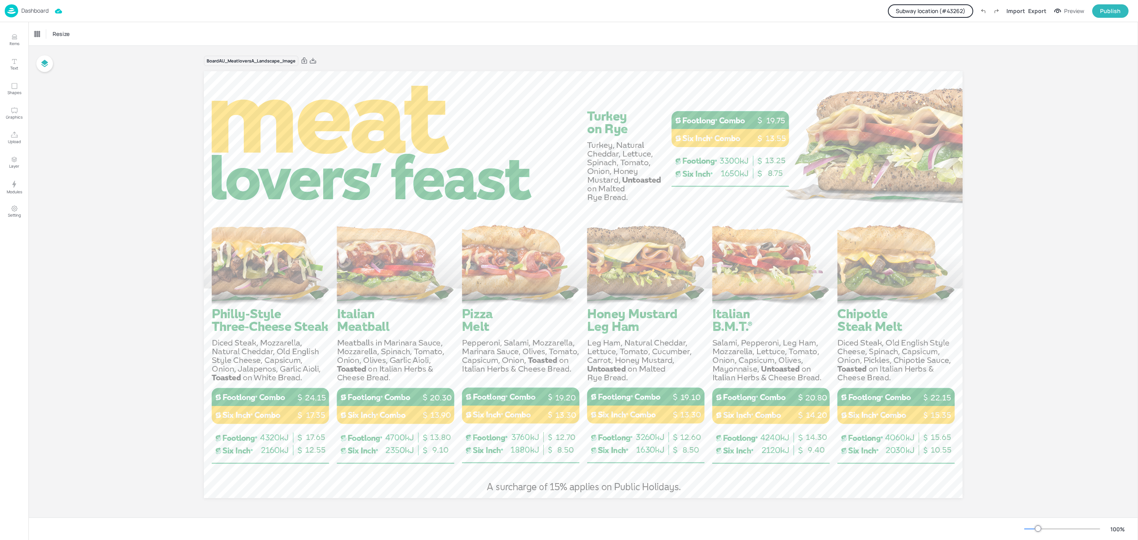
click at [31, 14] on div "Dashboard" at bounding box center [27, 10] width 44 height 13
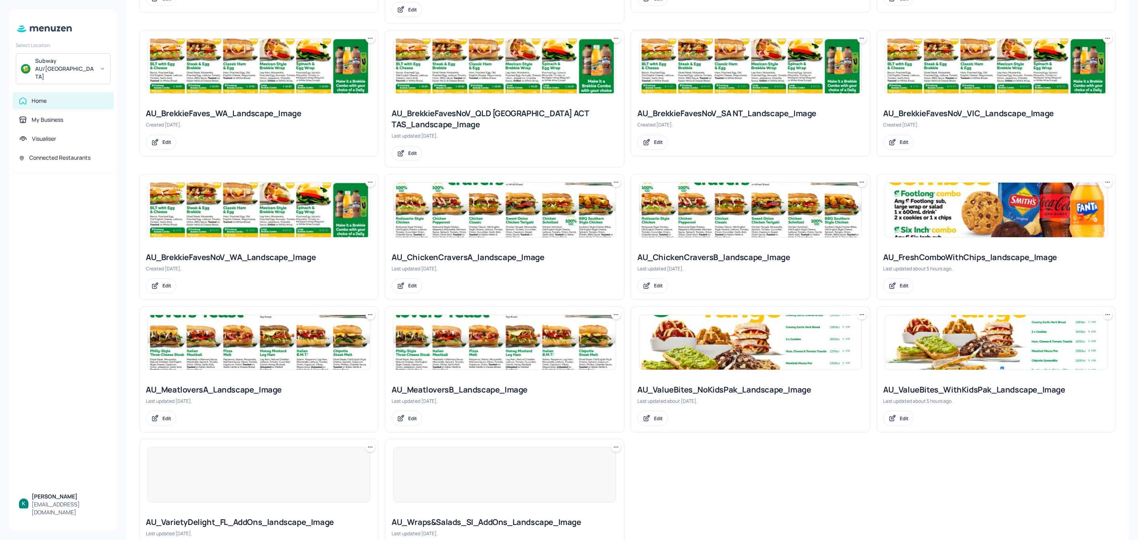
scroll to position [364, 0]
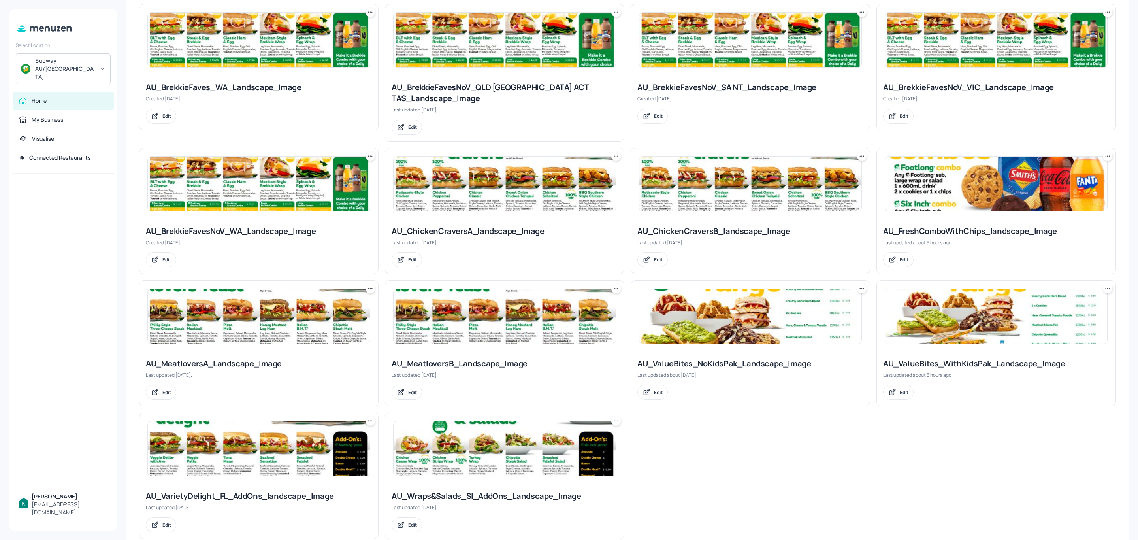
click at [454, 352] on div "AU_MeatloversB_Landscape_Image Last updated [DATE]. Edit" at bounding box center [504, 379] width 239 height 54
click at [454, 358] on div "AU_MeatloversB_Landscape_Image" at bounding box center [504, 363] width 226 height 11
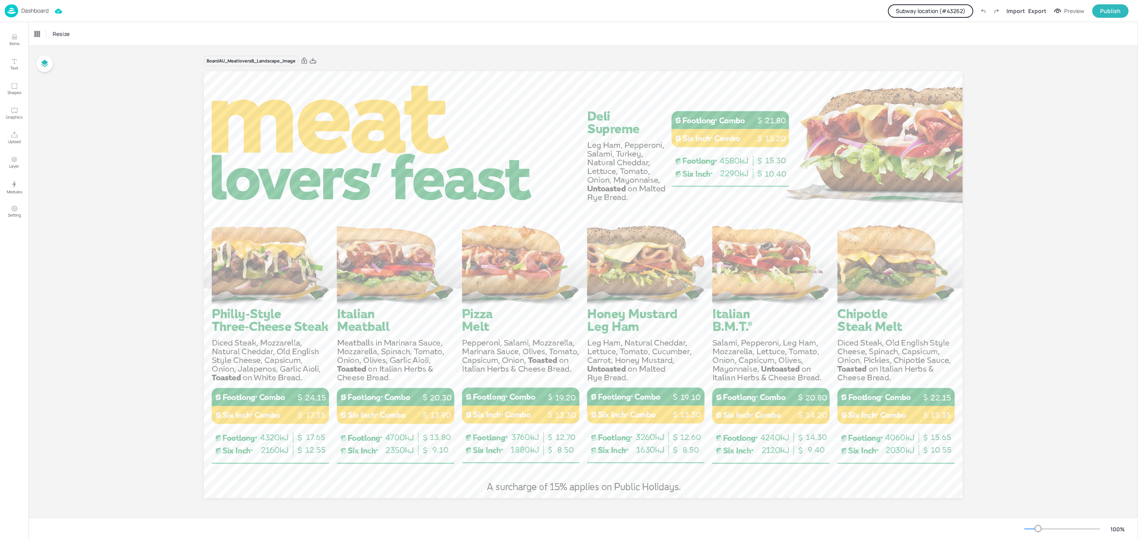
click at [38, 5] on div "Dashboard" at bounding box center [27, 10] width 44 height 13
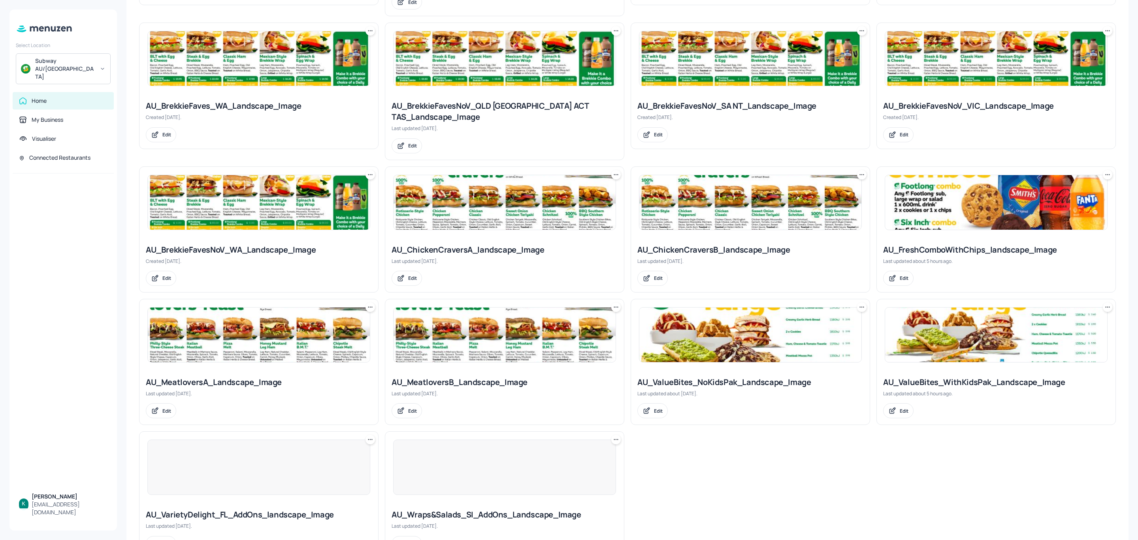
scroll to position [364, 0]
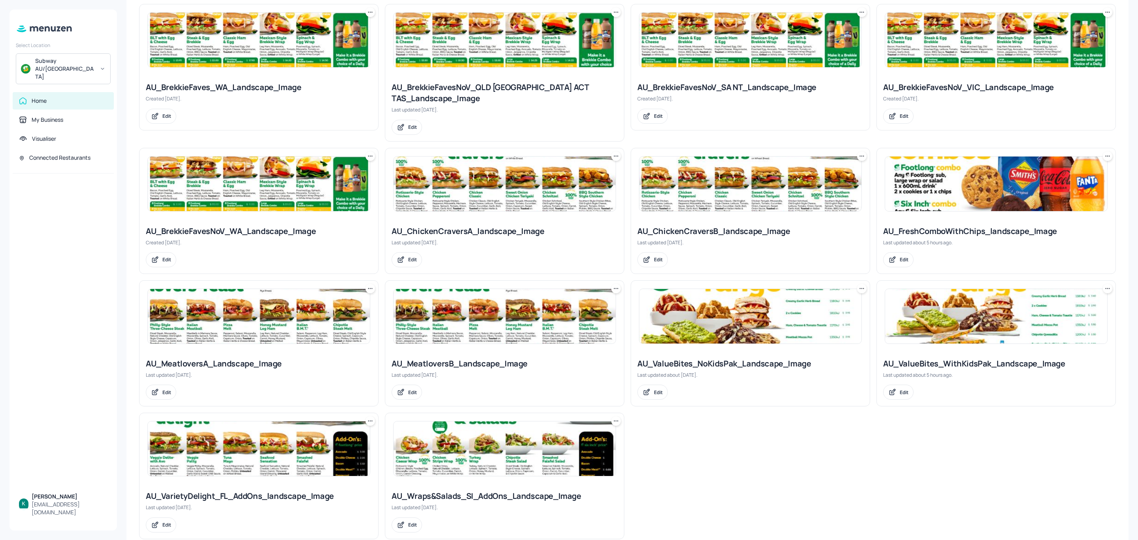
click at [752, 358] on div "AU_ValueBites_NoKidsPak_Landscape_Image" at bounding box center [750, 363] width 226 height 11
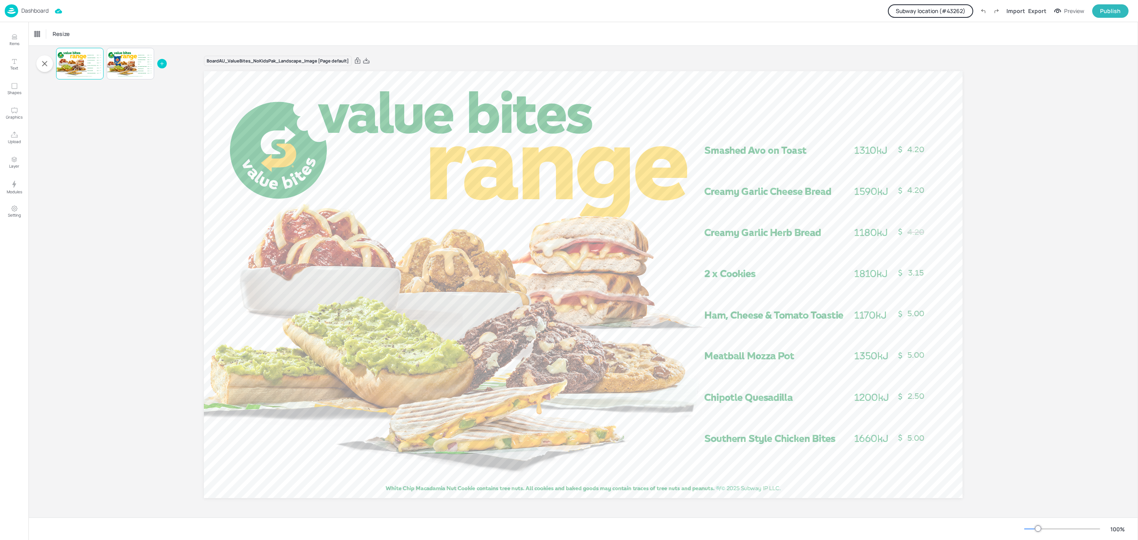
click at [37, 12] on p "Dashboard" at bounding box center [34, 11] width 27 height 6
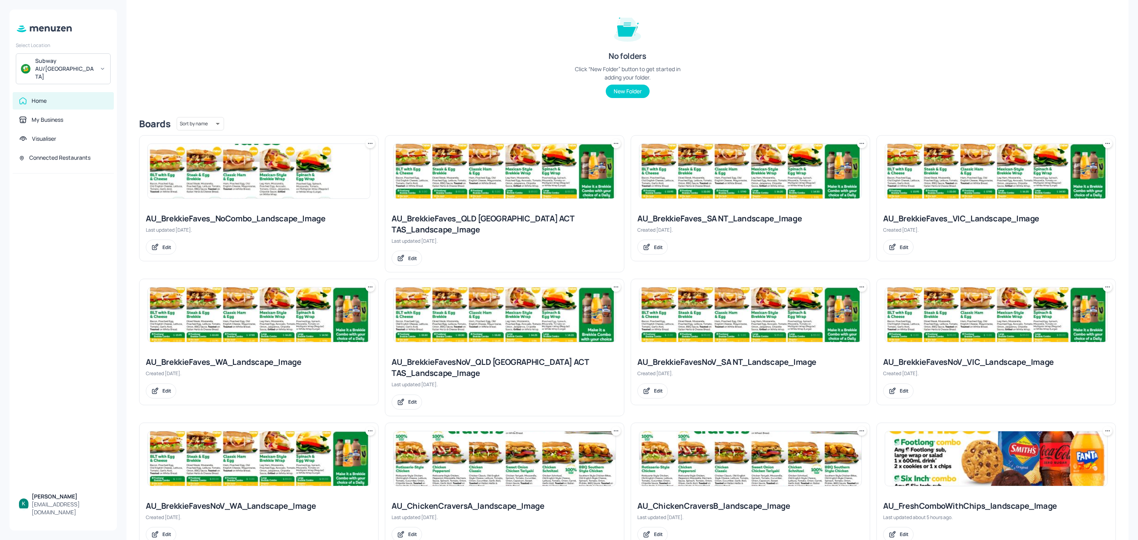
scroll to position [364, 0]
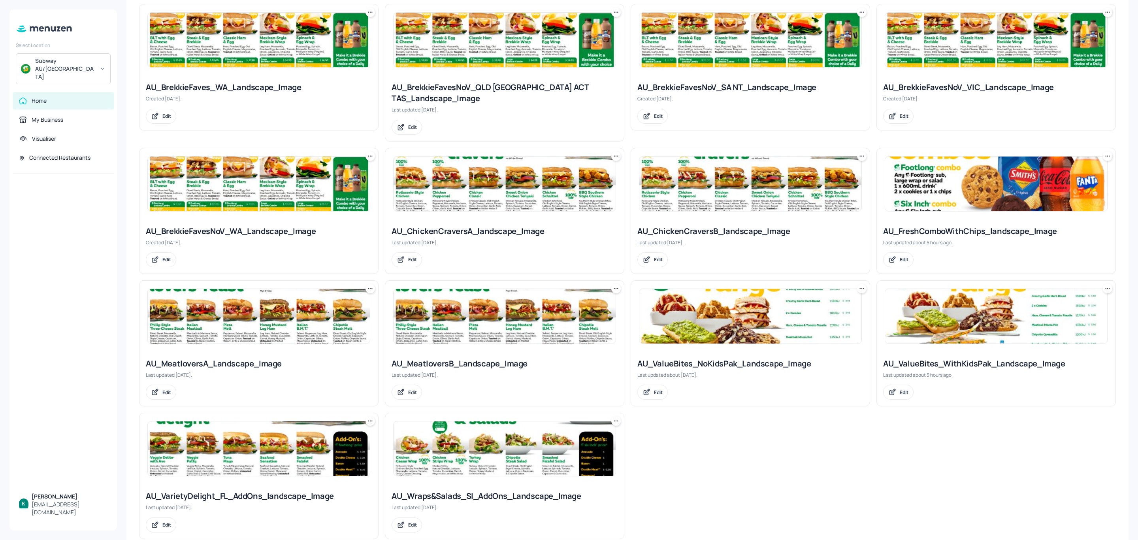
click at [212, 490] on div "AU_VarietyDelight_FL_AddOns_landscape_Image" at bounding box center [259, 495] width 226 height 11
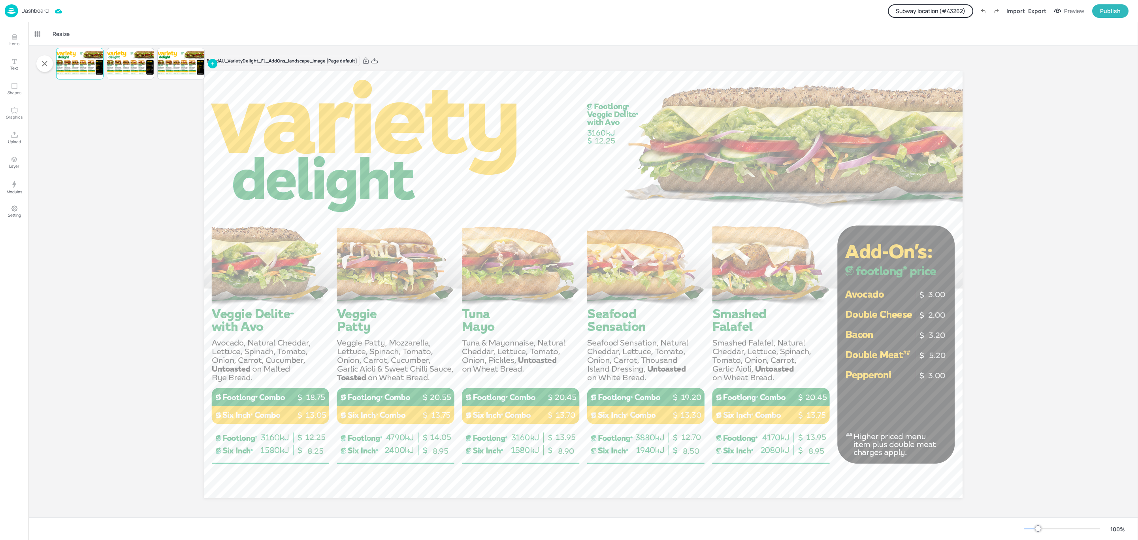
click at [41, 5] on div "Dashboard" at bounding box center [27, 10] width 44 height 13
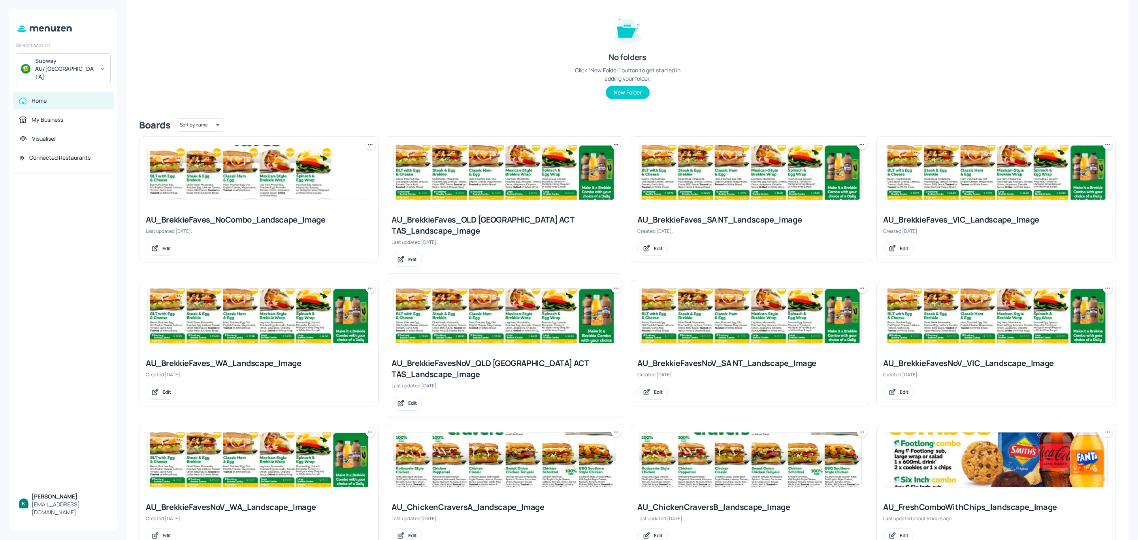
scroll to position [364, 0]
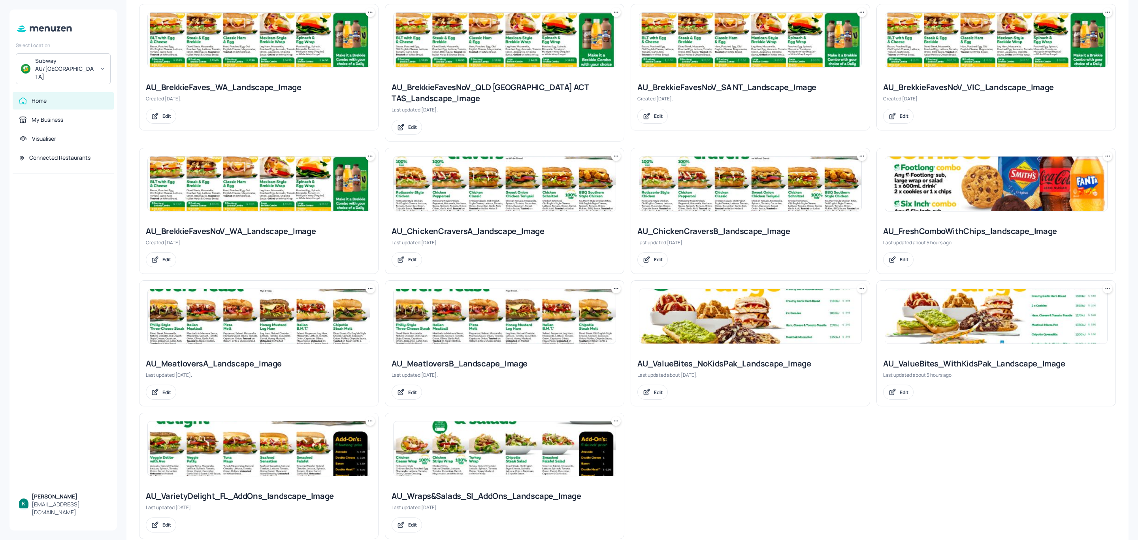
click at [581, 446] on img at bounding box center [504, 448] width 222 height 55
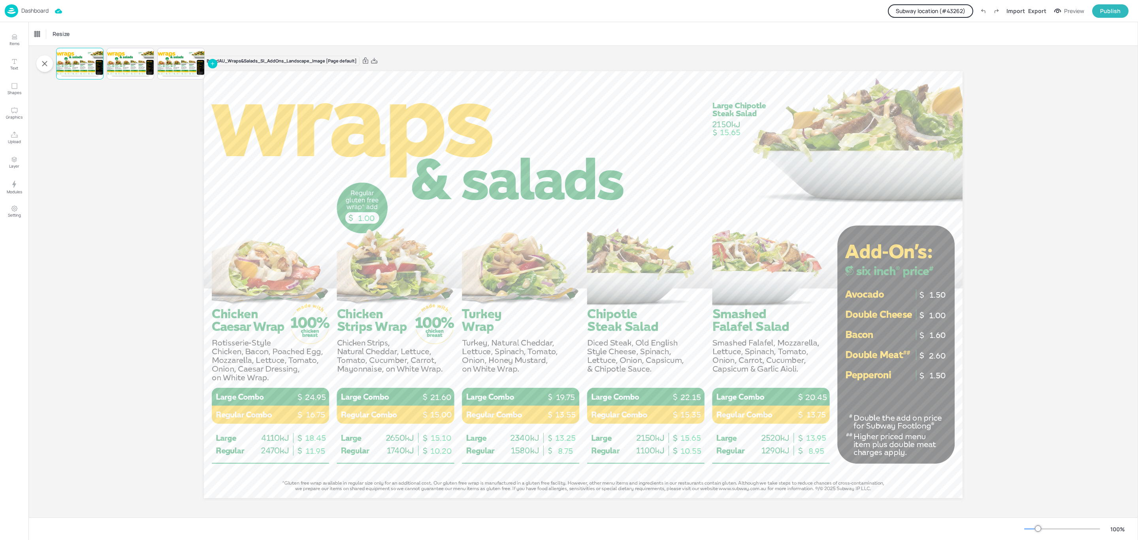
click at [30, 11] on p "Dashboard" at bounding box center [34, 11] width 27 height 6
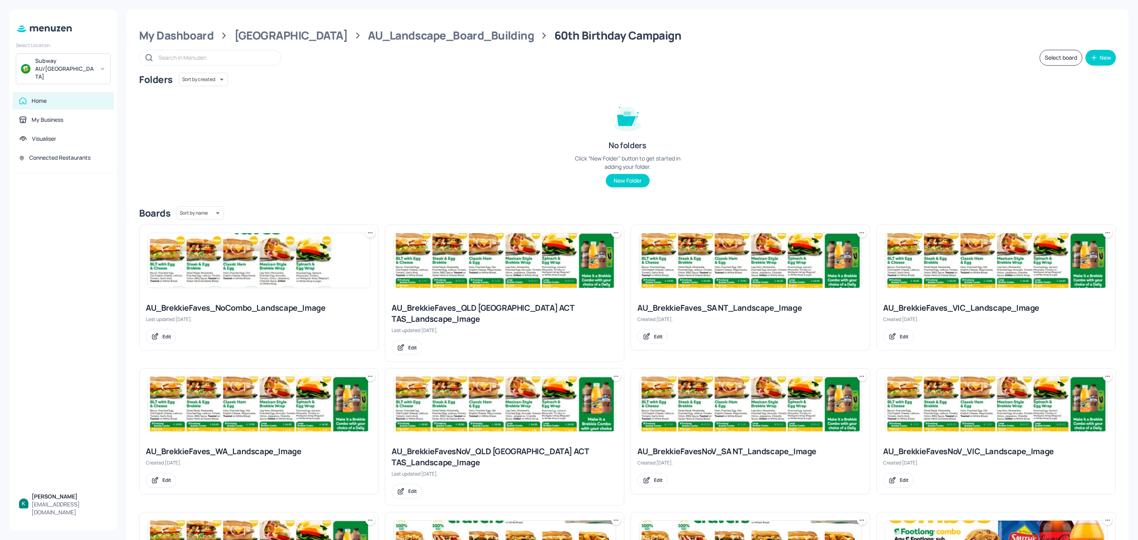
click at [81, 62] on div "Subway AU/[GEOGRAPHIC_DATA]" at bounding box center [65, 69] width 60 height 24
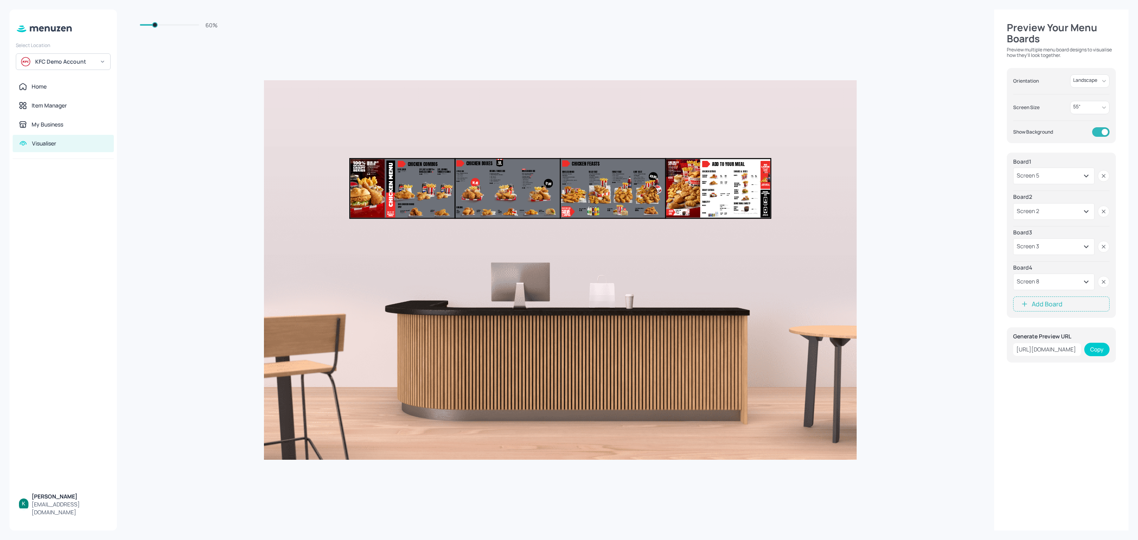
click at [50, 62] on div "KFC Demo Account" at bounding box center [65, 62] width 60 height 8
click at [188, 82] on div at bounding box center [569, 270] width 1138 height 540
click at [39, 86] on div "Home" at bounding box center [39, 87] width 15 height 8
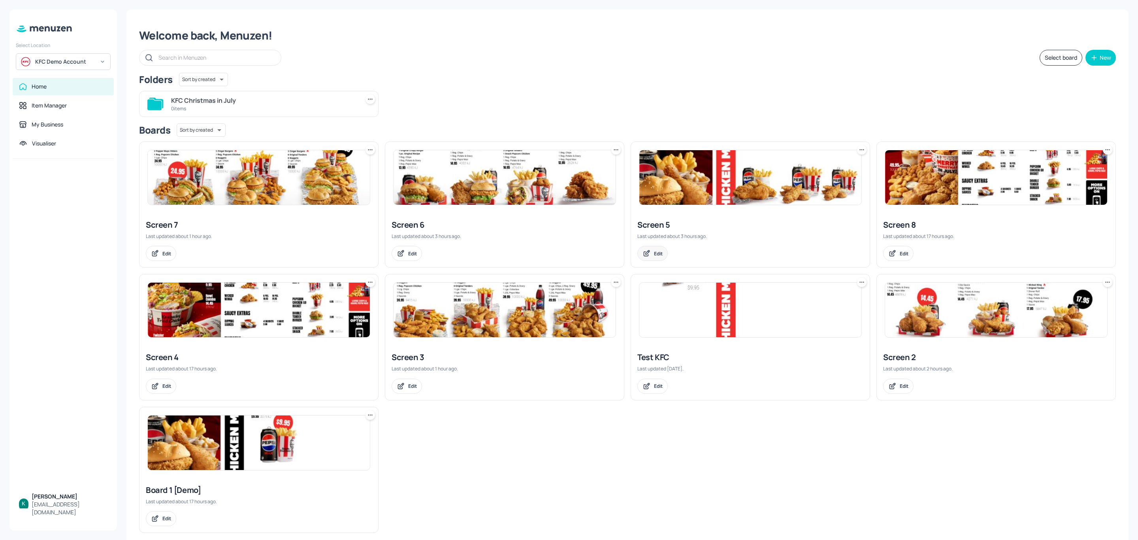
click at [657, 254] on div "Edit" at bounding box center [658, 253] width 9 height 7
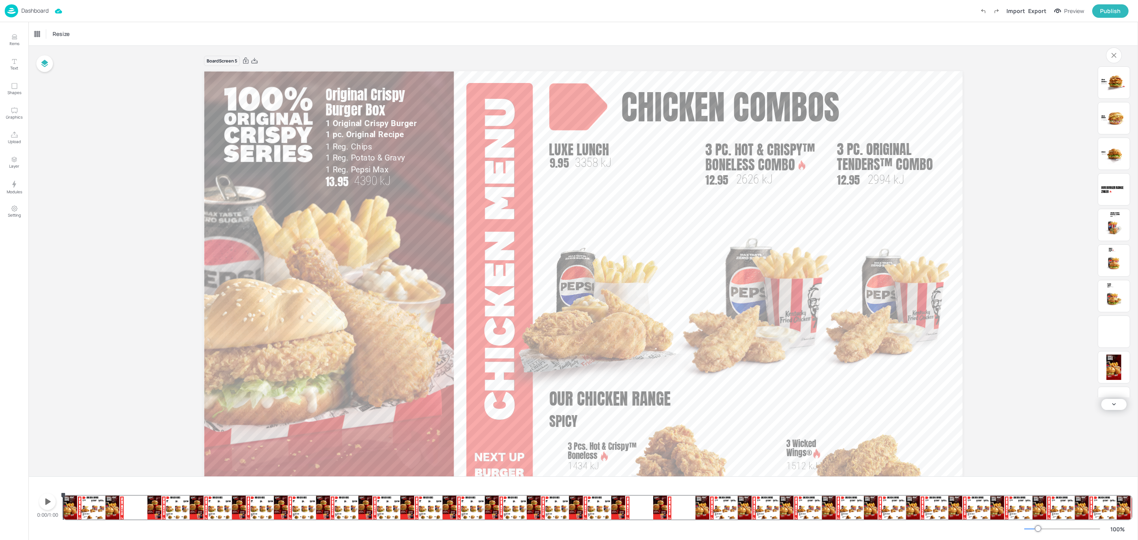
click at [25, 8] on p "Dashboard" at bounding box center [34, 11] width 27 height 6
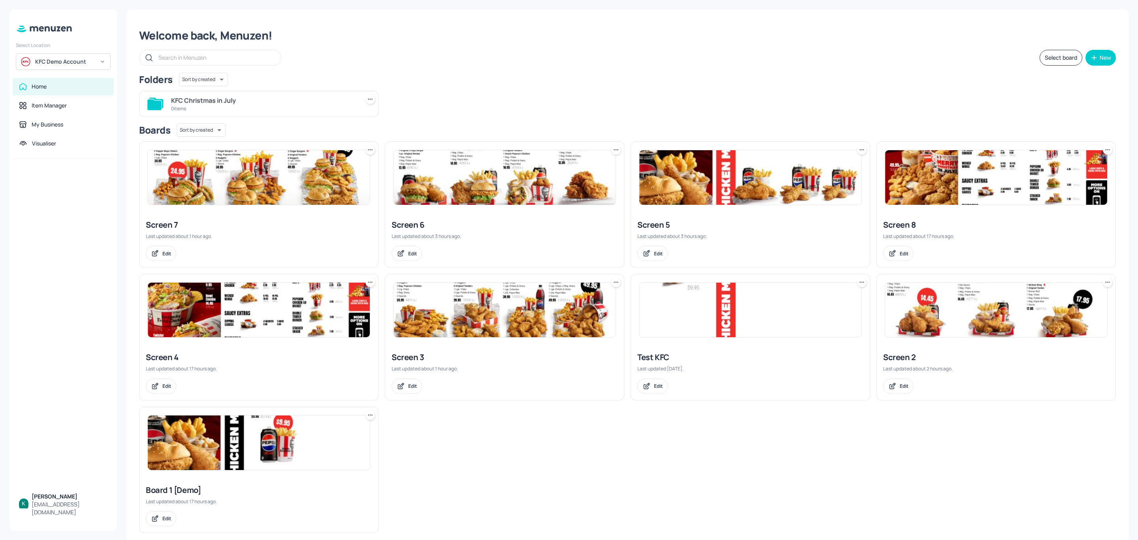
click at [863, 150] on icon at bounding box center [863, 149] width 1 height 1
click at [831, 165] on div "Rename" at bounding box center [829, 166] width 63 height 13
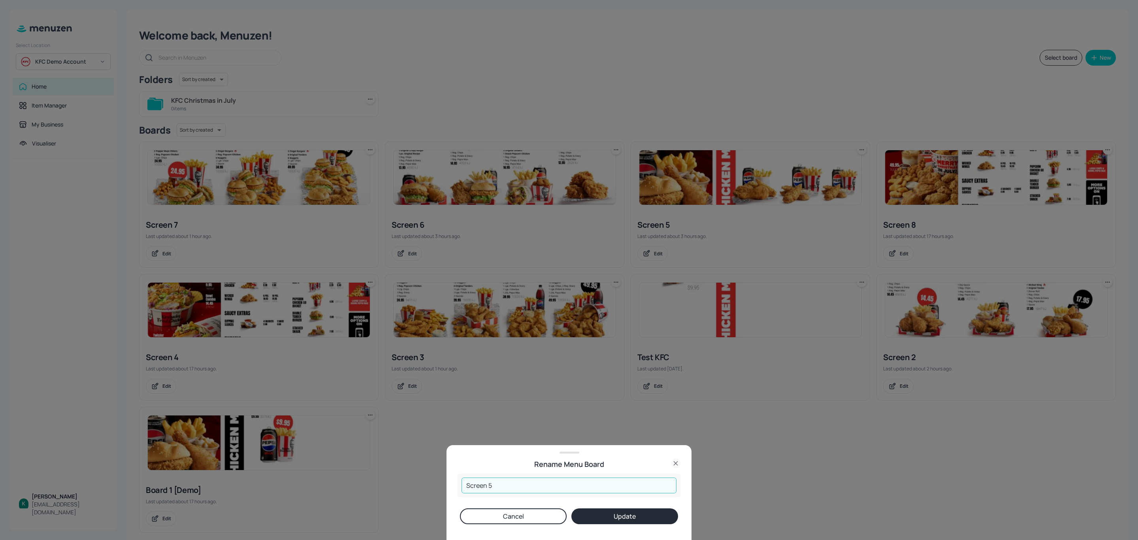
drag, startPoint x: 495, startPoint y: 480, endPoint x: 444, endPoint y: 480, distance: 51.8
click at [444, 480] on div "Rename Menu Board Screen 5 ​ Cancel Update" at bounding box center [569, 270] width 1138 height 540
type input "R"
type input "Board 1"
click at [662, 517] on button "Update" at bounding box center [624, 516] width 107 height 16
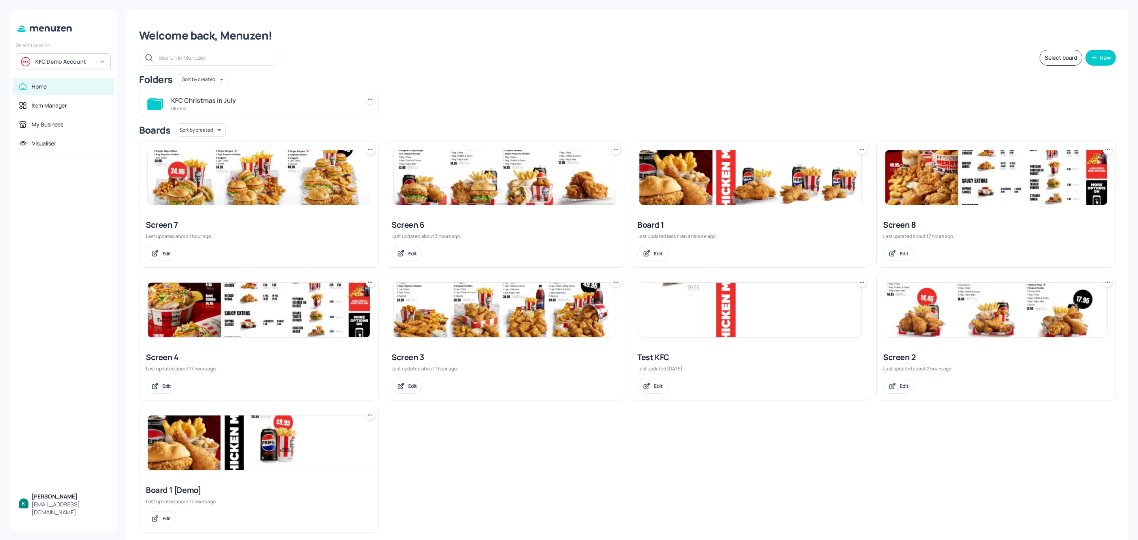
click at [1103, 284] on icon at bounding box center [1107, 282] width 8 height 8
click at [1065, 297] on p "Rename" at bounding box center [1064, 300] width 18 height 7
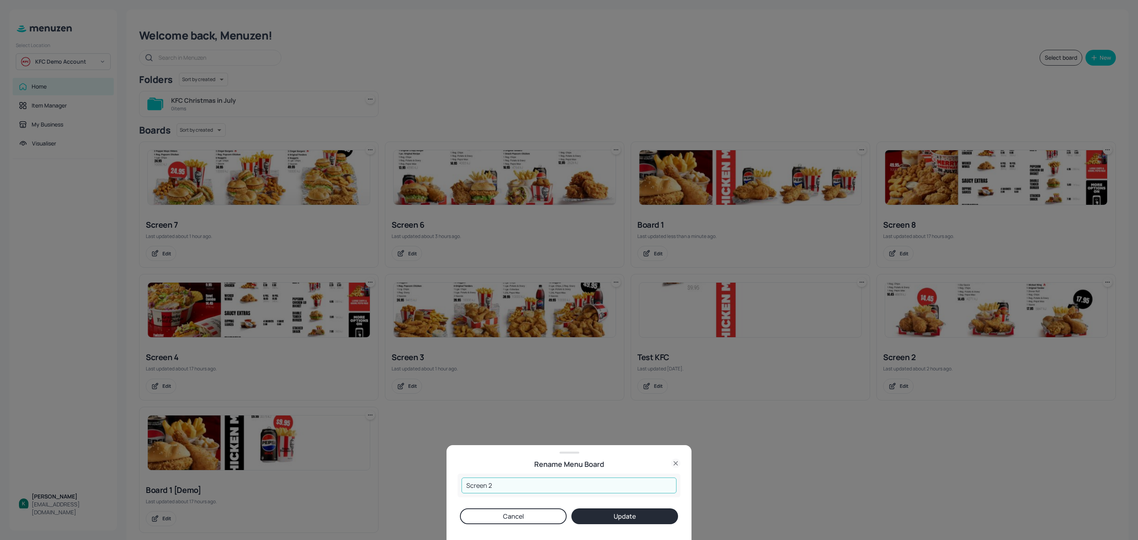
drag, startPoint x: 485, startPoint y: 484, endPoint x: 452, endPoint y: 481, distance: 33.7
click at [452, 481] on div "Rename Menu Board Screen 2 ​ Cancel Update" at bounding box center [568, 492] width 245 height 95
type input "Board 2"
click at [598, 516] on button "Update" at bounding box center [624, 516] width 107 height 16
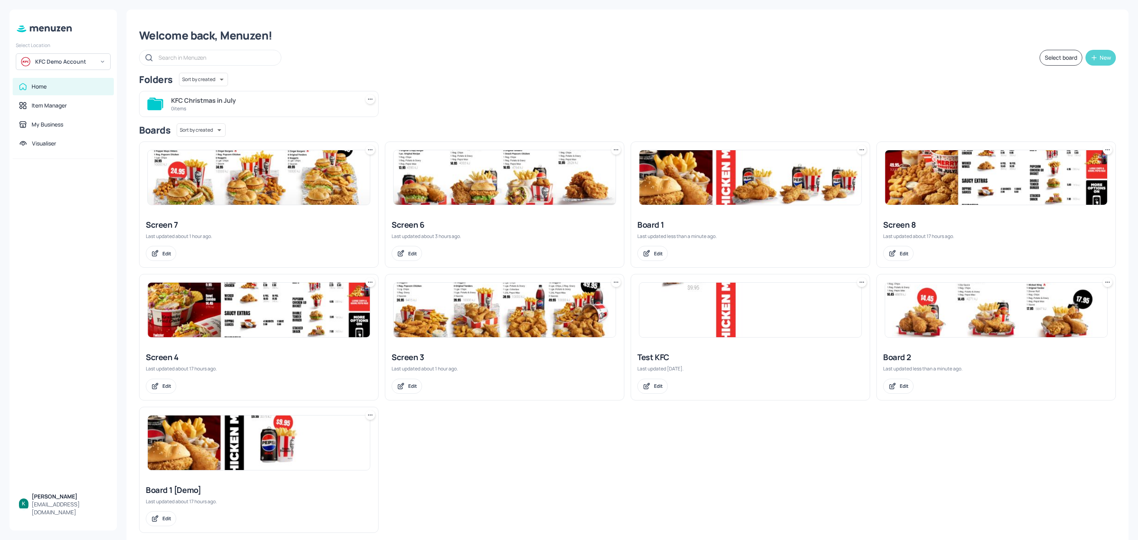
click at [1104, 55] on div "New" at bounding box center [1104, 58] width 11 height 6
click at [1073, 74] on div "Add new folder" at bounding box center [1073, 77] width 79 height 17
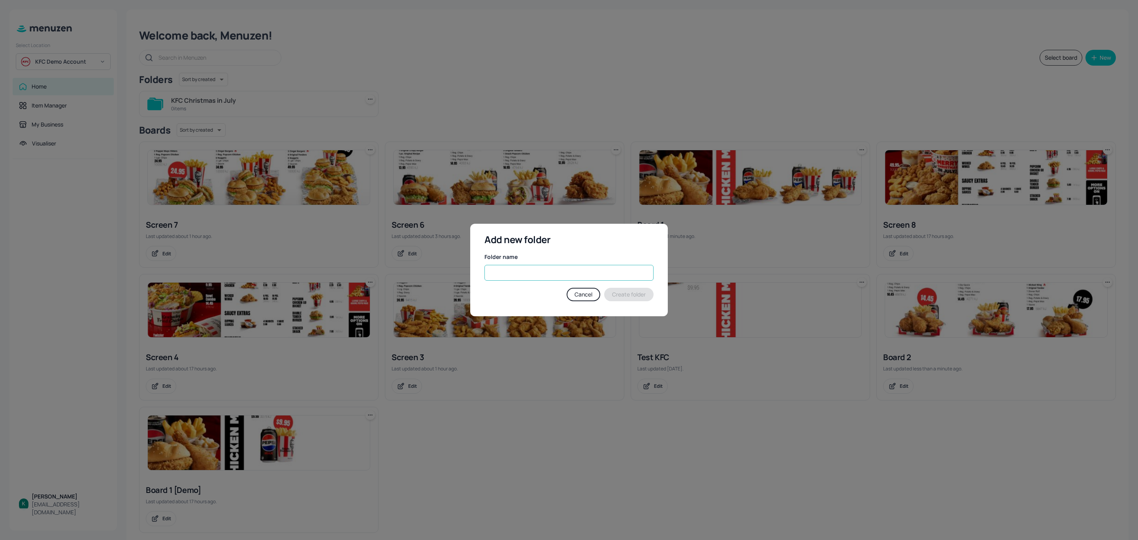
click at [584, 269] on input "text" at bounding box center [568, 273] width 169 height 16
type input "Demo"
click at [636, 295] on button "Create folder" at bounding box center [628, 294] width 49 height 13
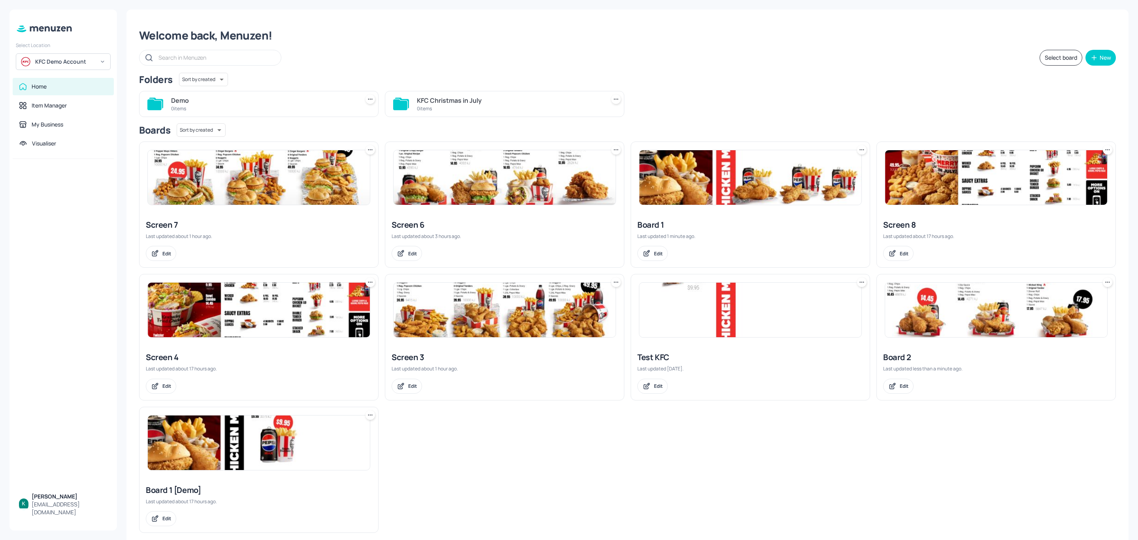
drag, startPoint x: 704, startPoint y: 188, endPoint x: 331, endPoint y: 118, distance: 380.2
click at [319, 114] on div "Folders Sort by created id ​ Demo 0 items KFC Christmas in July 0 items Boards …" at bounding box center [627, 303] width 977 height 460
drag, startPoint x: 688, startPoint y: 218, endPoint x: 665, endPoint y: 216, distance: 22.6
click at [639, 216] on div "Board 1 Last updated 1 minute ago. Edit" at bounding box center [750, 240] width 239 height 54
click at [858, 151] on icon at bounding box center [862, 150] width 8 height 8
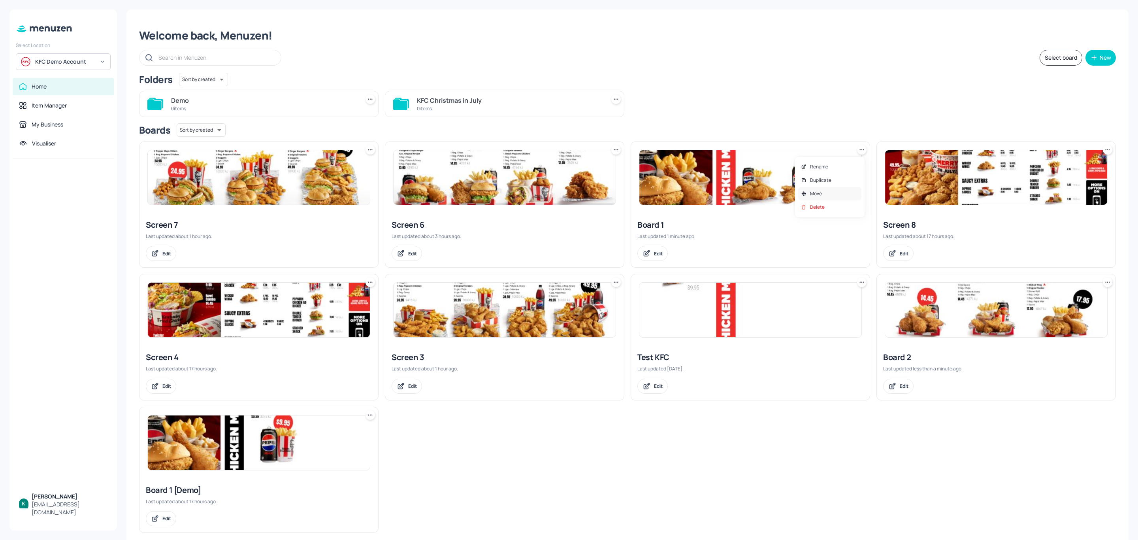
click at [810, 193] on p "Move" at bounding box center [816, 193] width 12 height 7
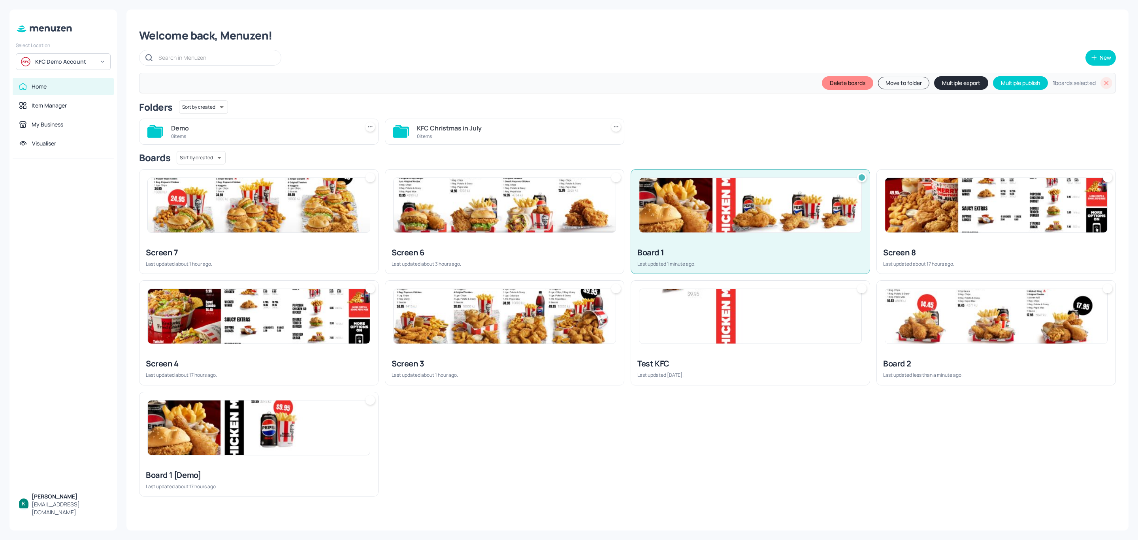
click at [892, 84] on button "Move to folder" at bounding box center [903, 83] width 51 height 13
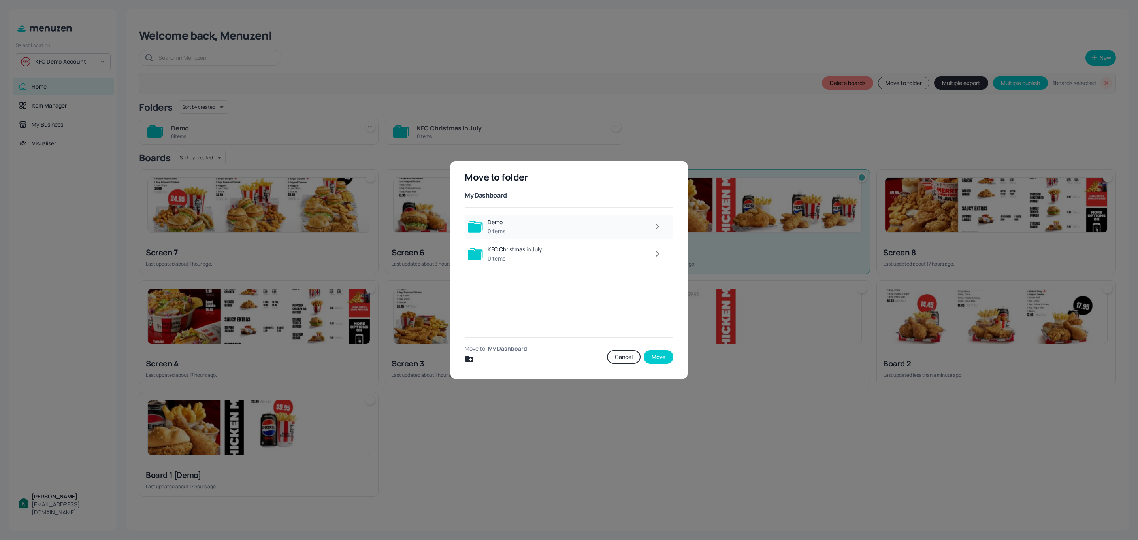
click at [525, 228] on div at bounding box center [588, 226] width 156 height 16
click at [657, 352] on button "Move" at bounding box center [659, 356] width 30 height 13
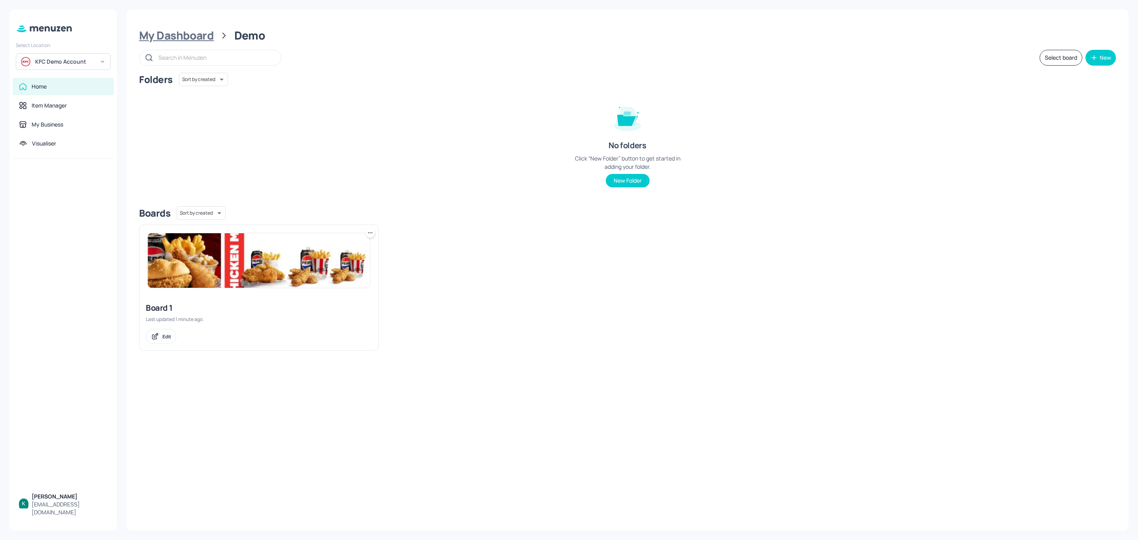
click at [190, 38] on div "My Dashboard" at bounding box center [176, 35] width 75 height 14
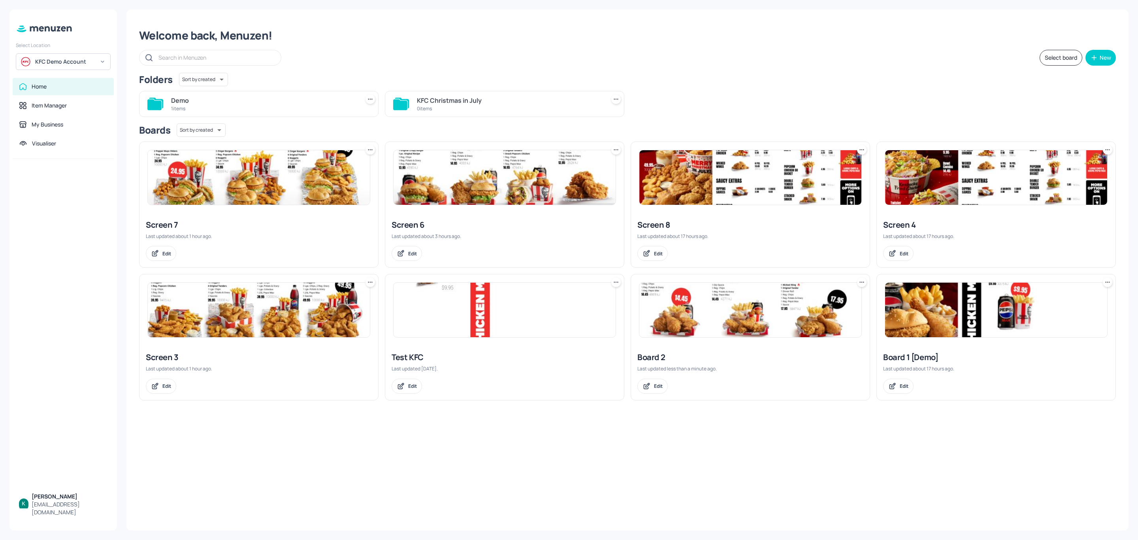
click at [73, 87] on div "Home" at bounding box center [63, 87] width 88 height 8
click at [295, 106] on div "1 items" at bounding box center [263, 108] width 185 height 7
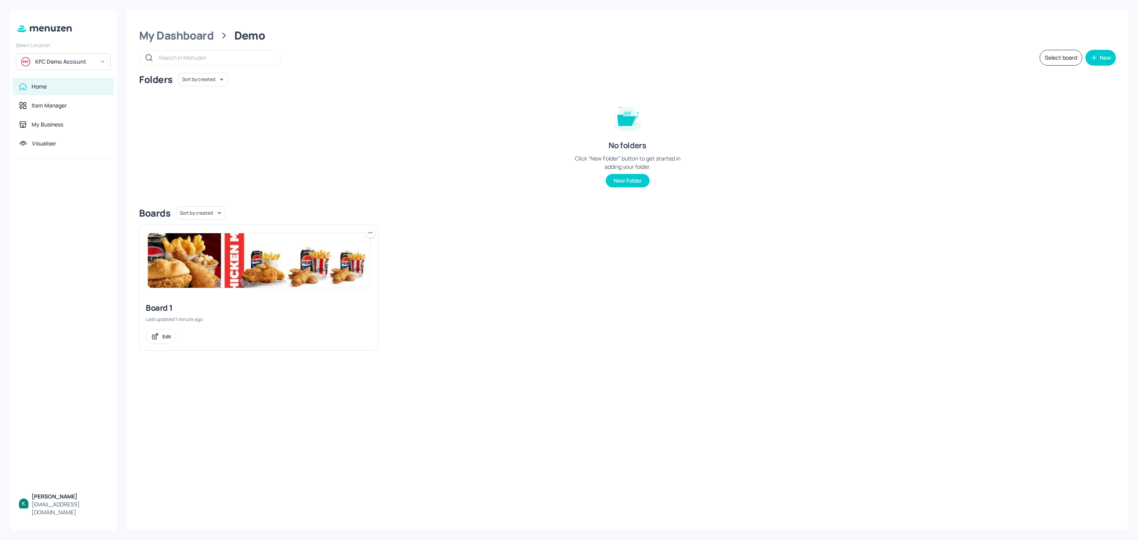
click at [284, 283] on img at bounding box center [259, 260] width 222 height 55
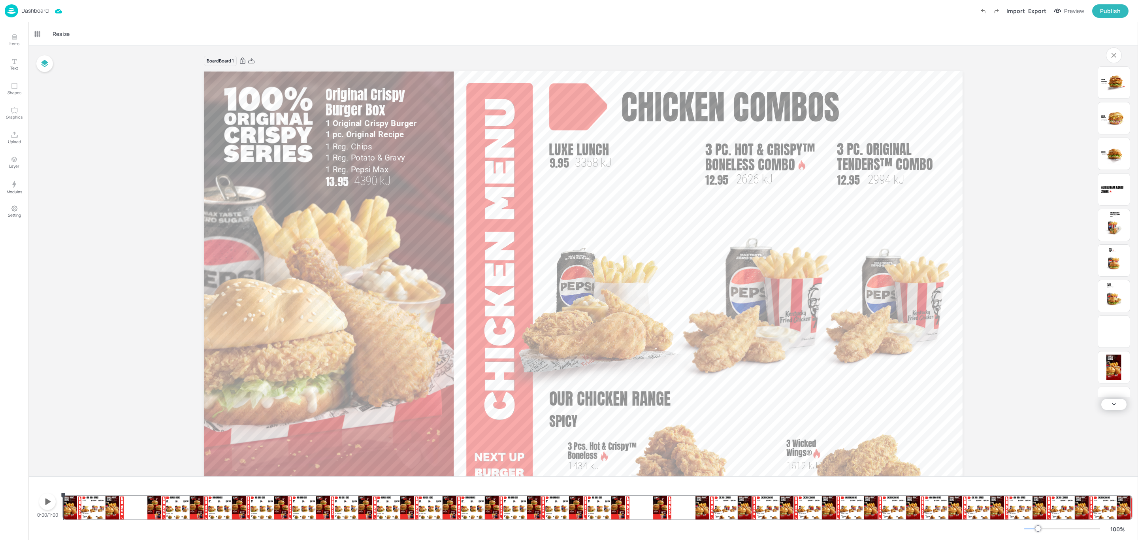
click at [40, 9] on p "Dashboard" at bounding box center [34, 11] width 27 height 6
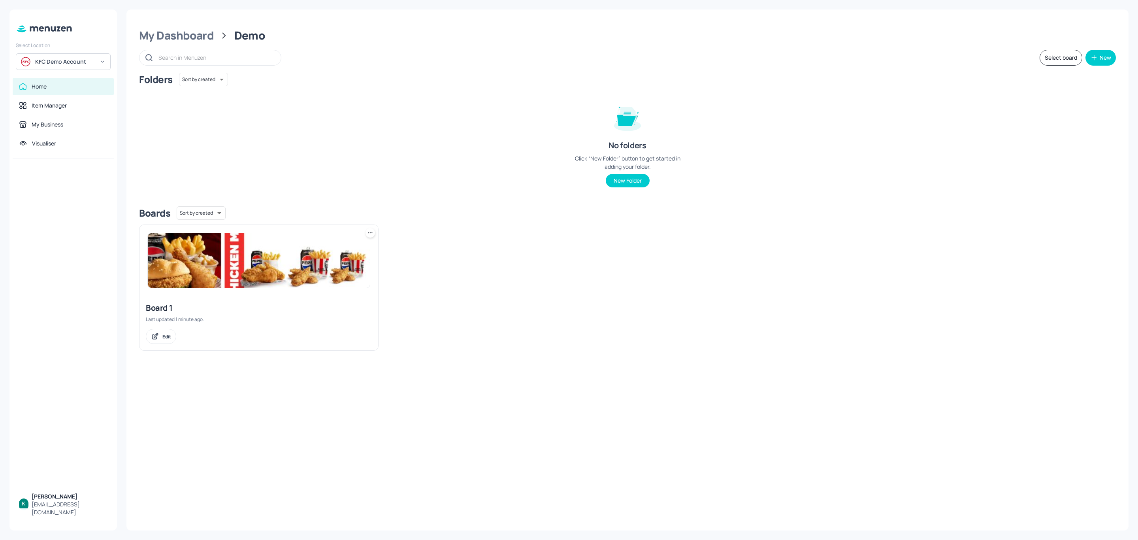
click at [369, 233] on icon at bounding box center [368, 232] width 1 height 1
click at [335, 275] on div "Move" at bounding box center [339, 275] width 63 height 13
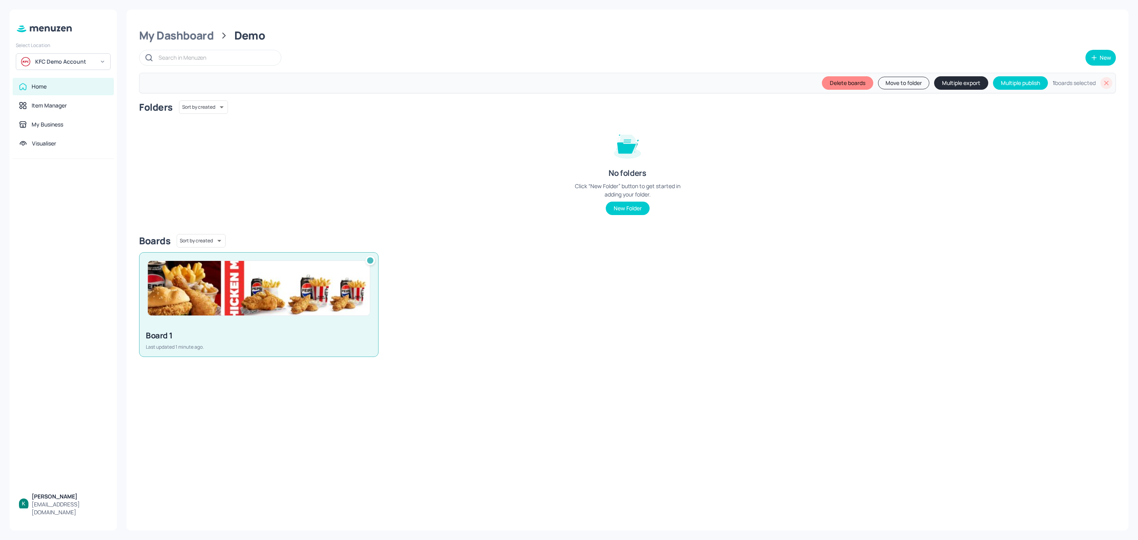
click at [893, 82] on button "Move to folder" at bounding box center [903, 83] width 51 height 13
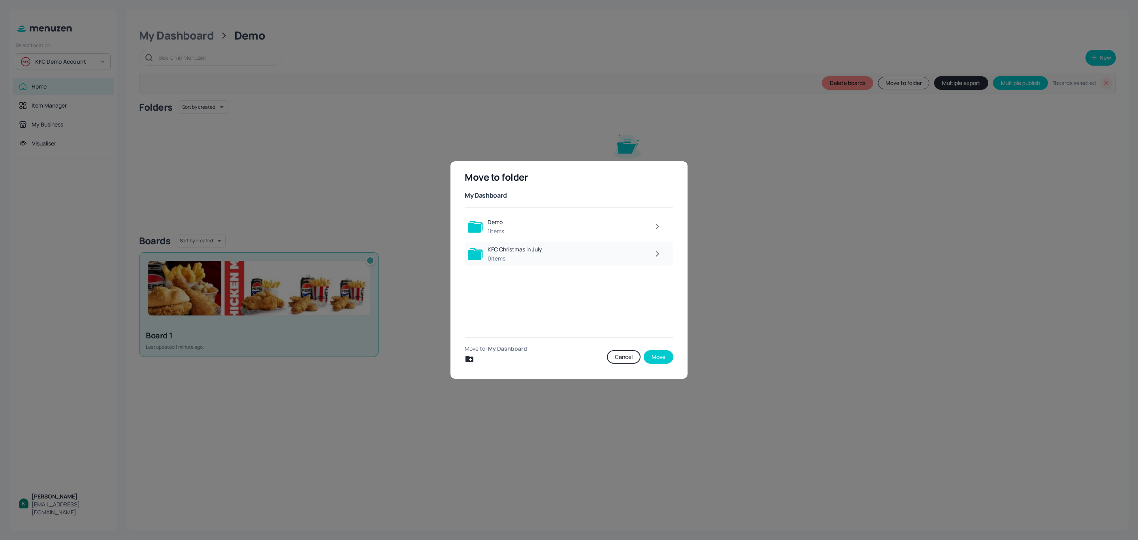
click at [503, 254] on div "KFC Christmas in July 0 items" at bounding box center [514, 253] width 55 height 17
click at [667, 354] on button "Move" at bounding box center [659, 356] width 30 height 13
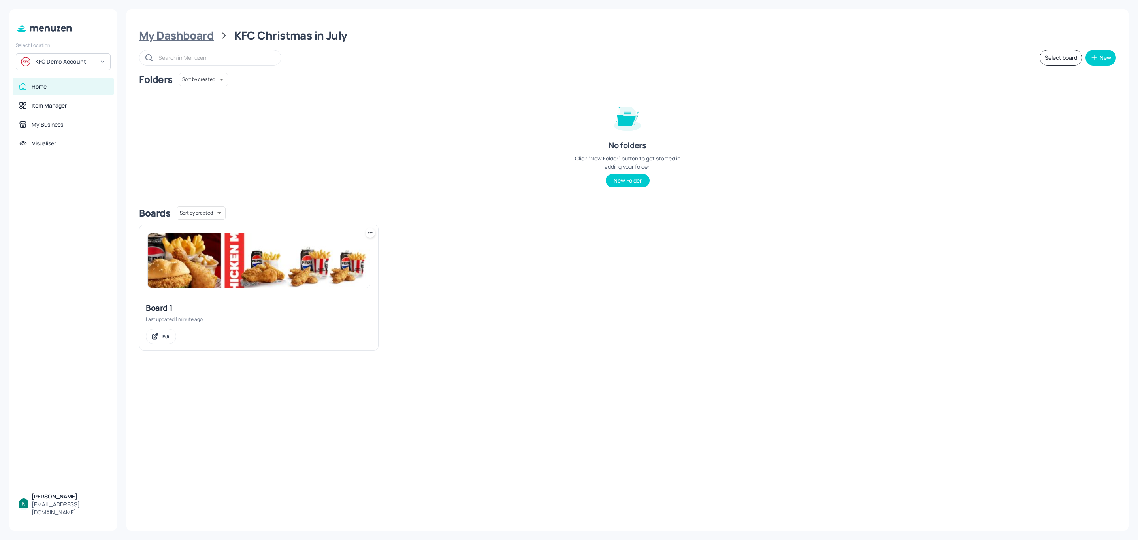
click at [183, 41] on div "My Dashboard" at bounding box center [176, 35] width 75 height 14
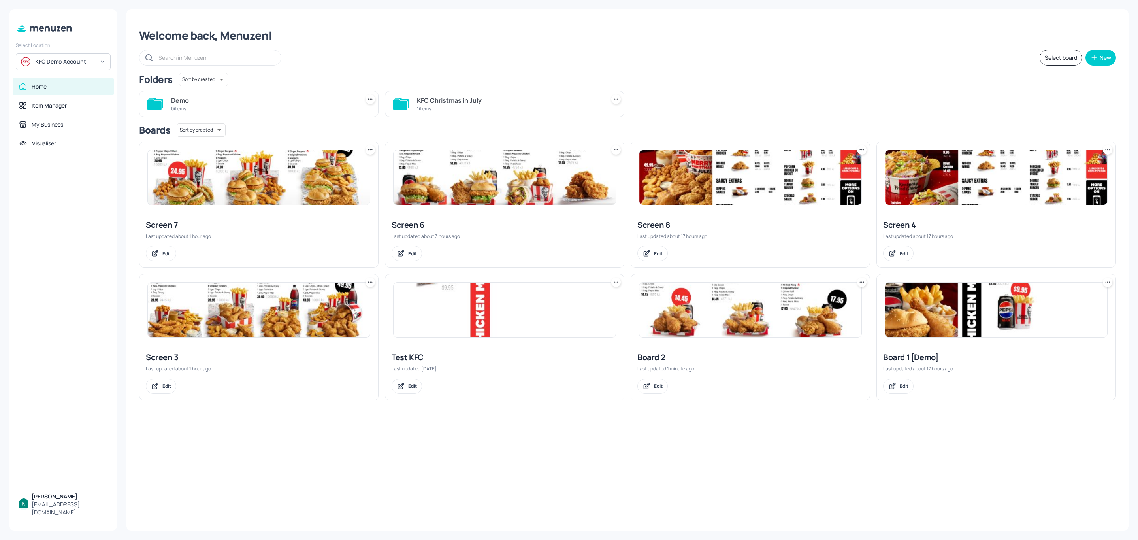
click at [859, 286] on icon at bounding box center [862, 282] width 8 height 8
click at [812, 327] on p "Move" at bounding box center [817, 327] width 12 height 7
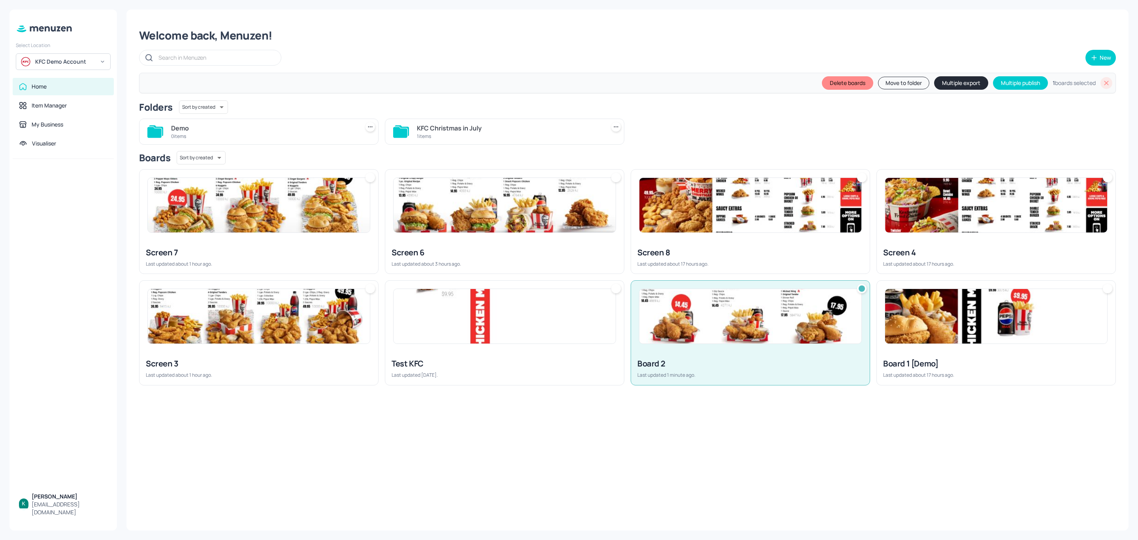
click at [896, 82] on button "Move to folder" at bounding box center [903, 83] width 51 height 13
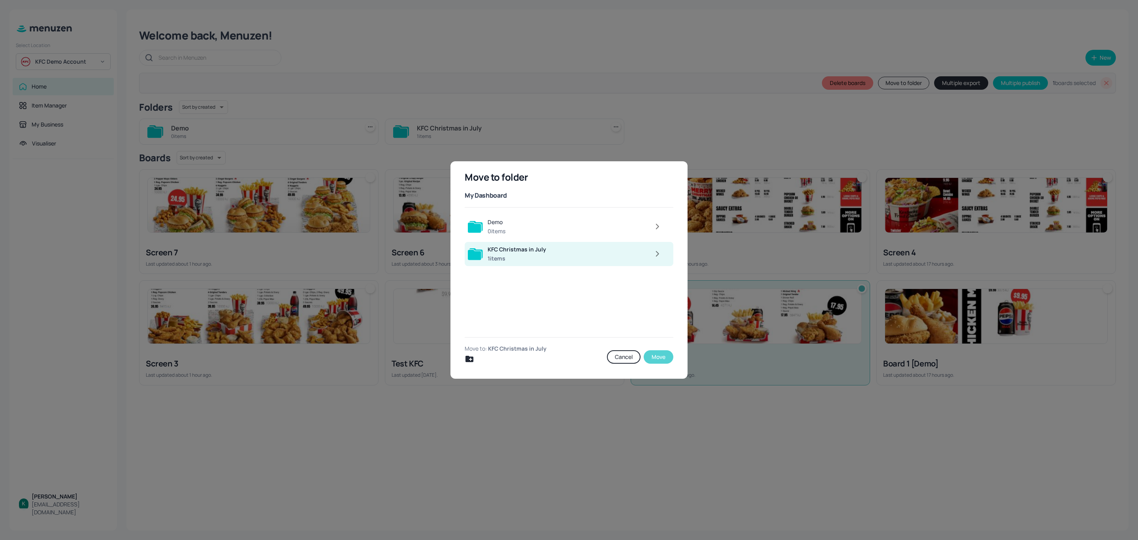
click at [668, 358] on button "Move" at bounding box center [659, 356] width 30 height 13
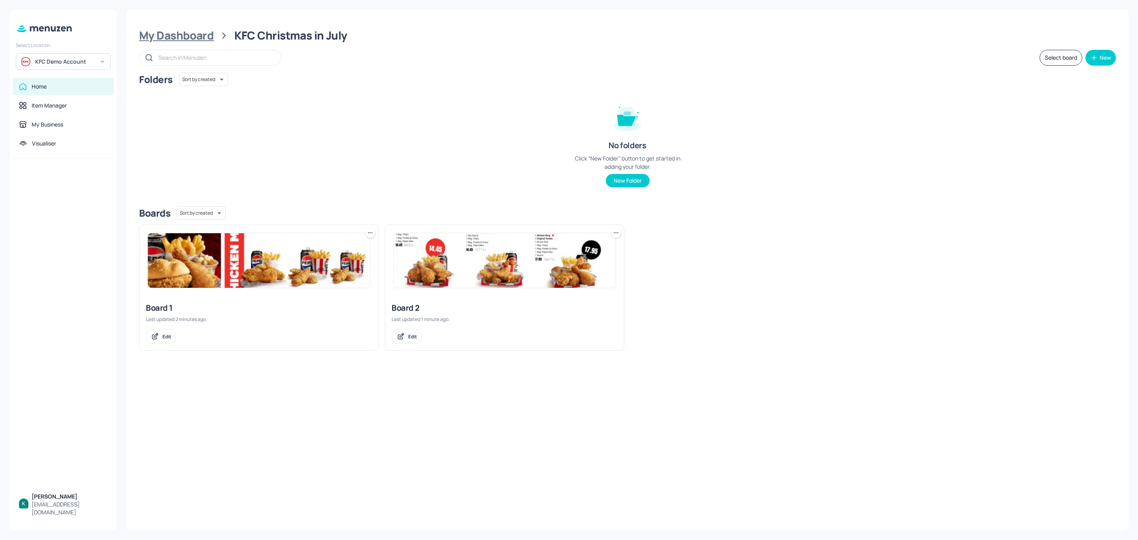
click at [209, 32] on div "My Dashboard" at bounding box center [176, 35] width 75 height 14
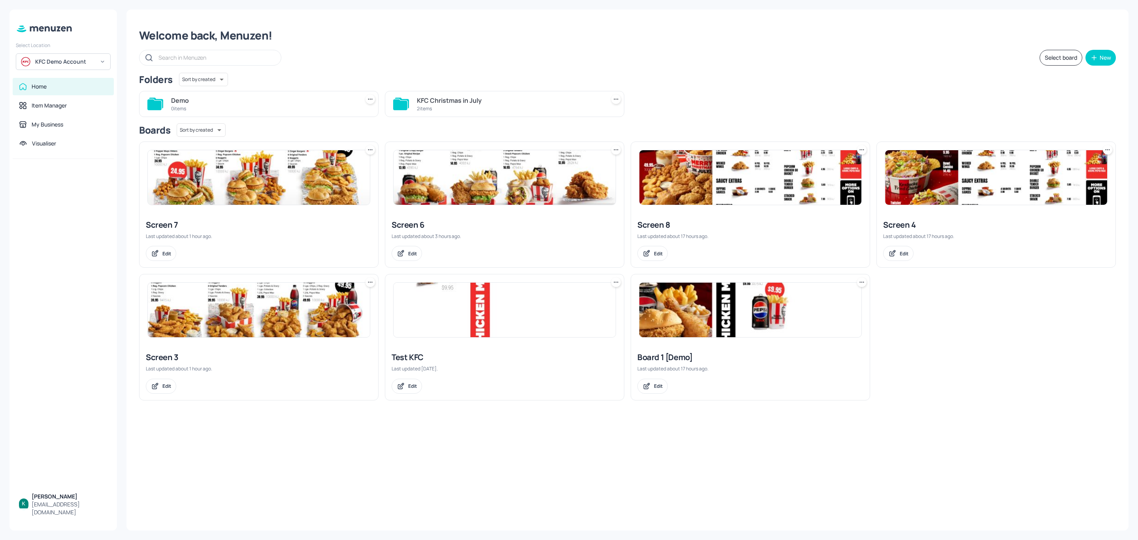
click at [370, 283] on icon at bounding box center [370, 282] width 8 height 8
click at [333, 325] on div "Move" at bounding box center [339, 326] width 63 height 13
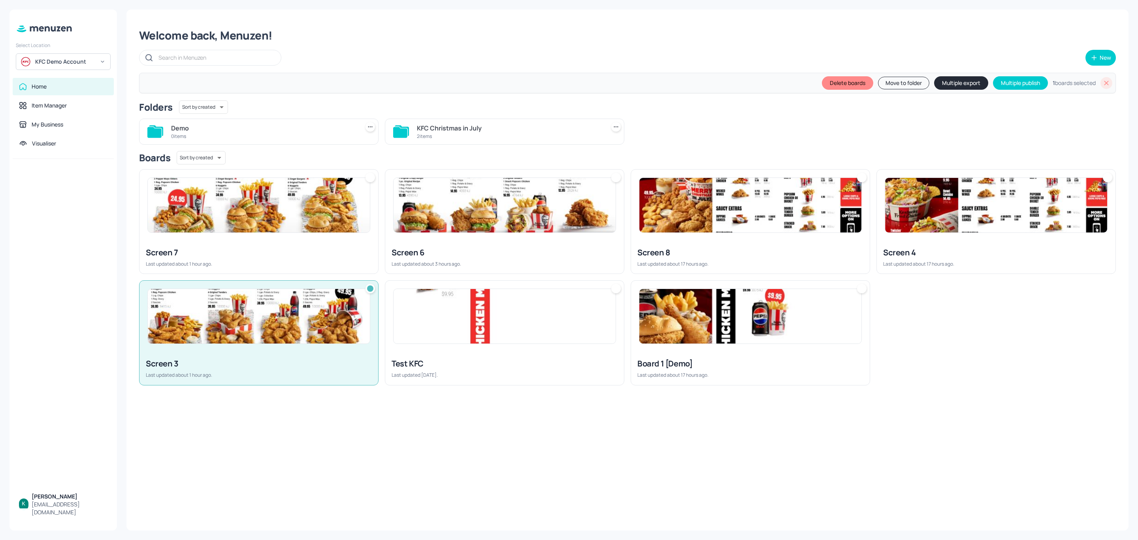
click at [911, 77] on button "Move to folder" at bounding box center [903, 83] width 51 height 13
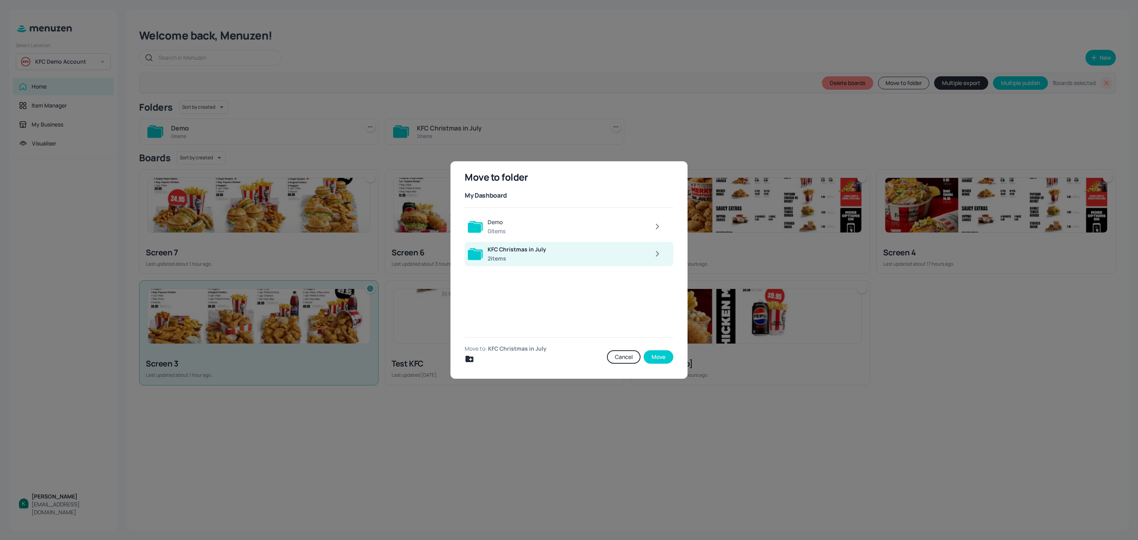
click at [501, 251] on div "KFC Christmas in July" at bounding box center [516, 249] width 58 height 8
click at [586, 254] on div at bounding box center [606, 254] width 119 height 16
click at [654, 358] on button "Move" at bounding box center [659, 356] width 30 height 13
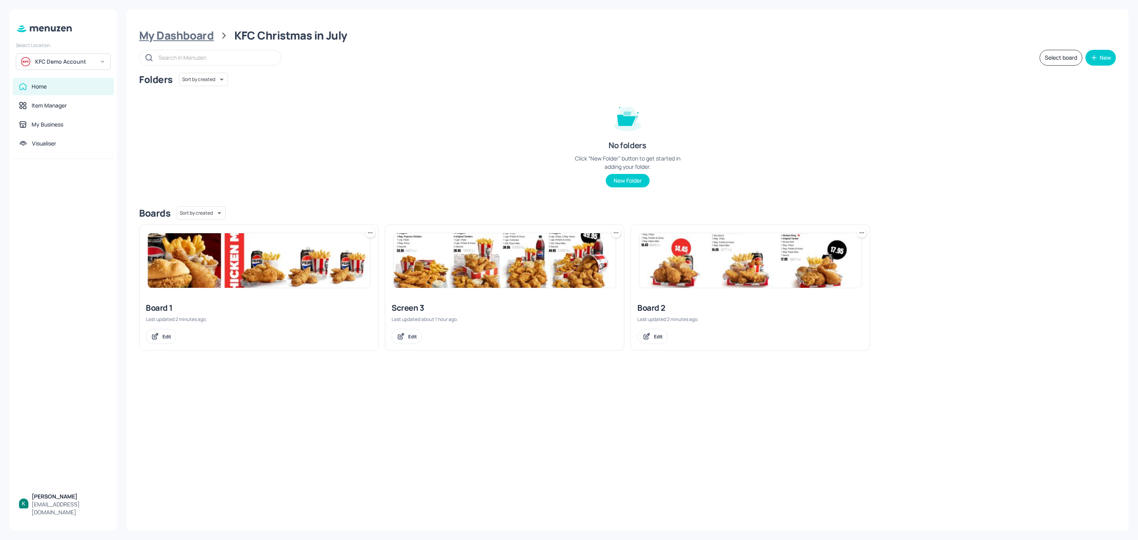
click at [173, 30] on div "My Dashboard" at bounding box center [176, 35] width 75 height 14
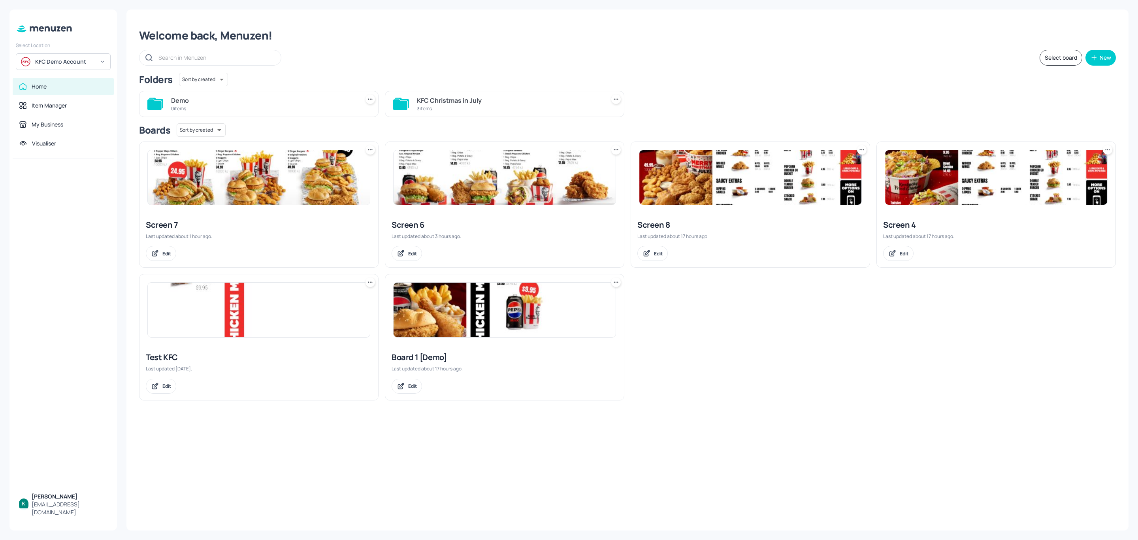
click at [859, 150] on icon at bounding box center [859, 149] width 1 height 1
click at [813, 194] on p "Move" at bounding box center [817, 193] width 12 height 7
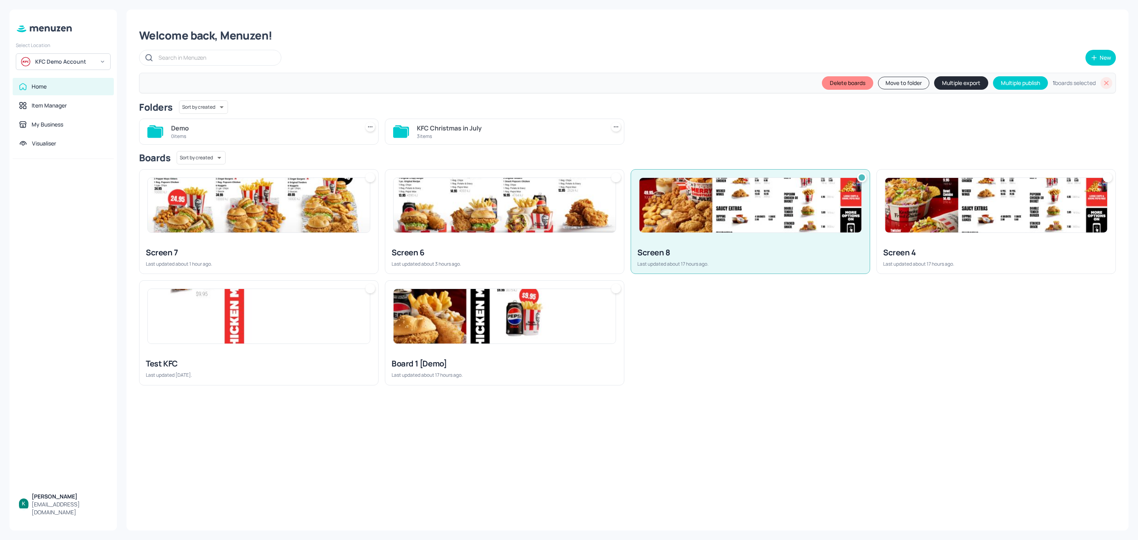
click at [440, 133] on div "3 items" at bounding box center [509, 136] width 185 height 7
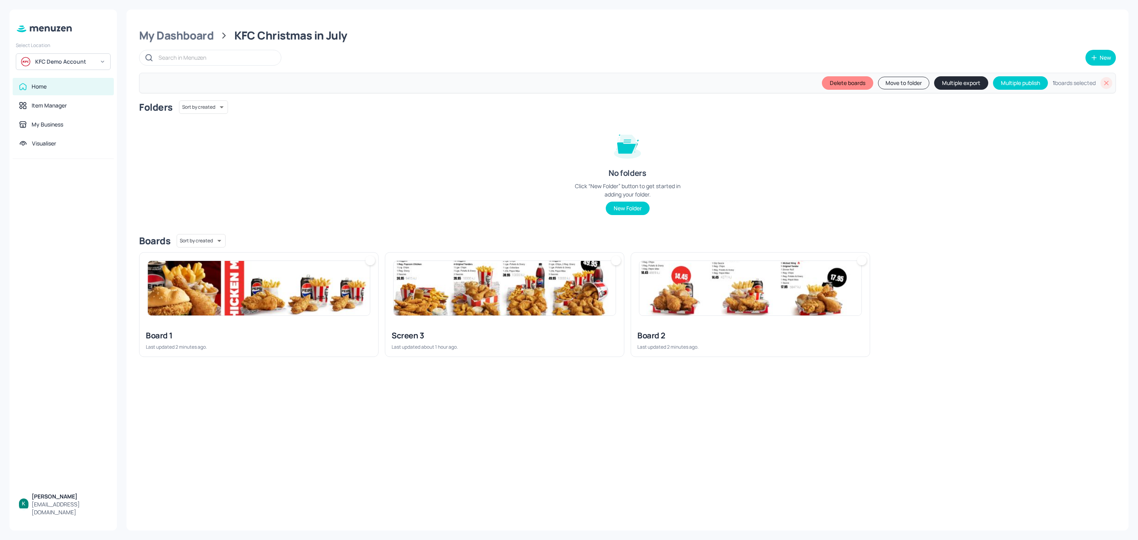
click at [889, 81] on button "Move to folder" at bounding box center [903, 83] width 51 height 13
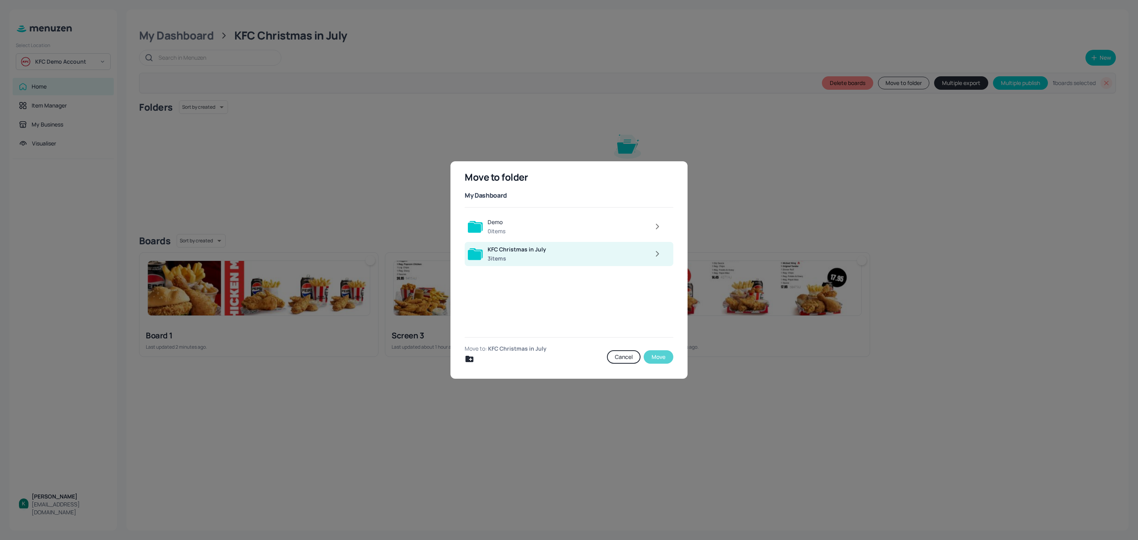
click at [668, 354] on button "Move" at bounding box center [659, 356] width 30 height 13
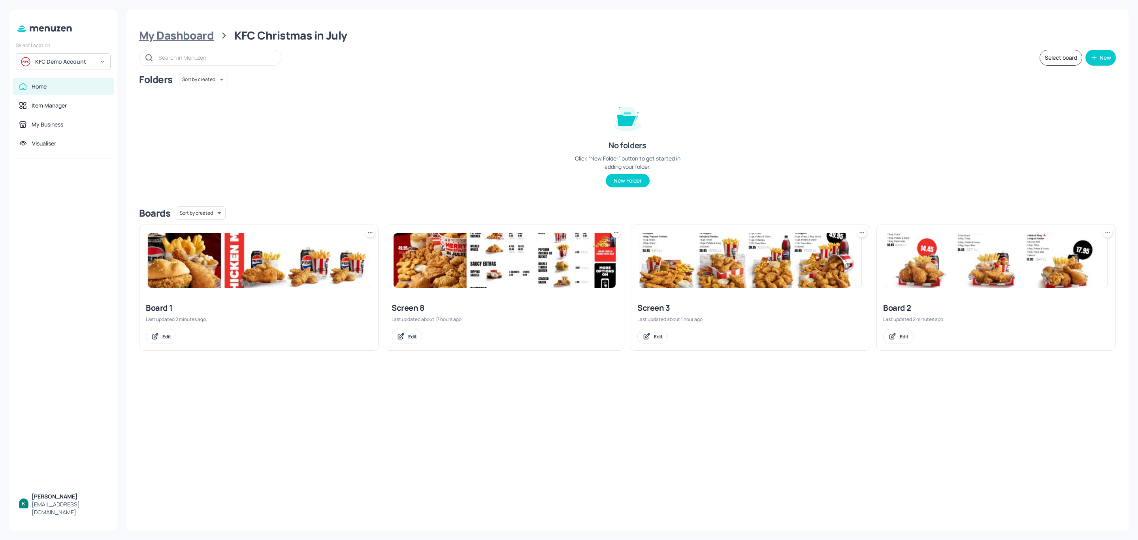
click at [197, 28] on div "My Dashboard" at bounding box center [176, 35] width 75 height 14
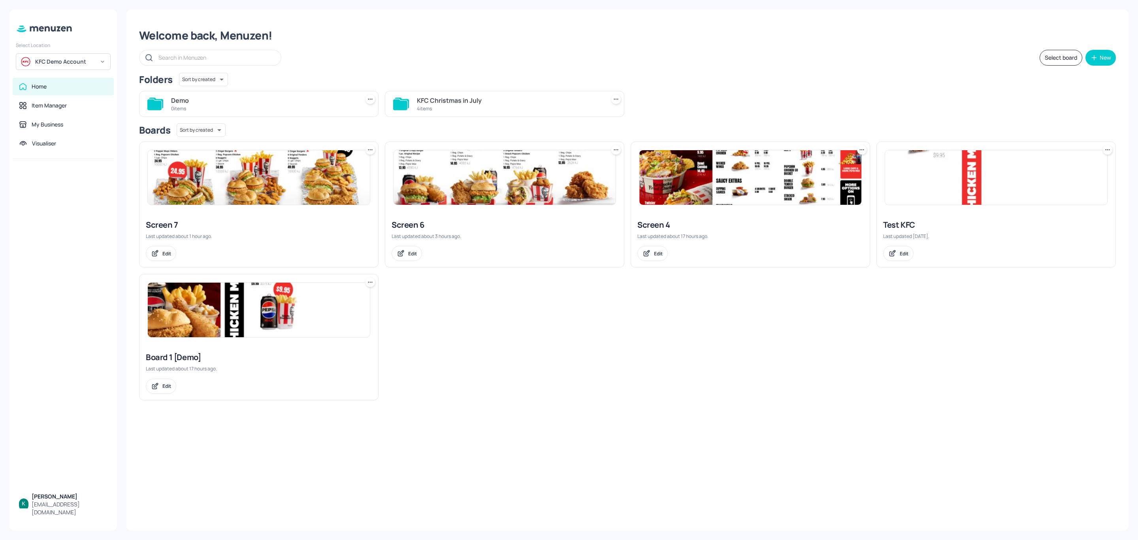
click at [370, 151] on icon at bounding box center [370, 150] width 8 height 8
click at [341, 194] on div "Move" at bounding box center [339, 193] width 63 height 13
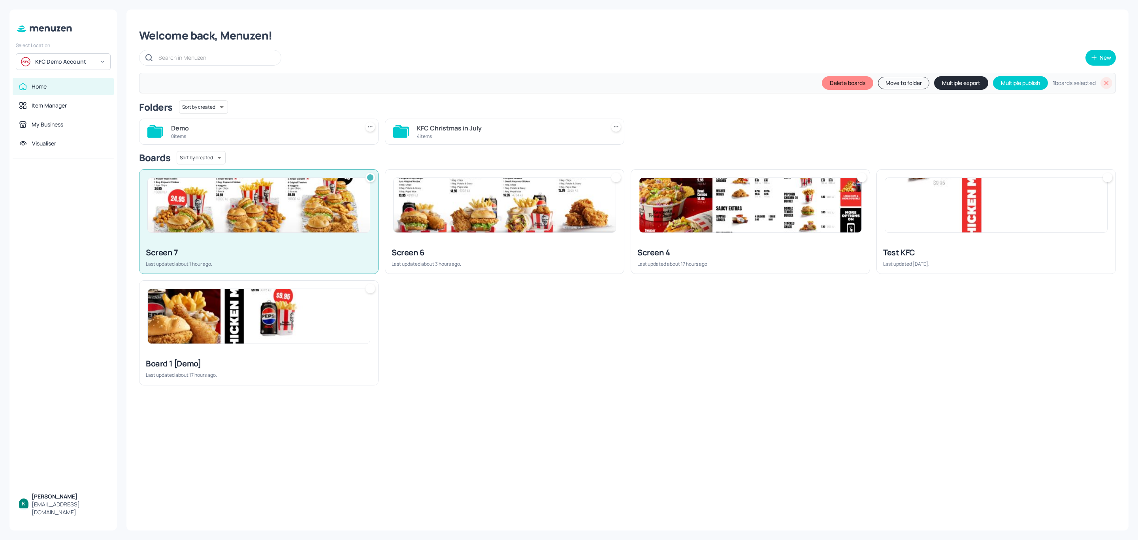
drag, startPoint x: 459, startPoint y: 216, endPoint x: 639, endPoint y: 225, distance: 180.4
click at [460, 216] on img at bounding box center [504, 205] width 222 height 55
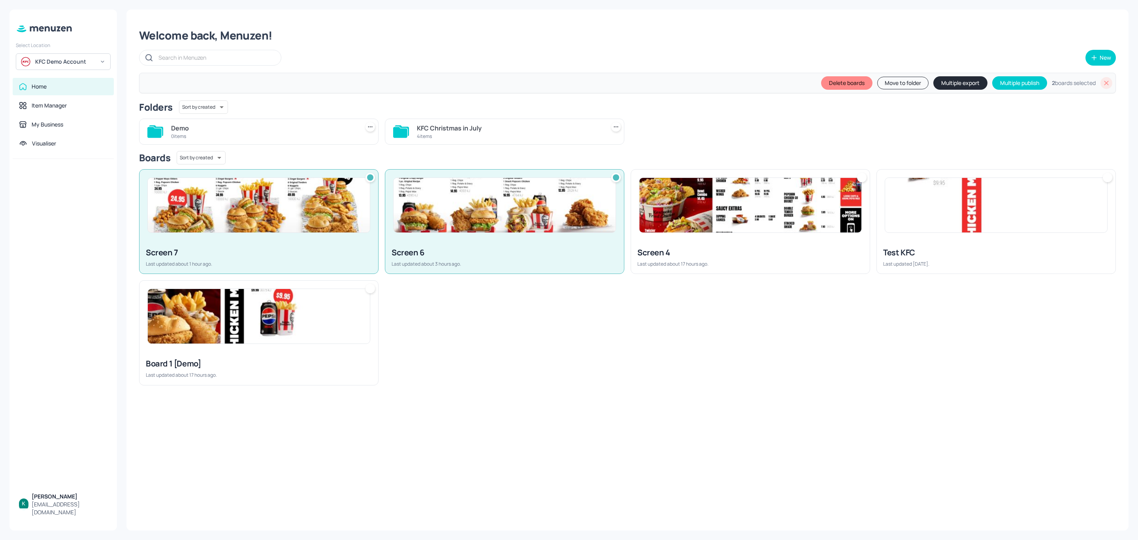
click at [742, 225] on img at bounding box center [750, 205] width 222 height 55
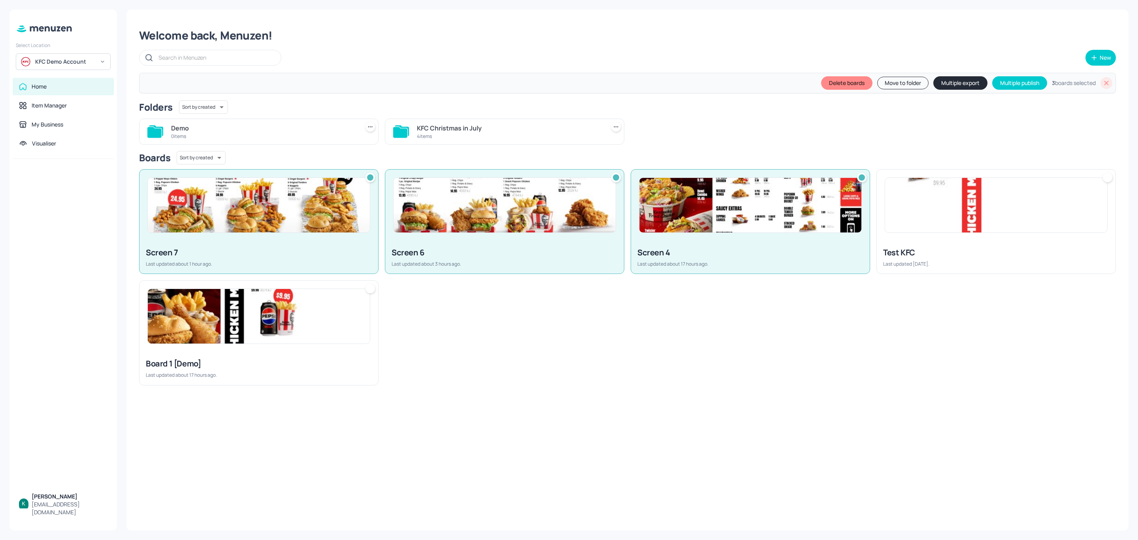
click at [992, 249] on div "Test KFC" at bounding box center [996, 252] width 226 height 11
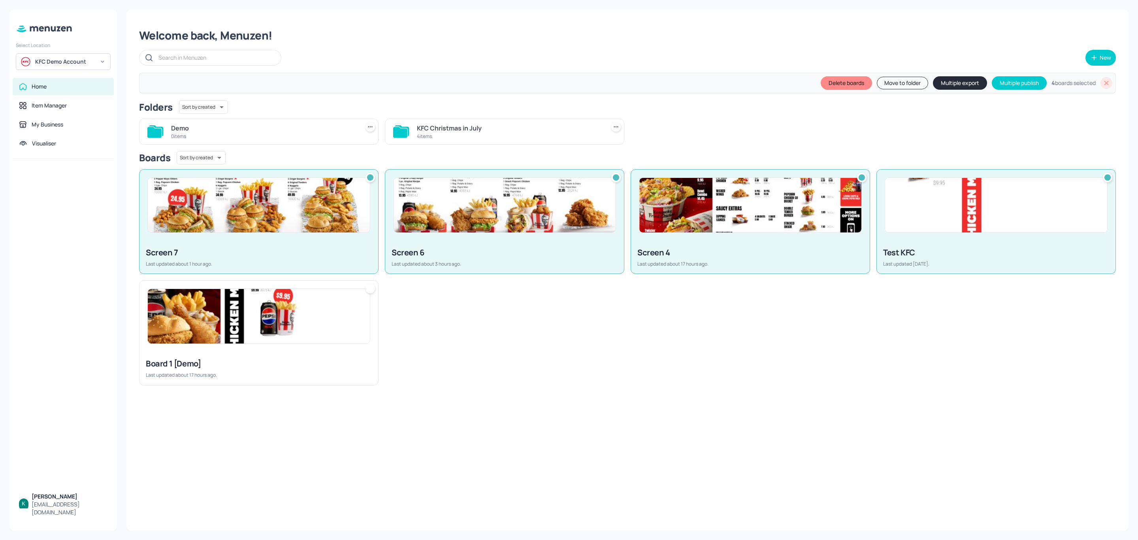
click at [301, 342] on img at bounding box center [259, 316] width 222 height 55
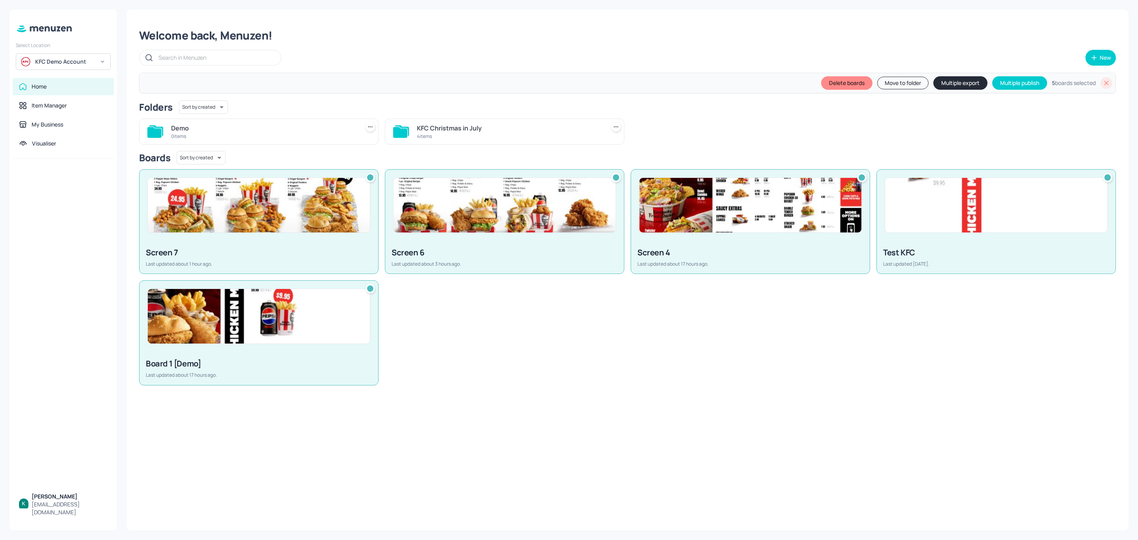
click at [896, 87] on button "Move to folder" at bounding box center [902, 83] width 51 height 13
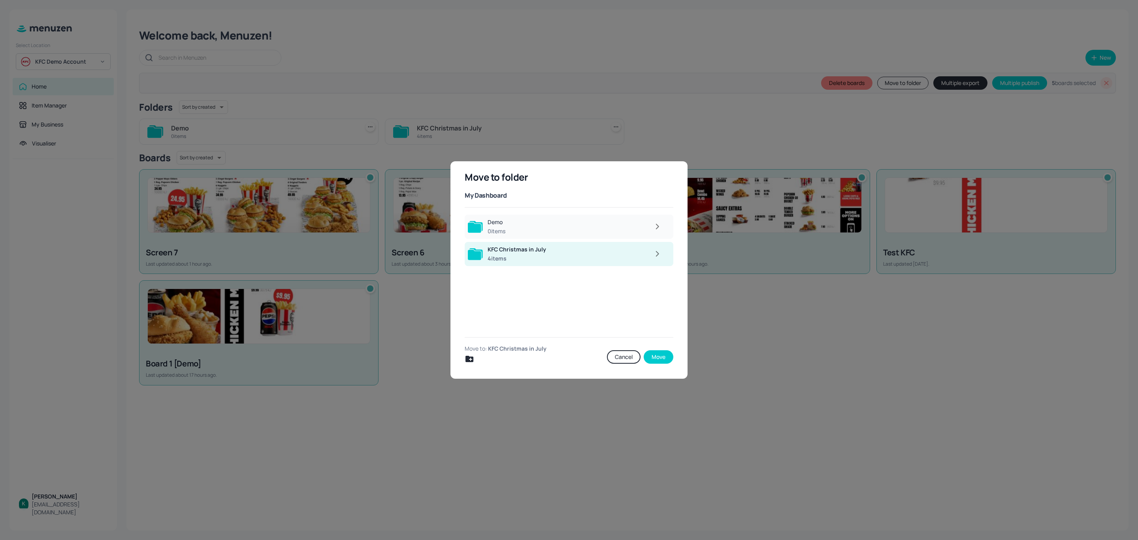
click at [571, 222] on div at bounding box center [588, 226] width 156 height 16
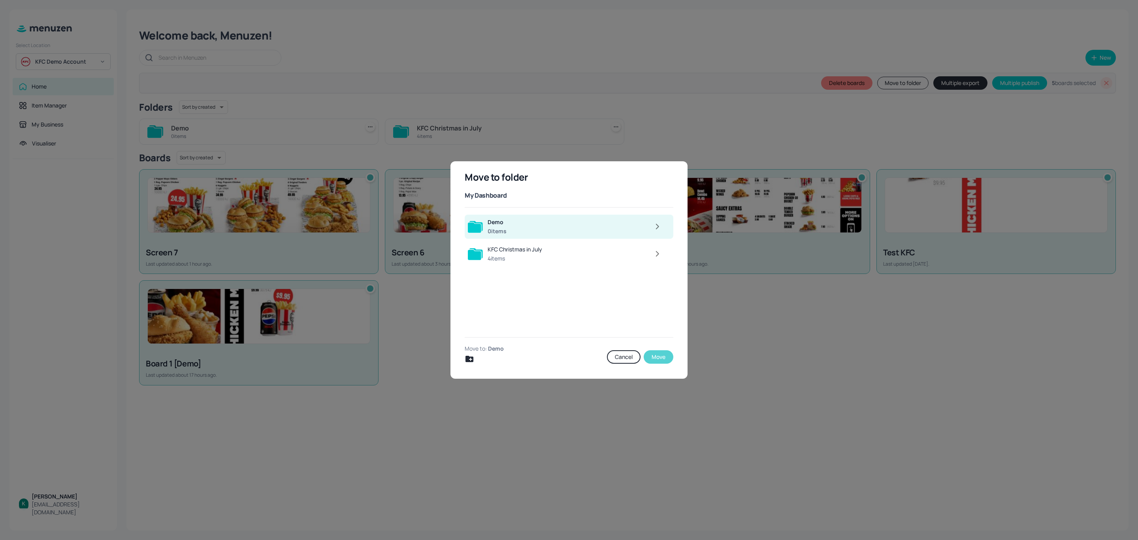
click at [659, 359] on button "Move" at bounding box center [659, 356] width 30 height 13
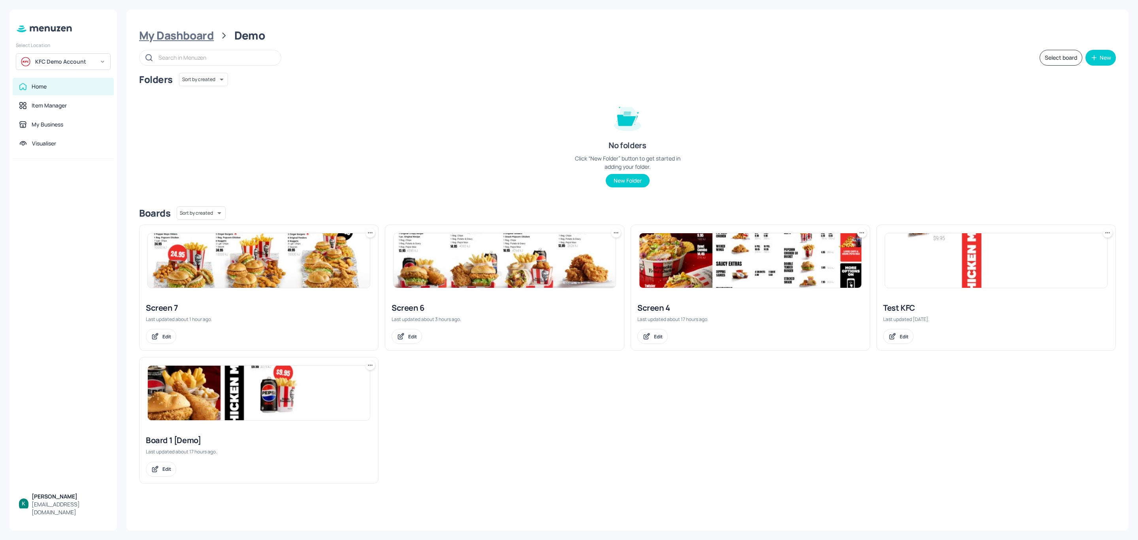
click at [210, 36] on div "My Dashboard" at bounding box center [176, 35] width 75 height 14
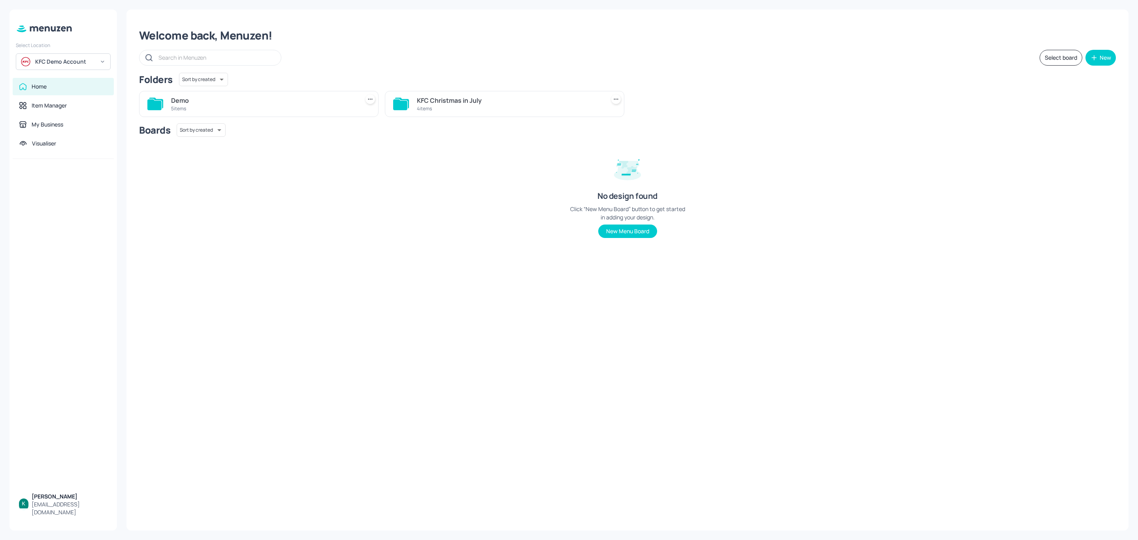
click at [498, 98] on div "KFC Christmas in July" at bounding box center [509, 100] width 185 height 9
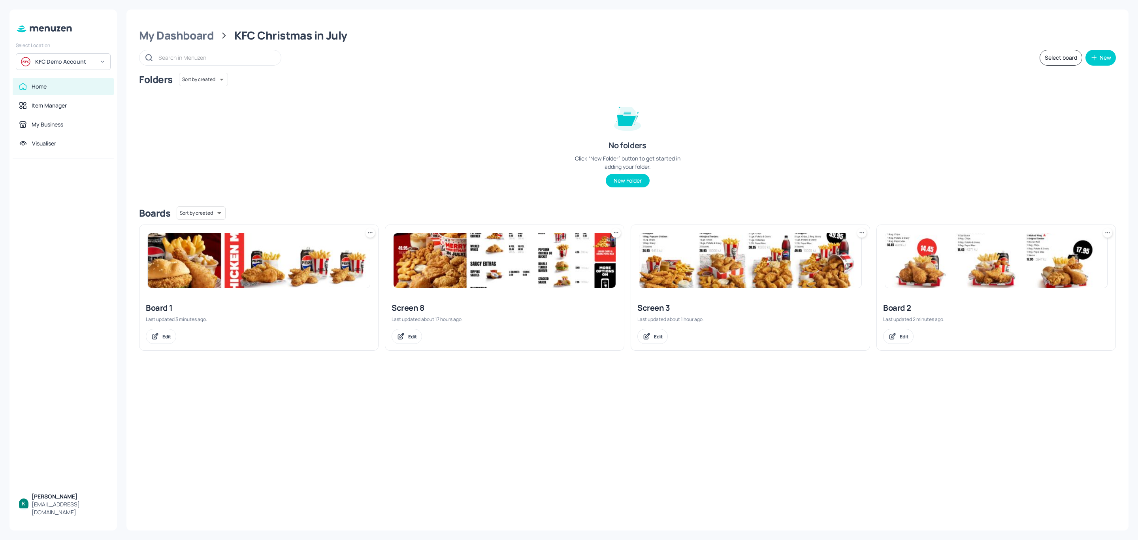
click at [862, 235] on icon at bounding box center [862, 233] width 8 height 8
click at [830, 250] on div "Rename" at bounding box center [831, 249] width 63 height 13
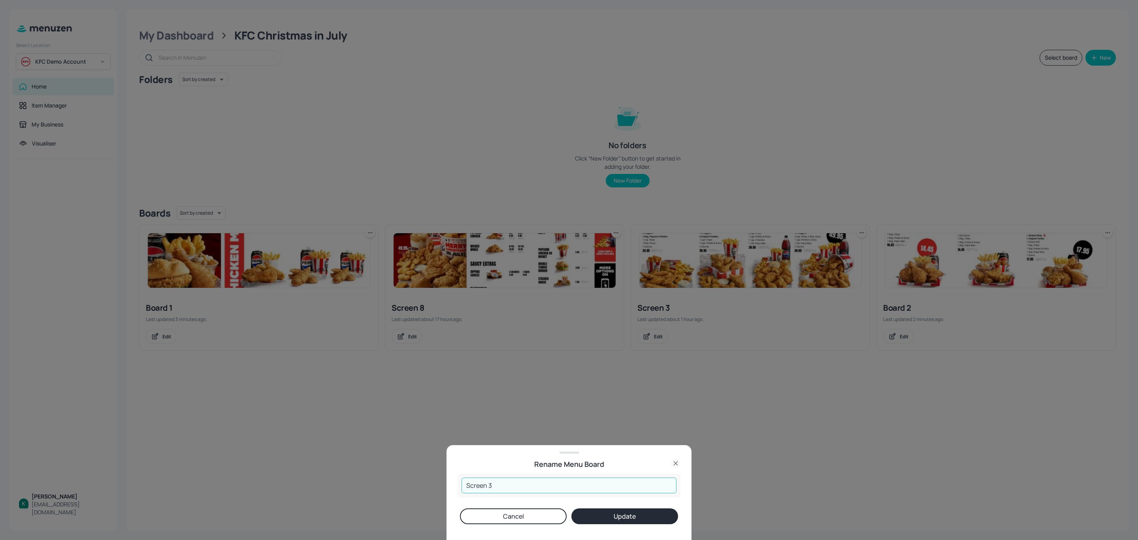
drag, startPoint x: 512, startPoint y: 482, endPoint x: 447, endPoint y: 486, distance: 65.7
click at [447, 486] on div "Rename Menu Board Screen 3 ​ Cancel Update" at bounding box center [568, 492] width 245 height 95
type input "Board 3"
click at [630, 516] on button "Update" at bounding box center [624, 516] width 107 height 16
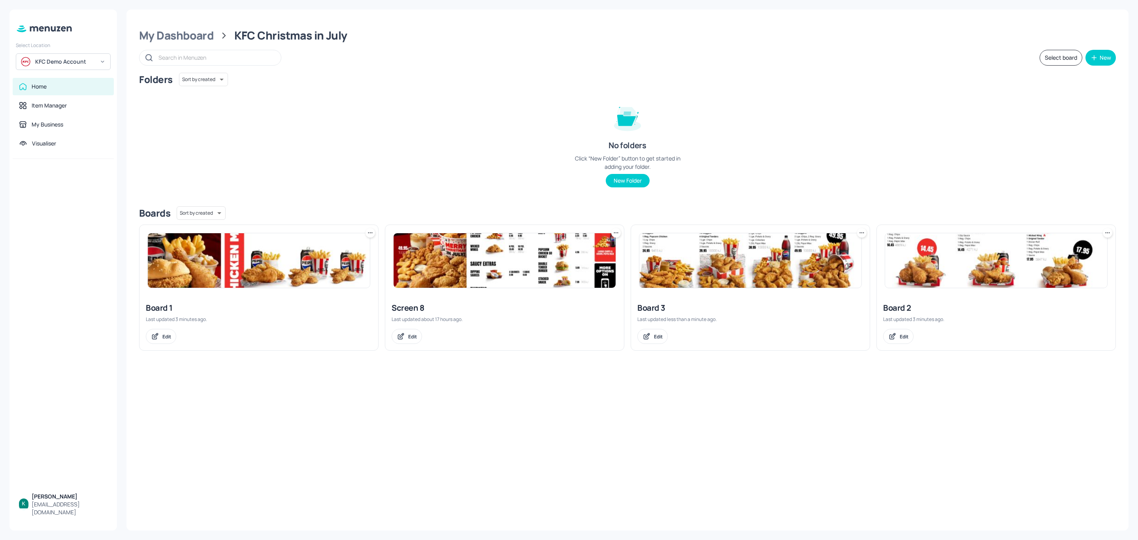
click at [616, 235] on icon at bounding box center [616, 233] width 8 height 8
click at [580, 250] on p "Rename" at bounding box center [575, 249] width 18 height 7
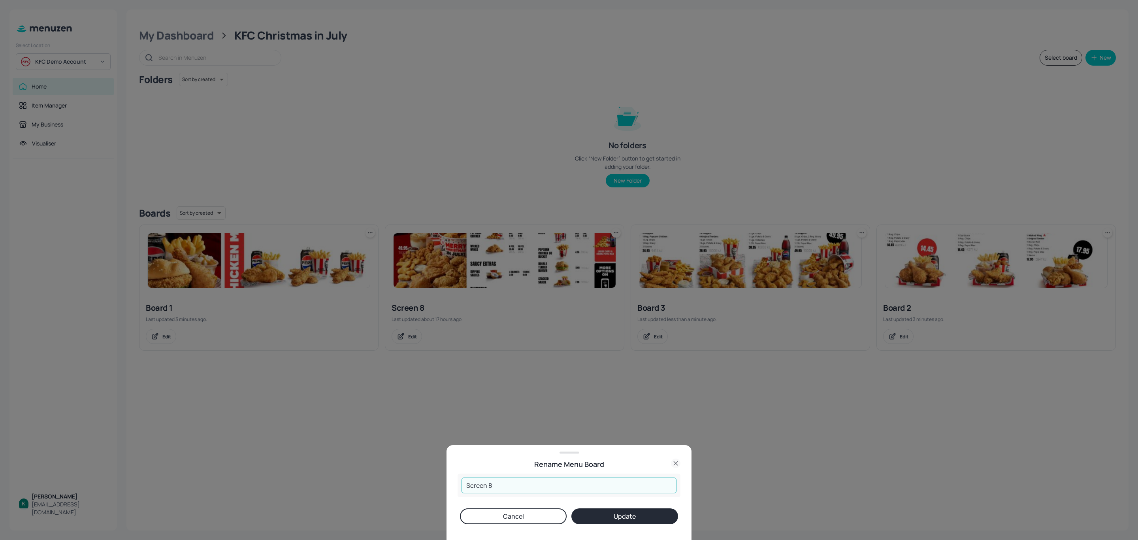
drag, startPoint x: 497, startPoint y: 486, endPoint x: 459, endPoint y: 469, distance: 41.8
click at [453, 473] on div "Rename Menu Board Screen 8 ​ Cancel Update" at bounding box center [568, 492] width 245 height 95
type input "Board 4"
click at [625, 512] on button "Update" at bounding box center [624, 516] width 107 height 16
